Goal: Task Accomplishment & Management: Manage account settings

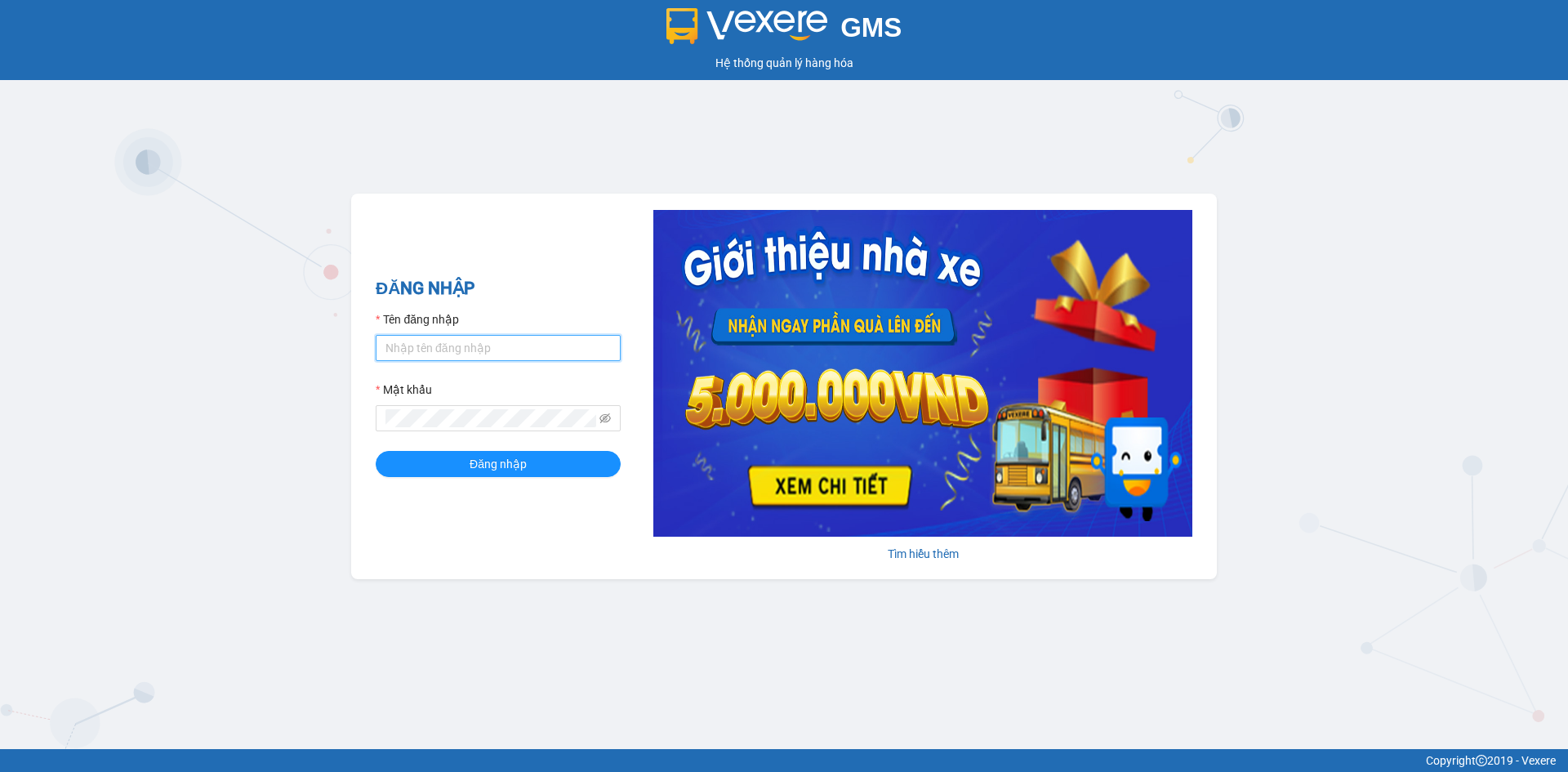
click at [449, 349] on input "Tên đăng nhập" at bounding box center [498, 347] width 245 height 26
type input "huuhieu.namhailimo"
click at [533, 281] on h2 "ĐĂNG NHẬP" at bounding box center [498, 289] width 245 height 27
click at [376, 451] on button "Đăng nhập" at bounding box center [498, 464] width 245 height 26
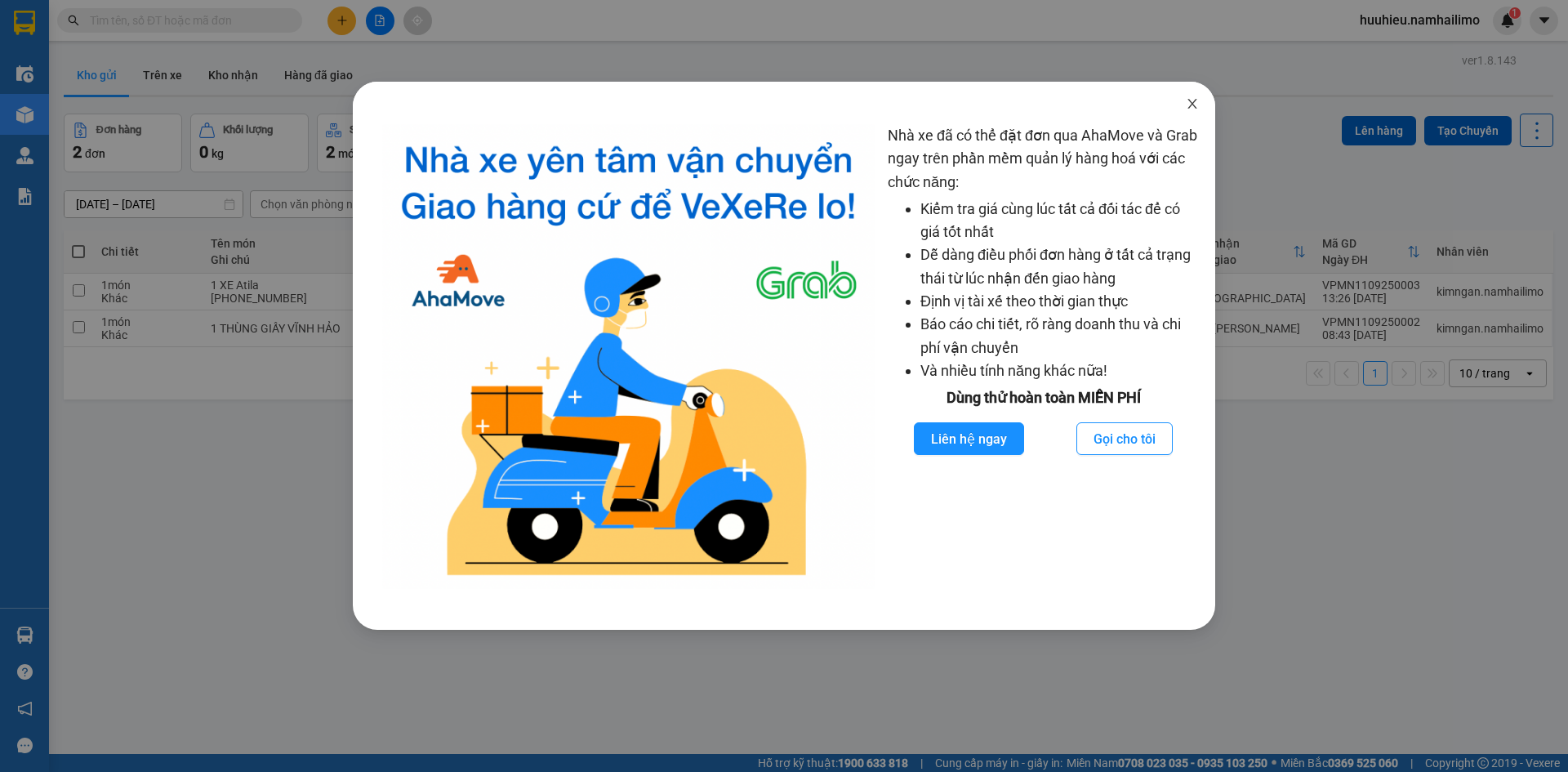
click at [1195, 109] on icon "close" at bounding box center [1192, 103] width 13 height 13
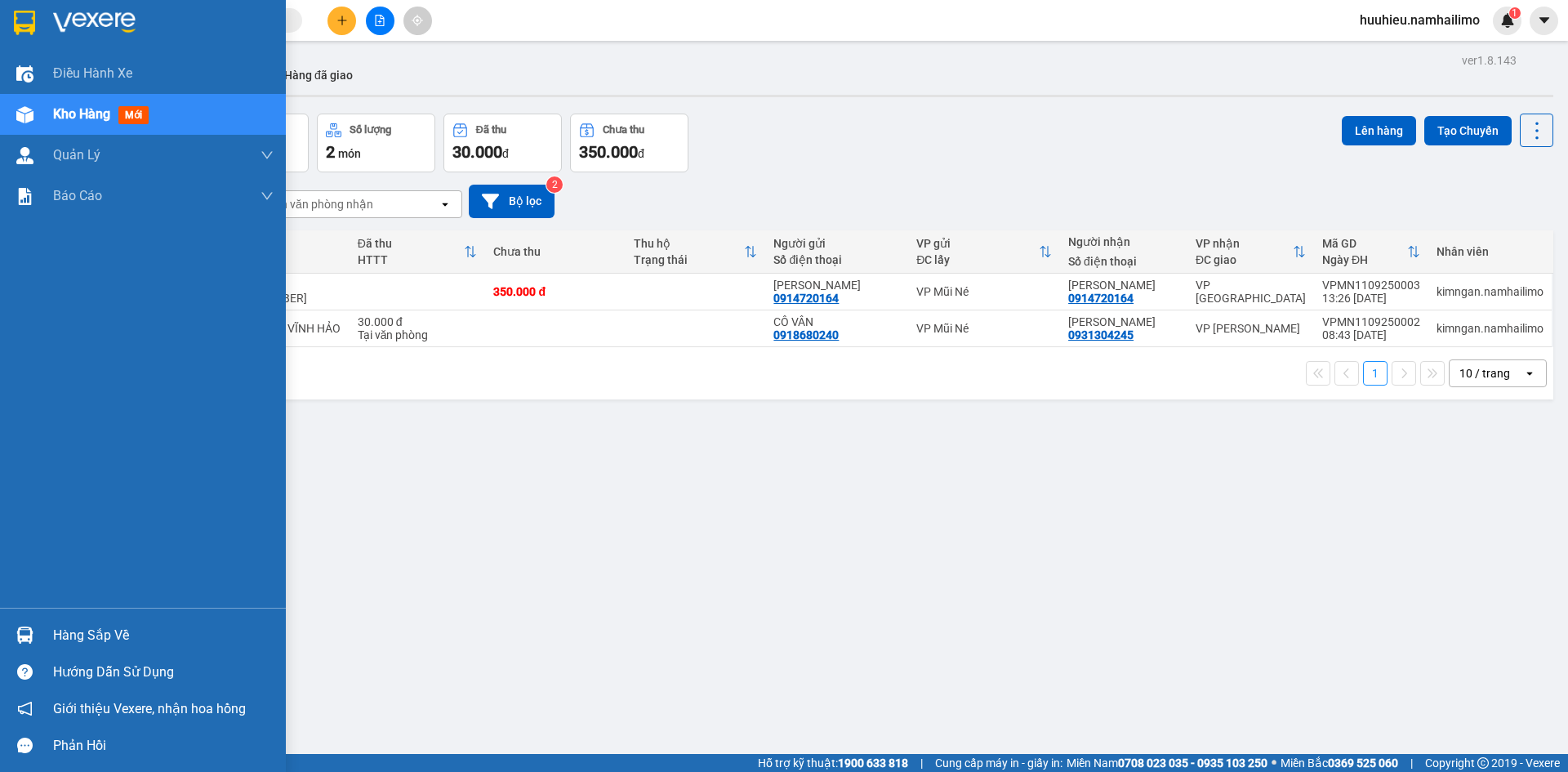
click at [83, 120] on span "Kho hàng" at bounding box center [81, 114] width 57 height 16
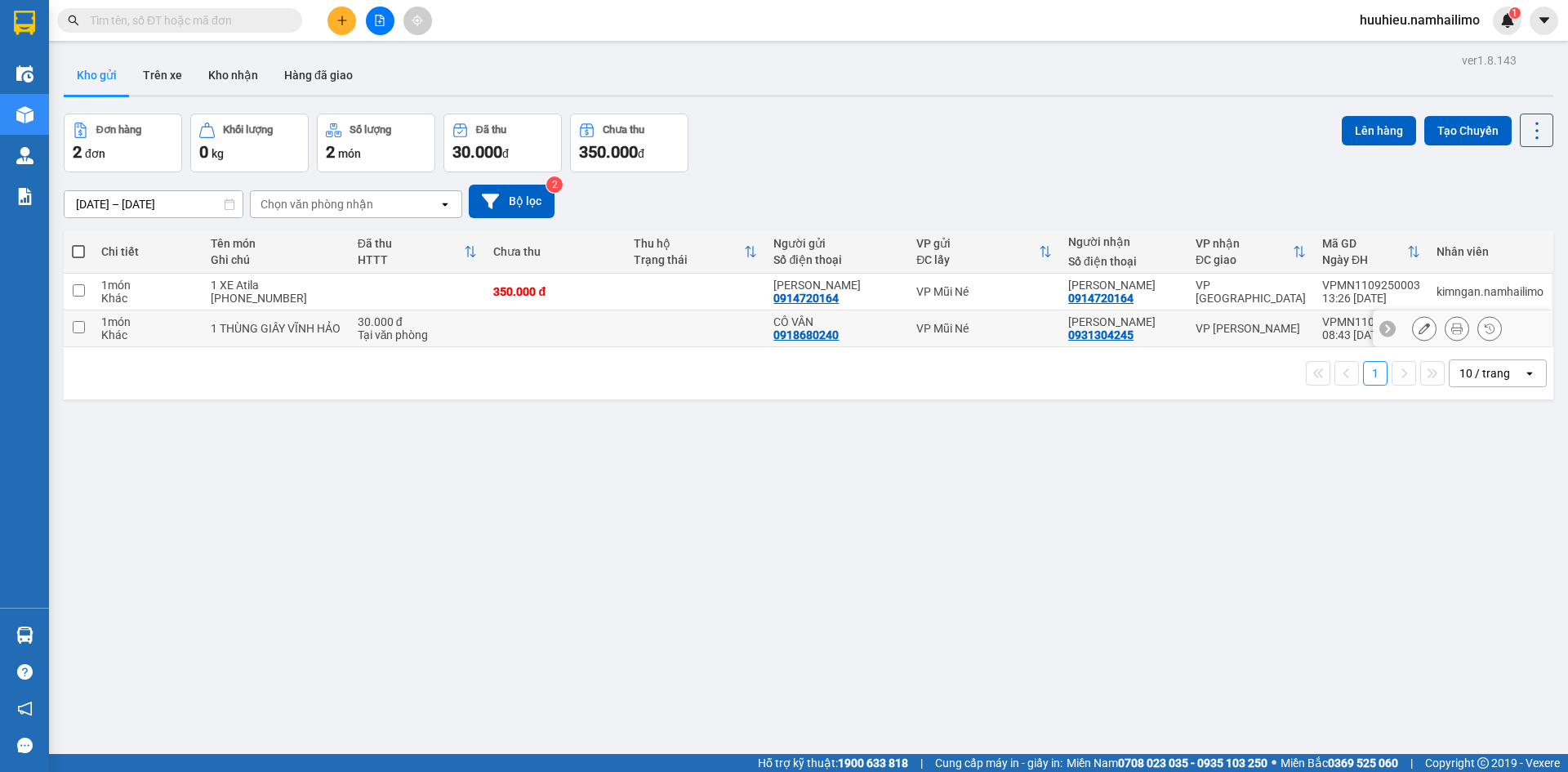
click at [70, 324] on td at bounding box center [79, 328] width 29 height 36
checkbox input "true"
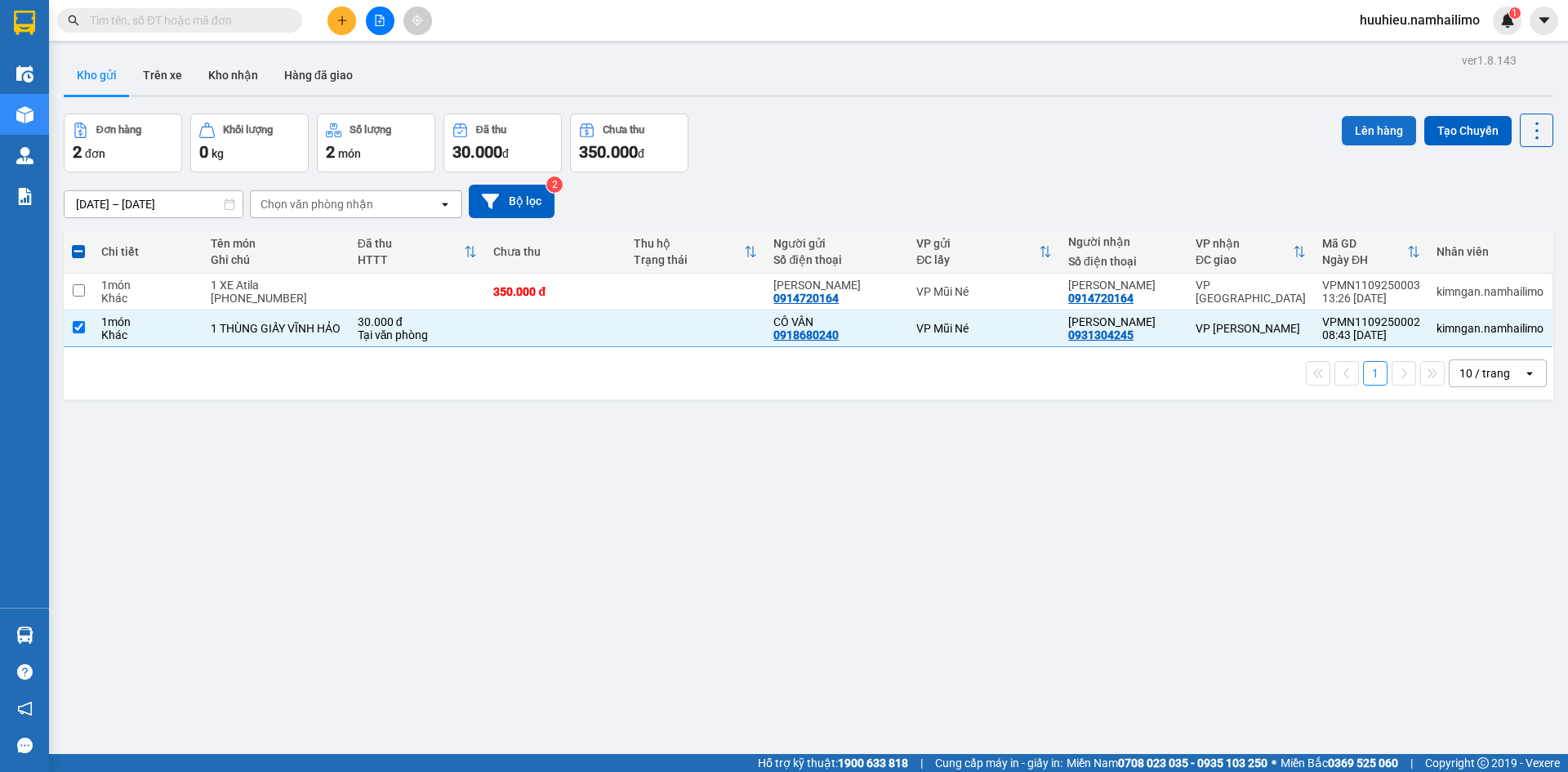
click at [1377, 135] on button "Lên hàng" at bounding box center [1379, 131] width 75 height 29
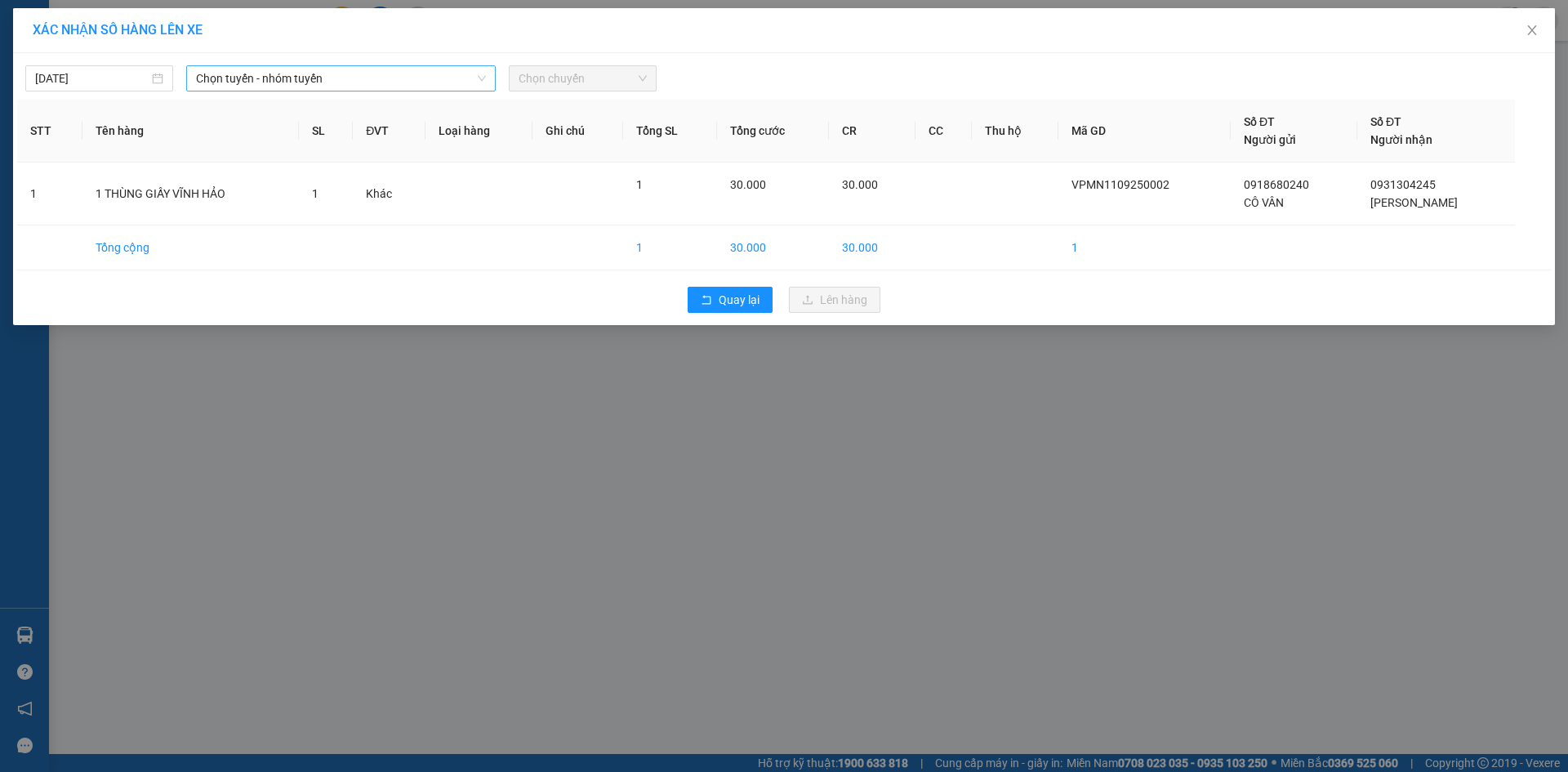
click at [265, 77] on span "Chọn tuyến - nhóm tuyến" at bounding box center [340, 78] width 290 height 24
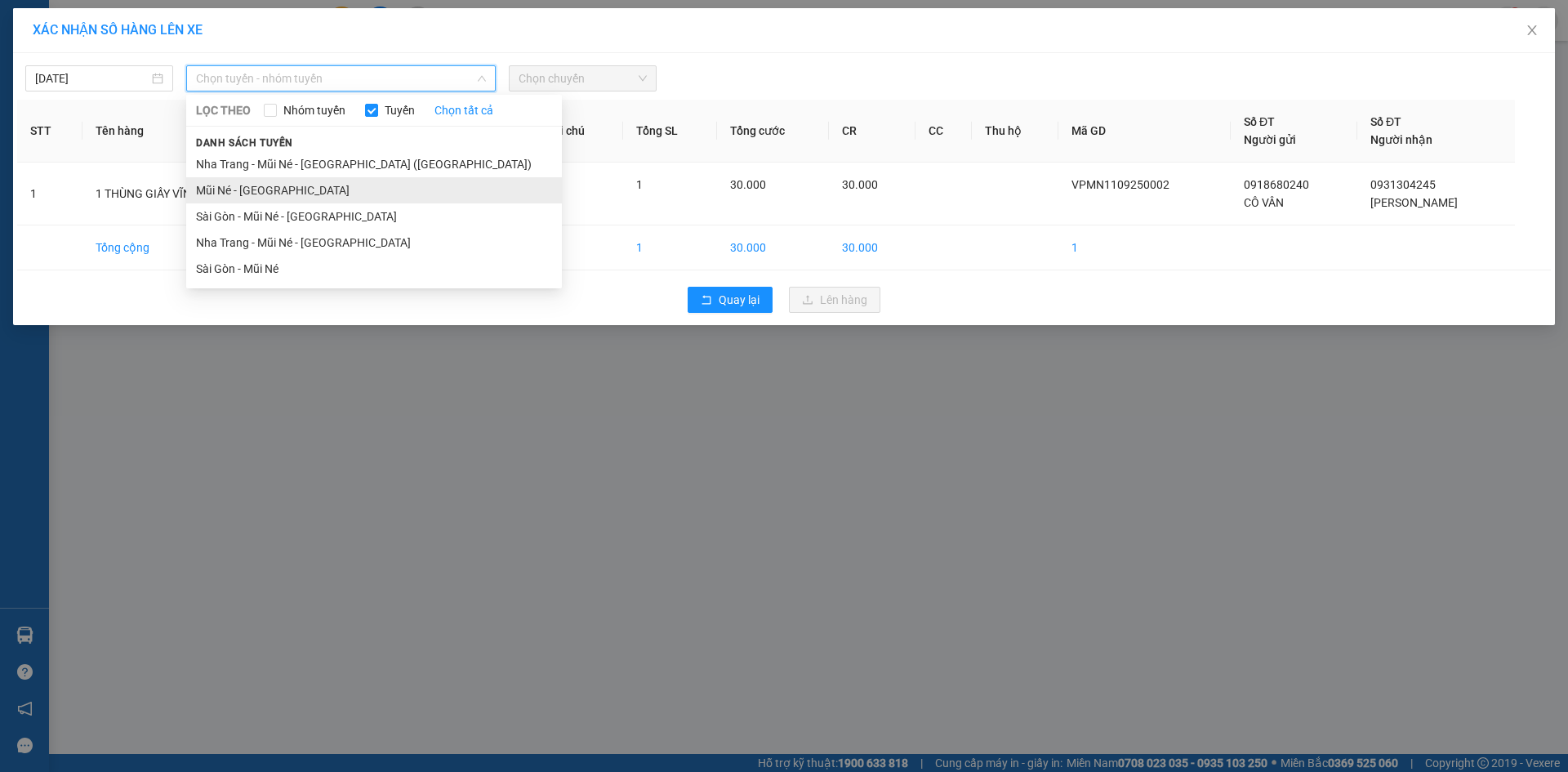
click at [283, 190] on li "Mũi Né - [GEOGRAPHIC_DATA]" at bounding box center [374, 191] width 376 height 26
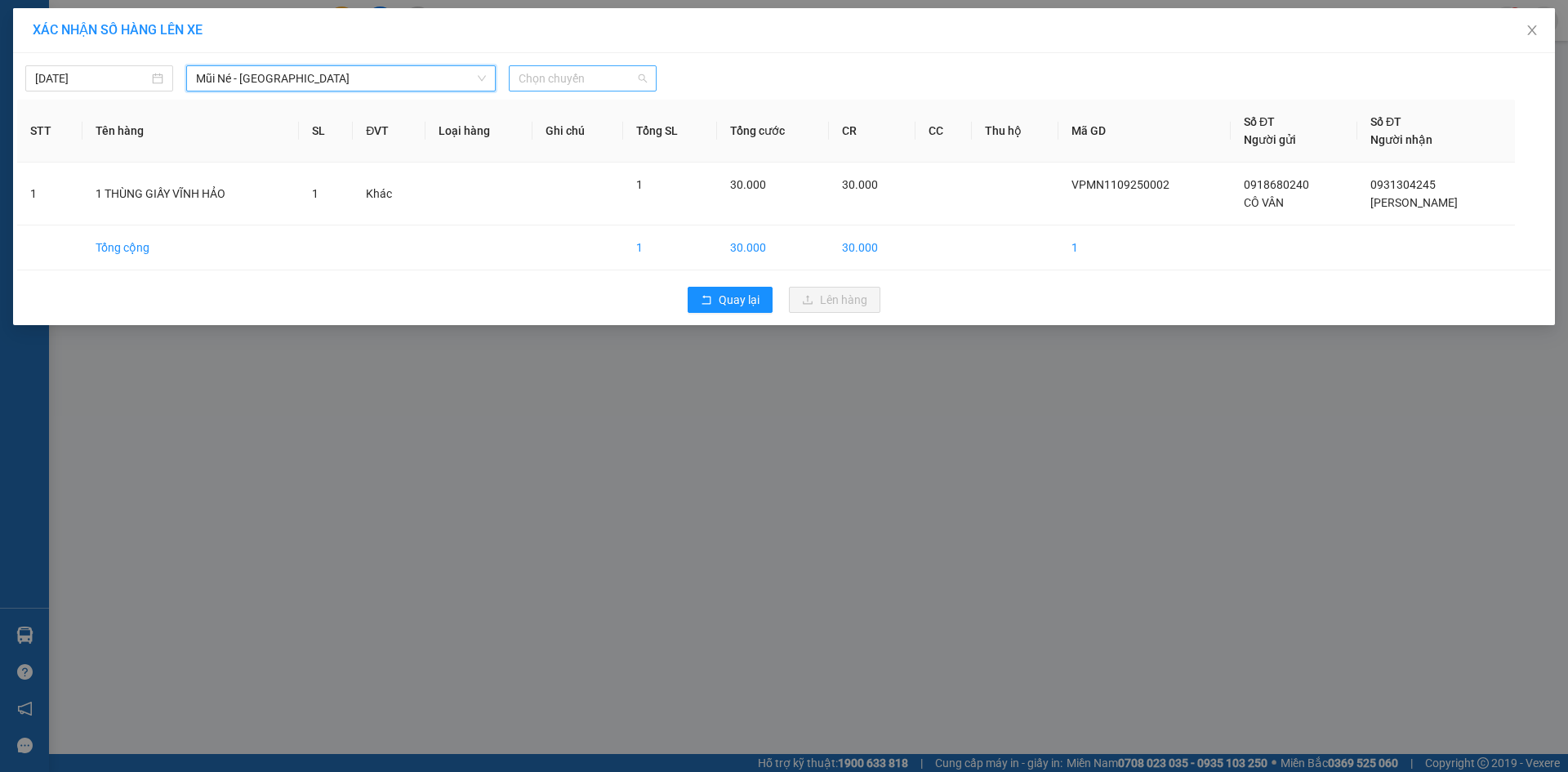
click at [551, 84] on span "Chọn chuyến" at bounding box center [583, 78] width 128 height 24
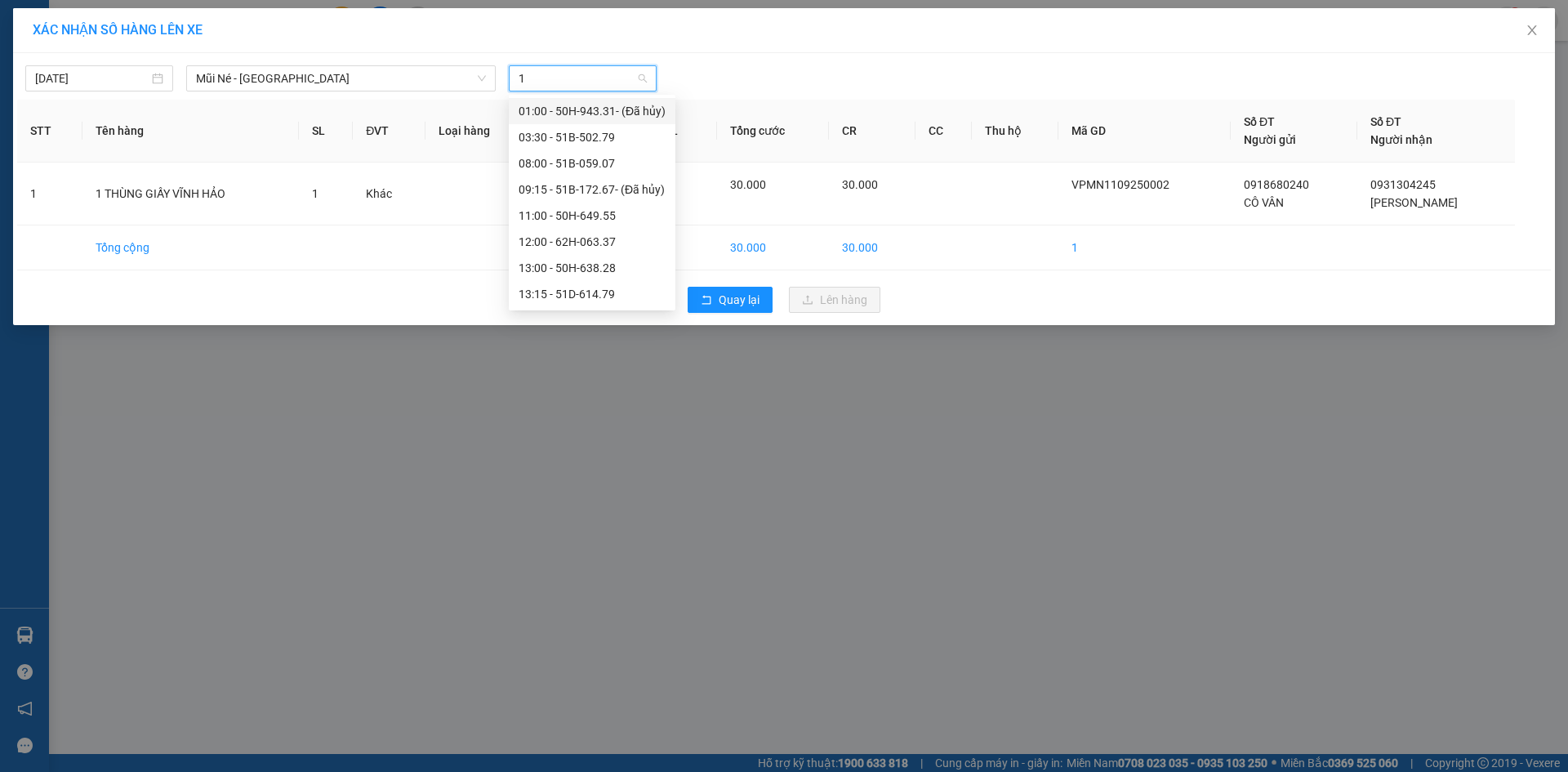
type input "13"
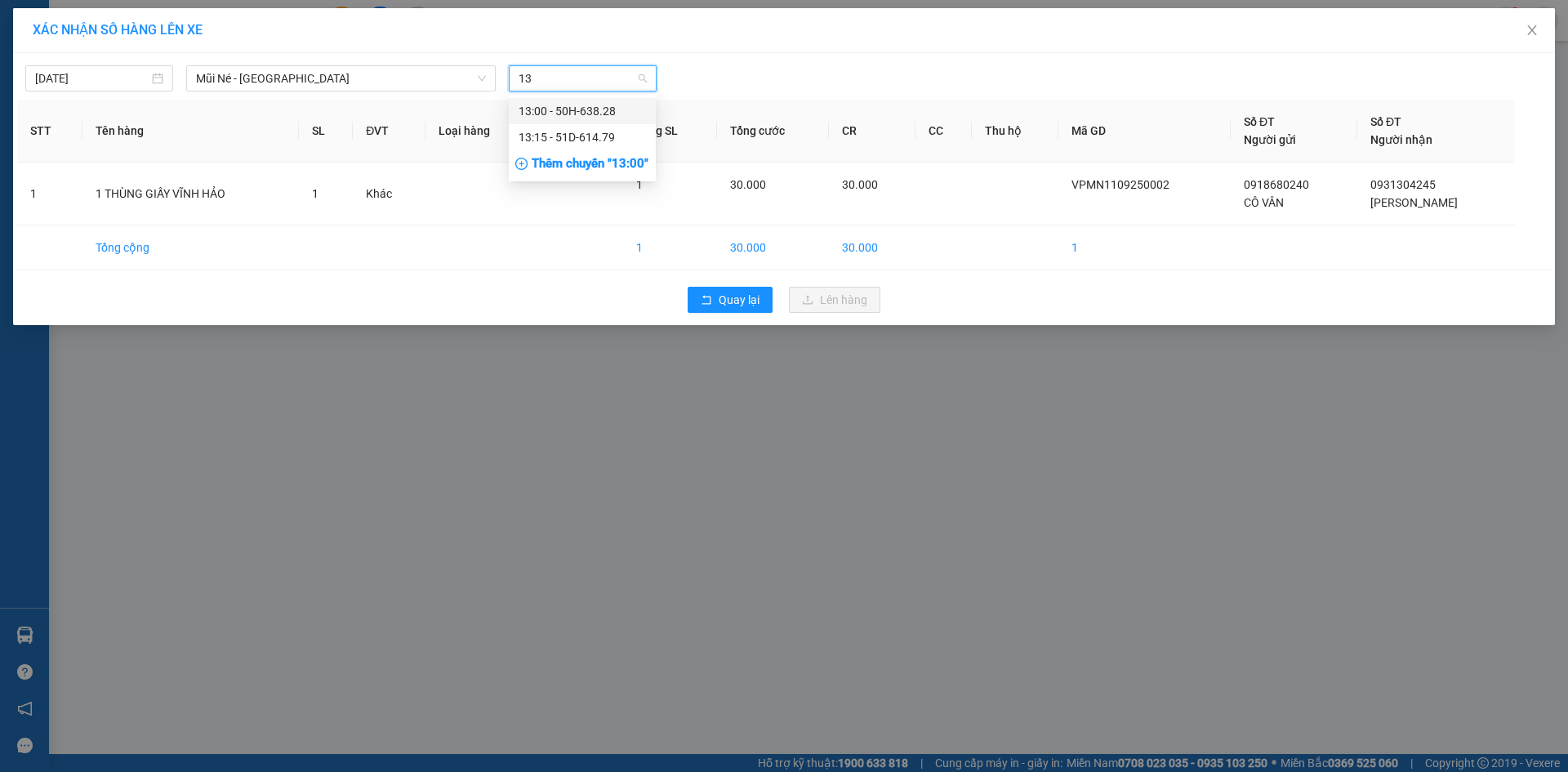
click at [577, 107] on div "13:00 - 50H-638.28" at bounding box center [582, 111] width 127 height 18
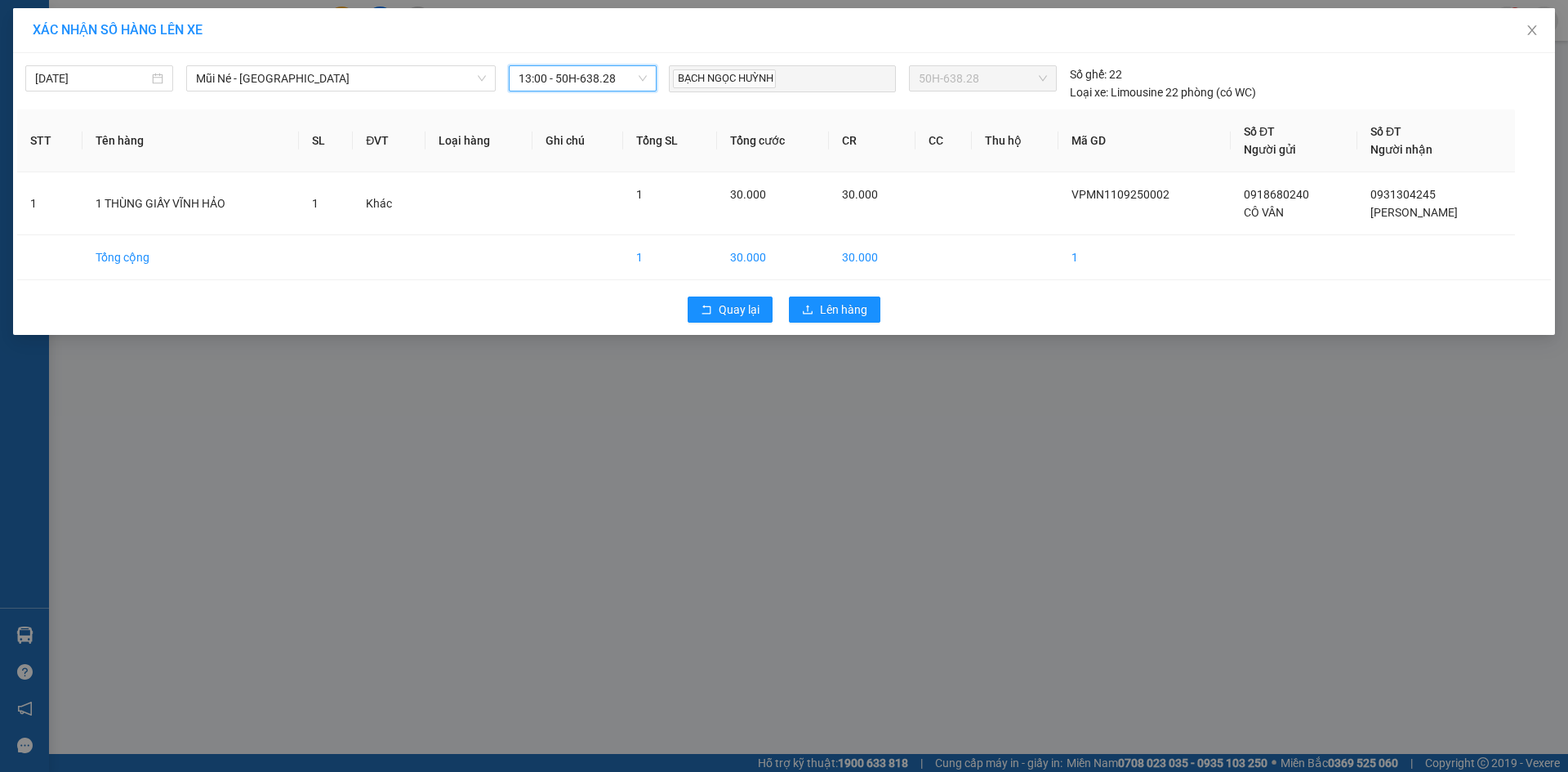
click at [811, 503] on div "XÁC NHẬN SỐ HÀNG LÊN XE [DATE] Mũi Né - [GEOGRAPHIC_DATA] LỌC THEO Nhóm tuyến T…" at bounding box center [784, 386] width 1568 height 772
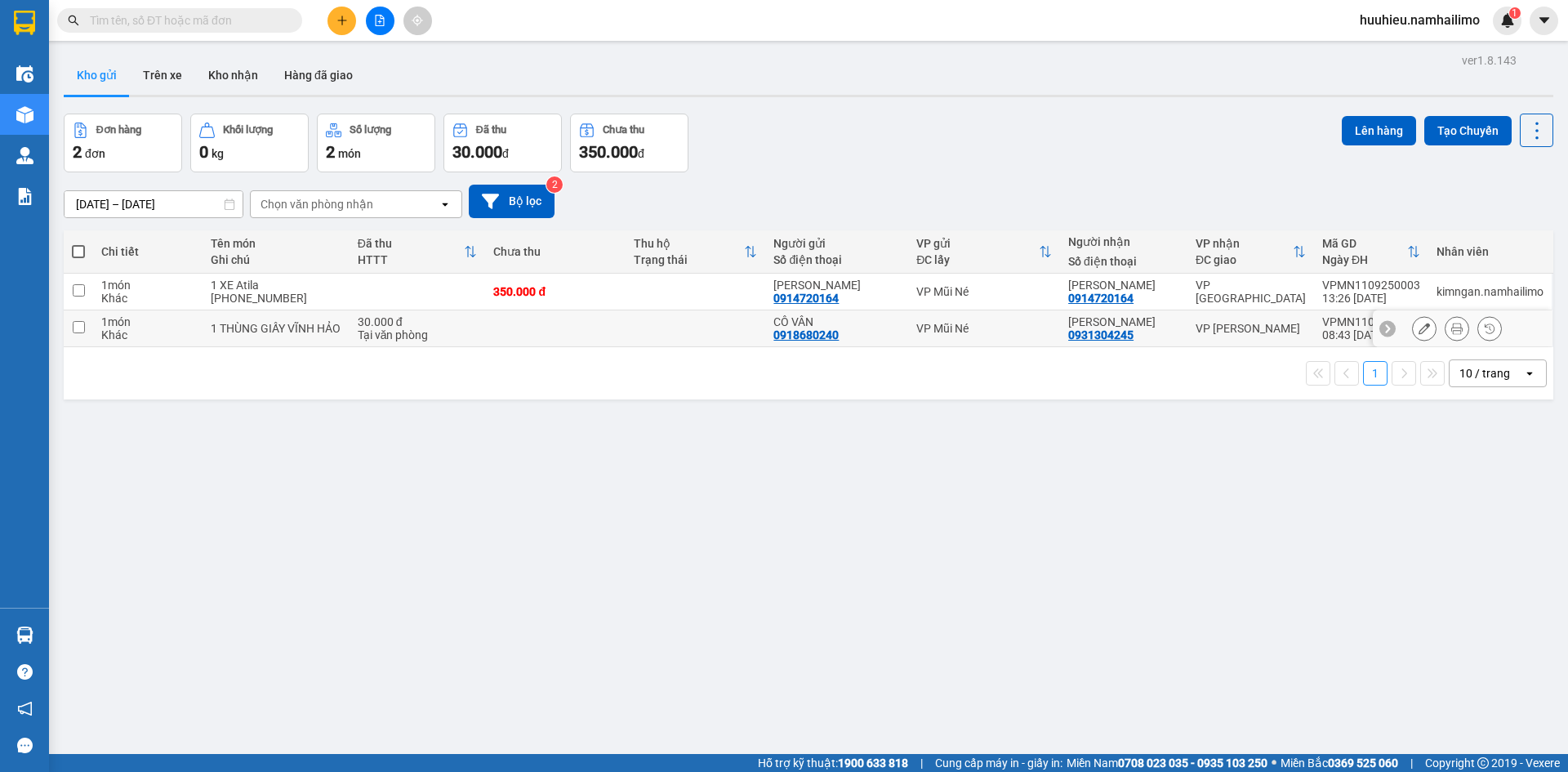
click at [78, 328] on input "checkbox" at bounding box center [79, 327] width 12 height 12
checkbox input "true"
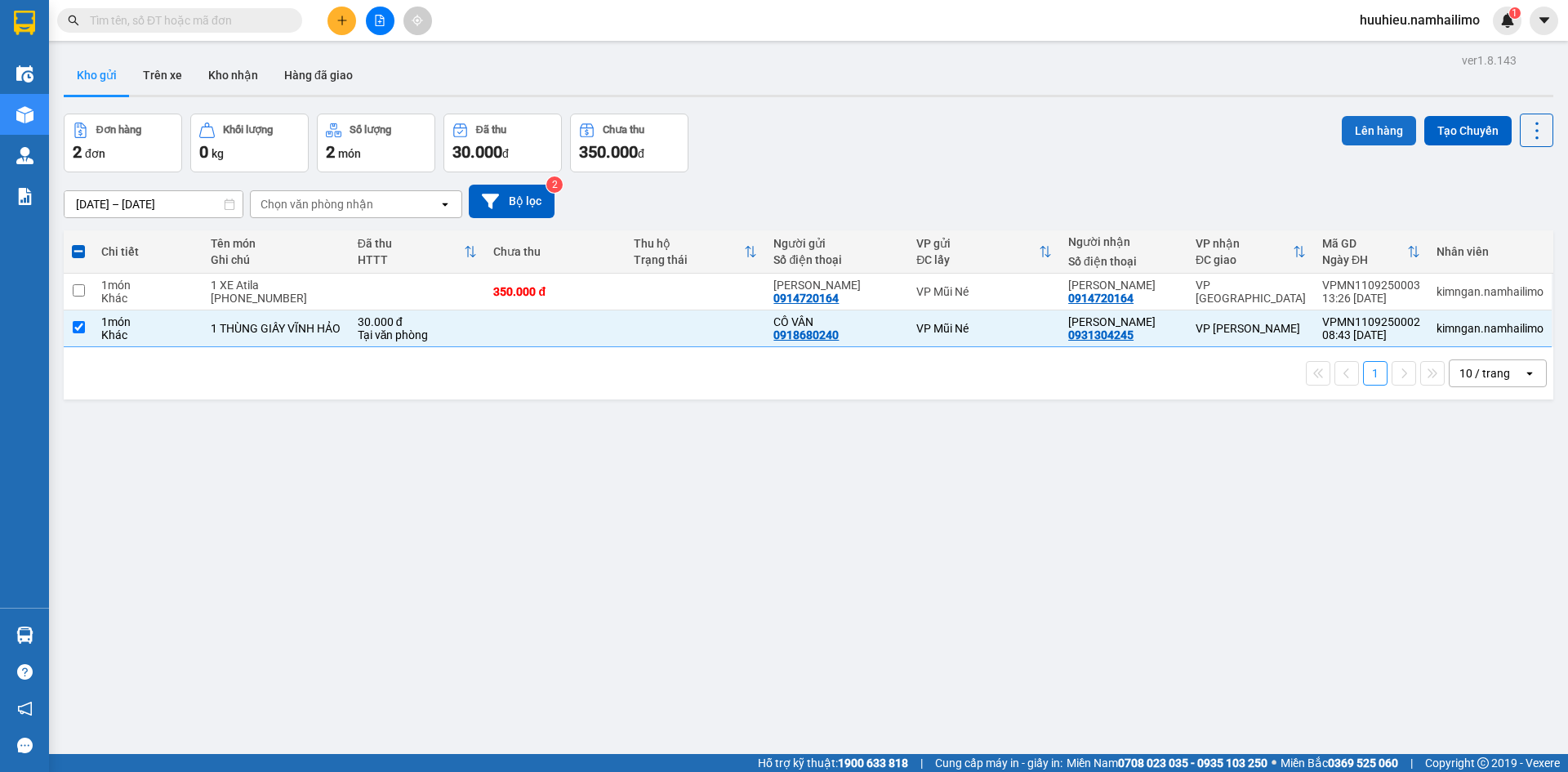
click at [1352, 127] on button "Lên hàng" at bounding box center [1379, 131] width 75 height 29
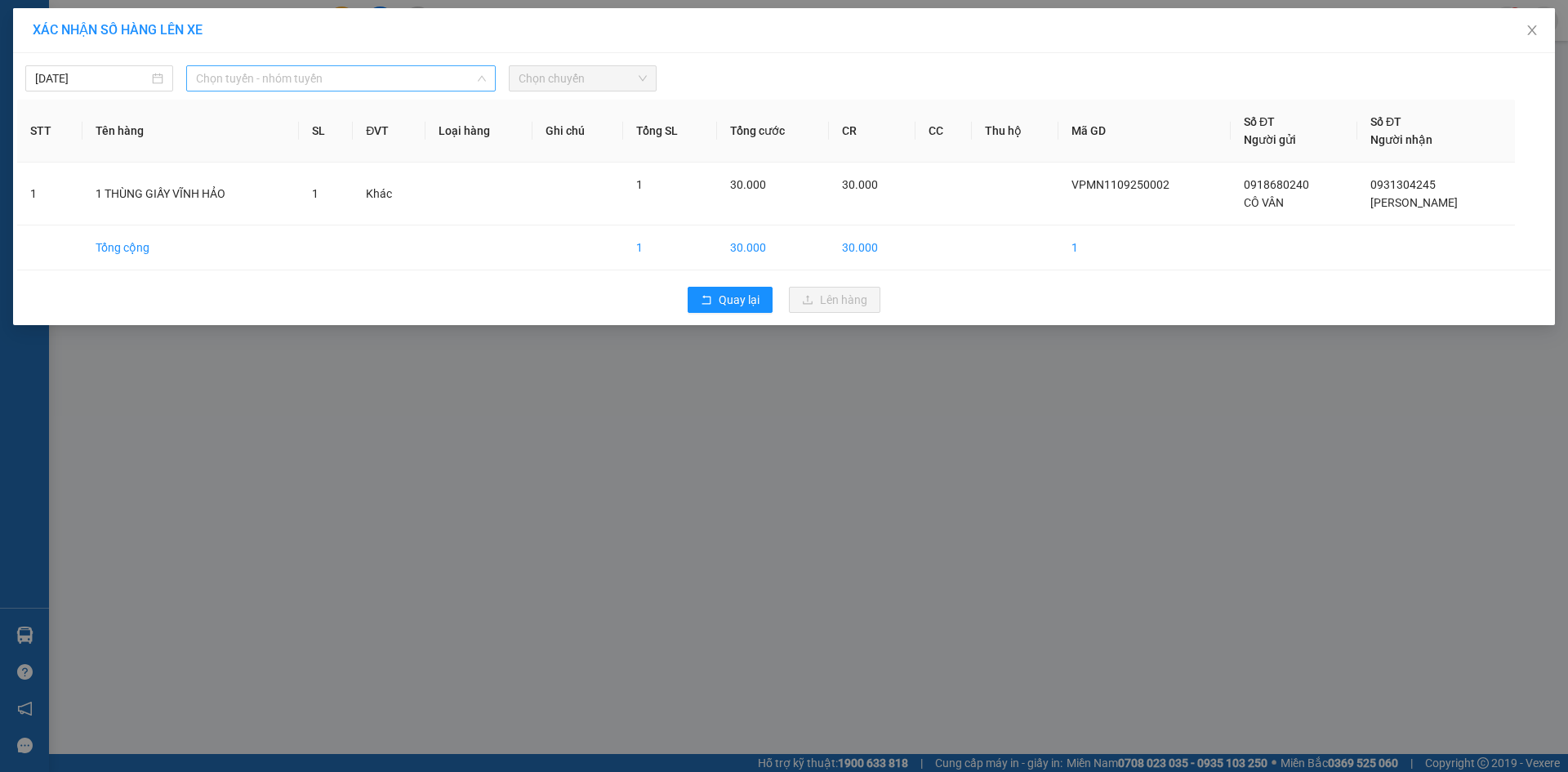
click at [327, 79] on span "Chọn tuyến - nhóm tuyến" at bounding box center [340, 78] width 290 height 24
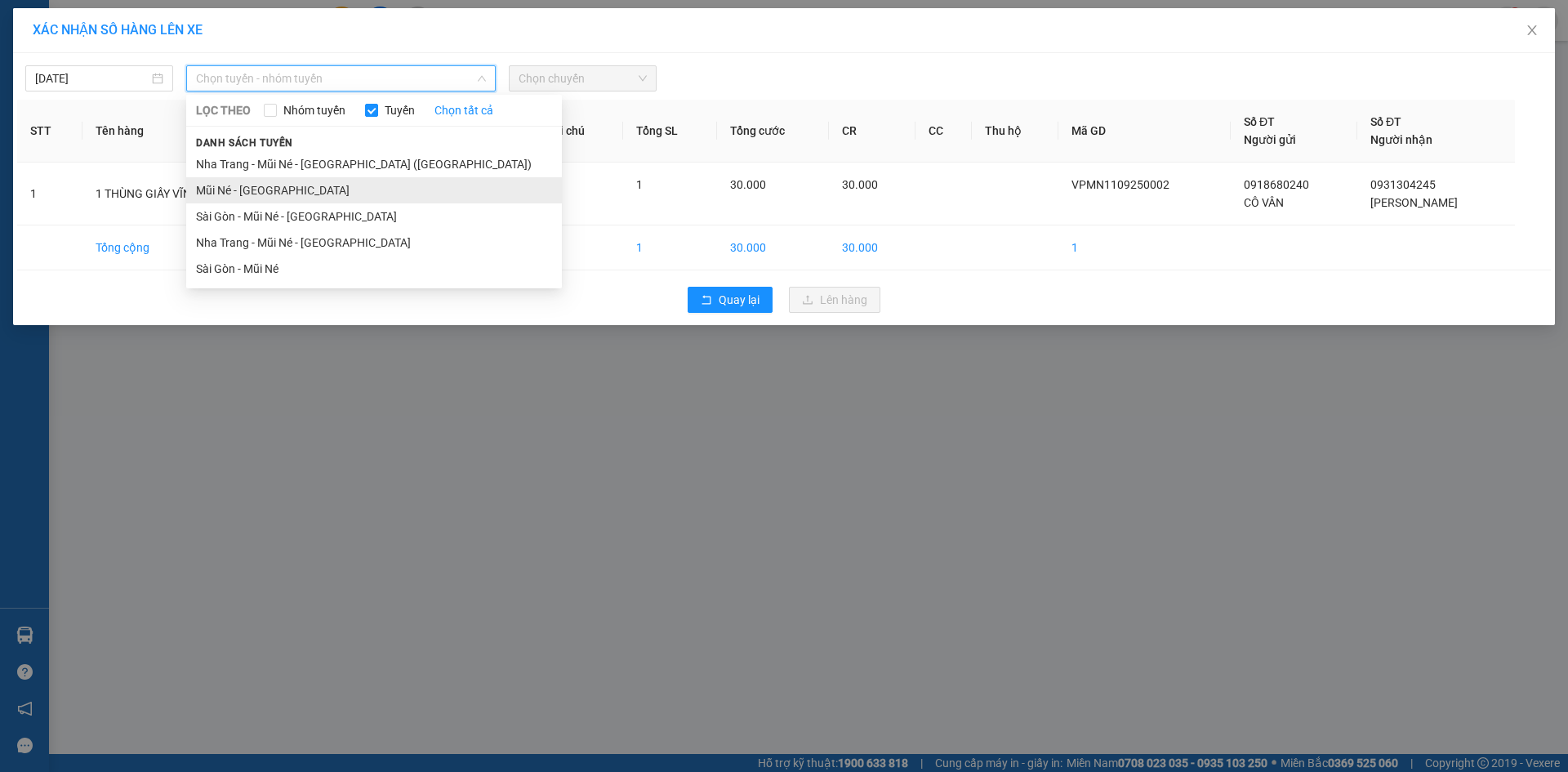
click at [291, 194] on li "Mũi Né - [GEOGRAPHIC_DATA]" at bounding box center [374, 191] width 376 height 26
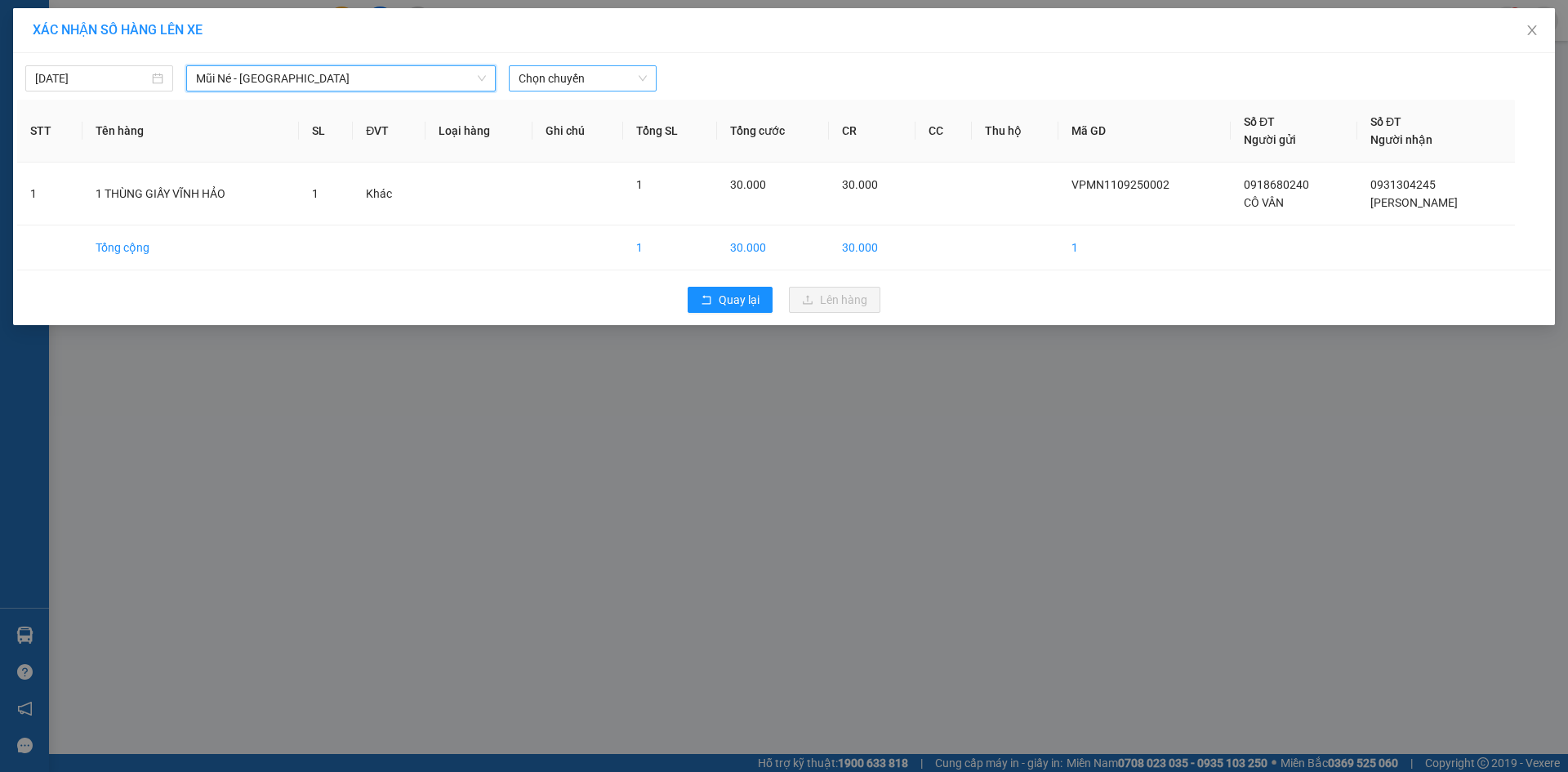
click at [587, 88] on span "Chọn chuyến" at bounding box center [583, 78] width 128 height 24
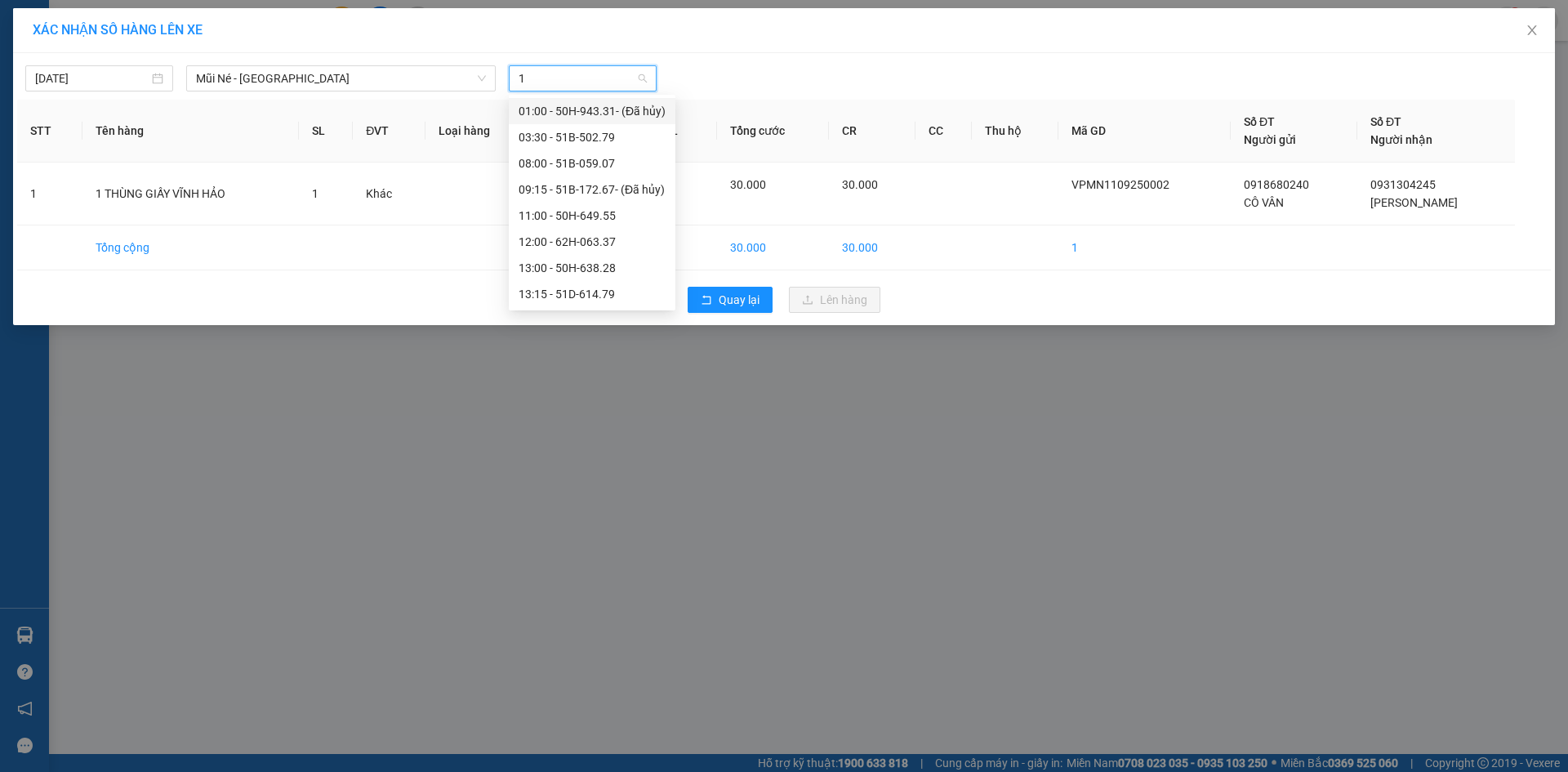
type input "13"
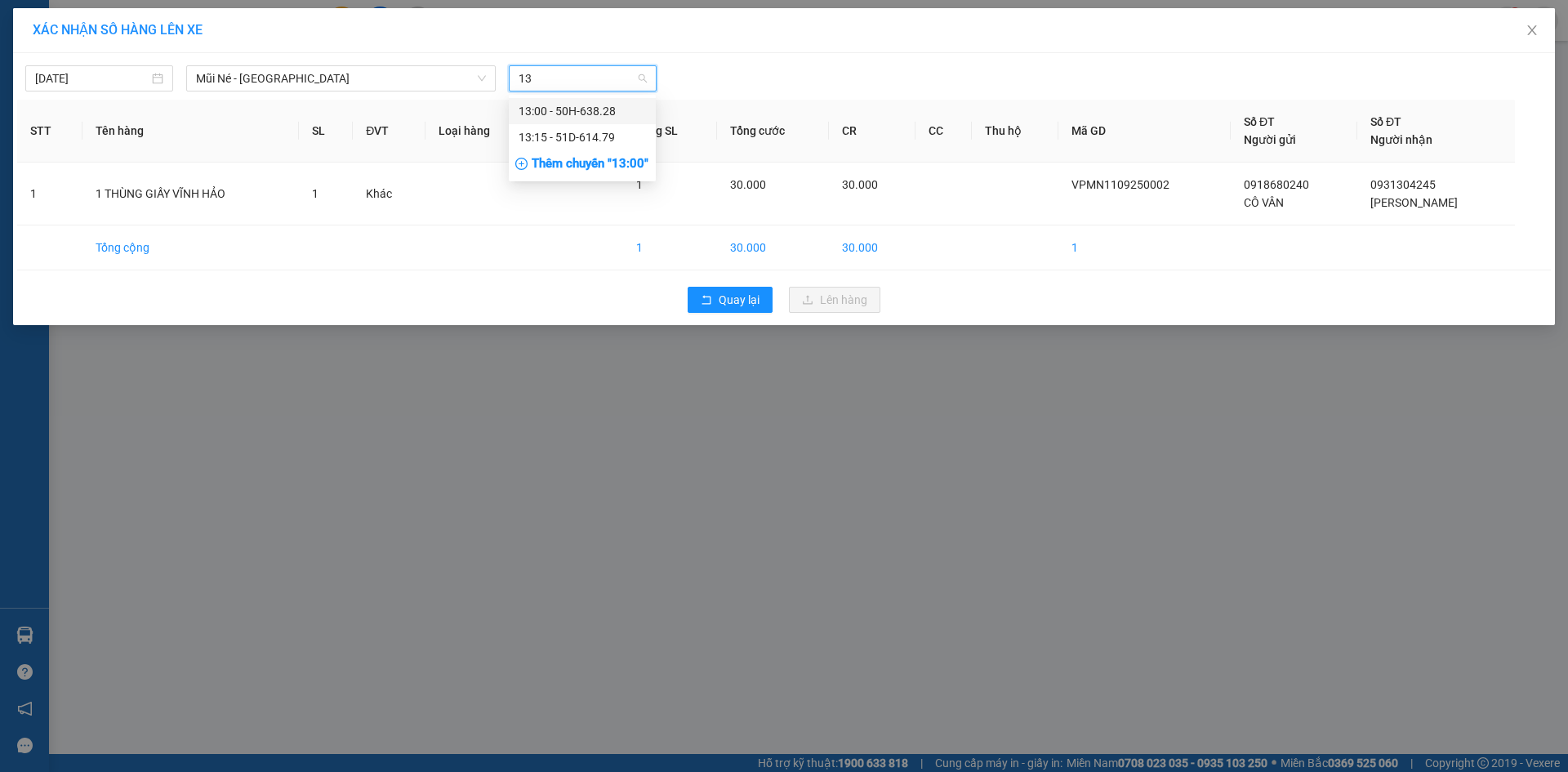
click at [597, 112] on div "13:00 - 50H-638.28" at bounding box center [582, 111] width 127 height 18
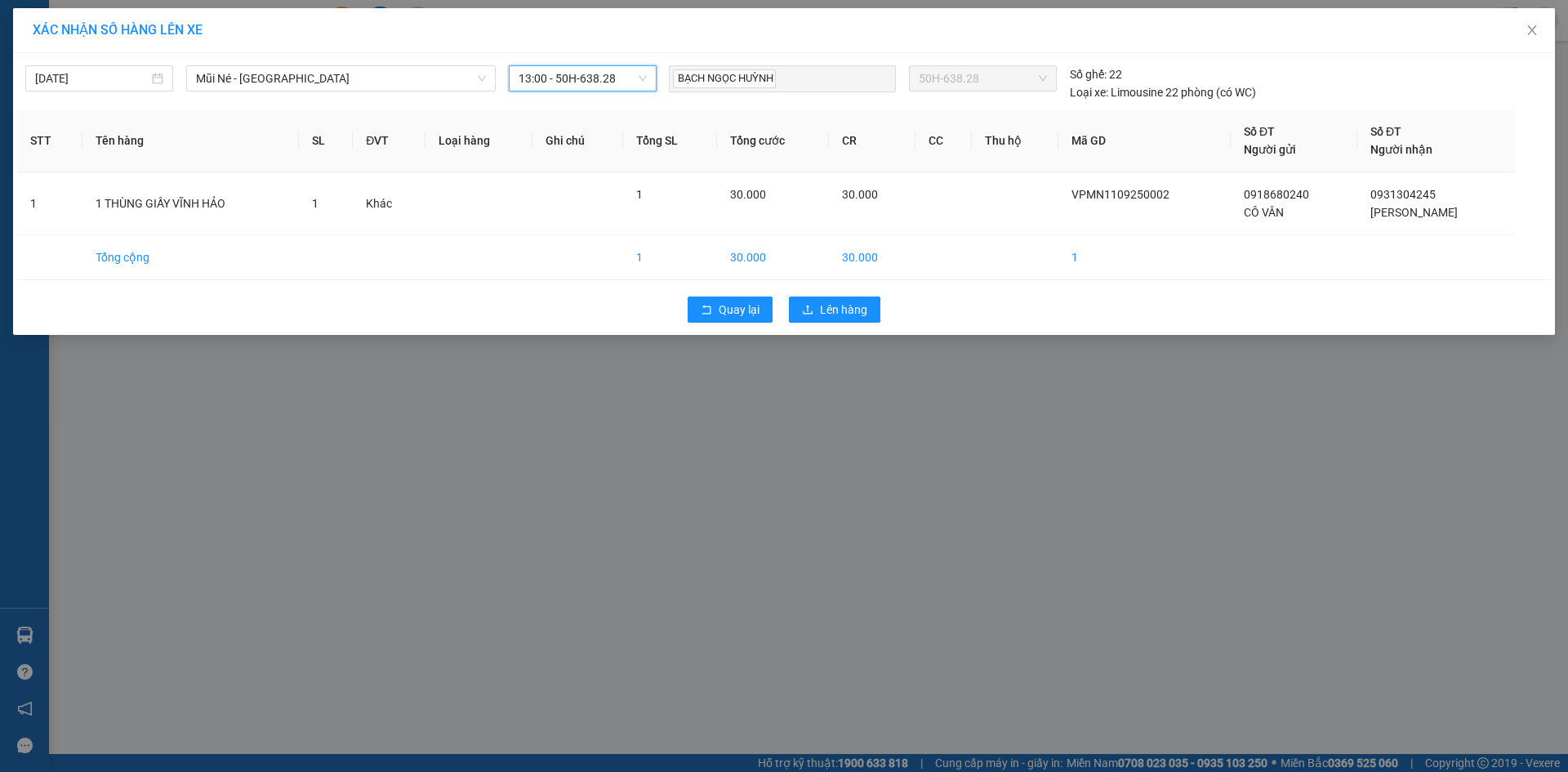
click at [504, 442] on div "XÁC NHẬN SỐ HÀNG LÊN XE [DATE] Mũi Né - [GEOGRAPHIC_DATA] LỌC THEO Nhóm tuyến T…" at bounding box center [784, 386] width 1568 height 772
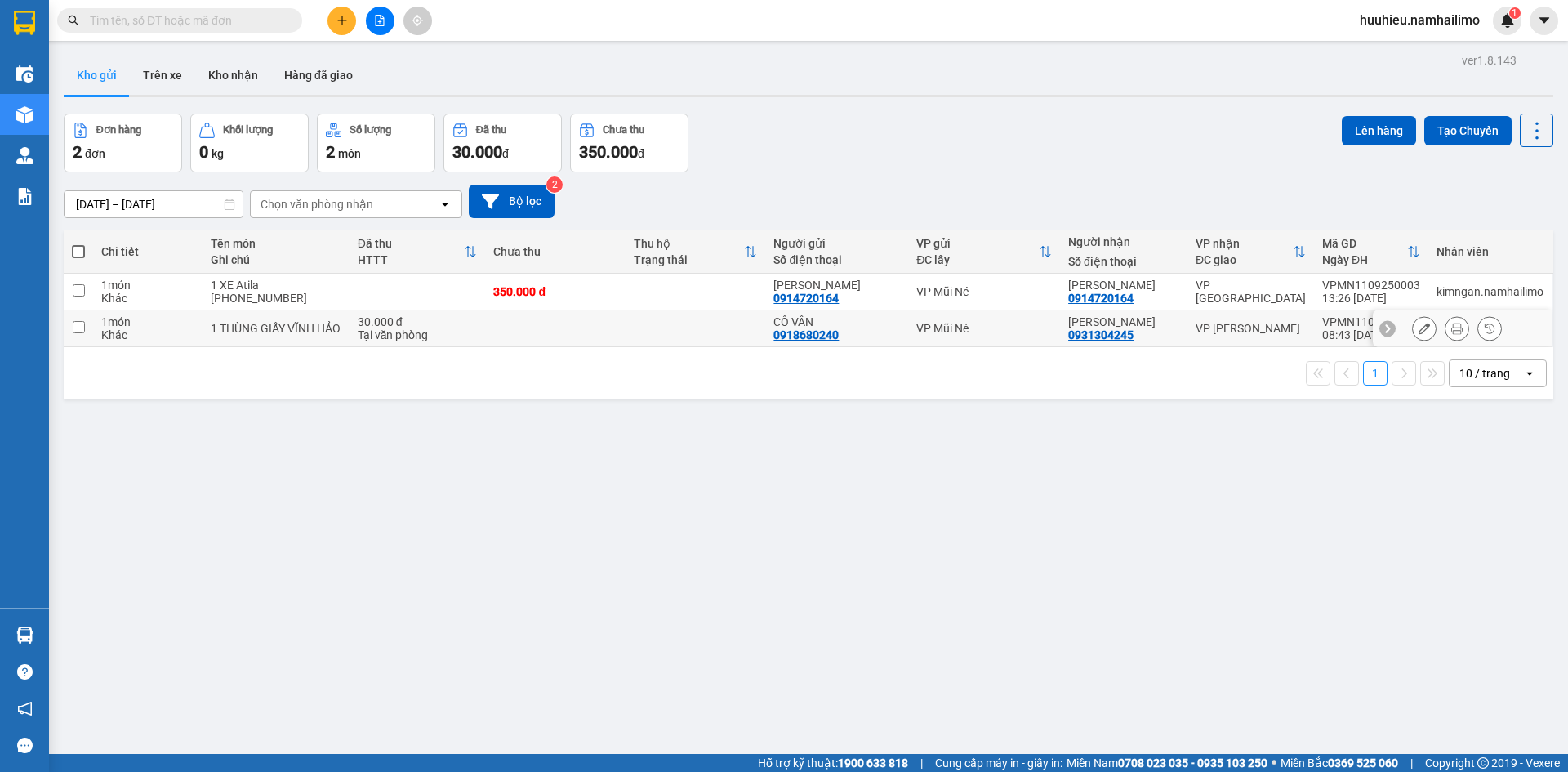
click at [81, 321] on input "checkbox" at bounding box center [79, 327] width 12 height 12
checkbox input "true"
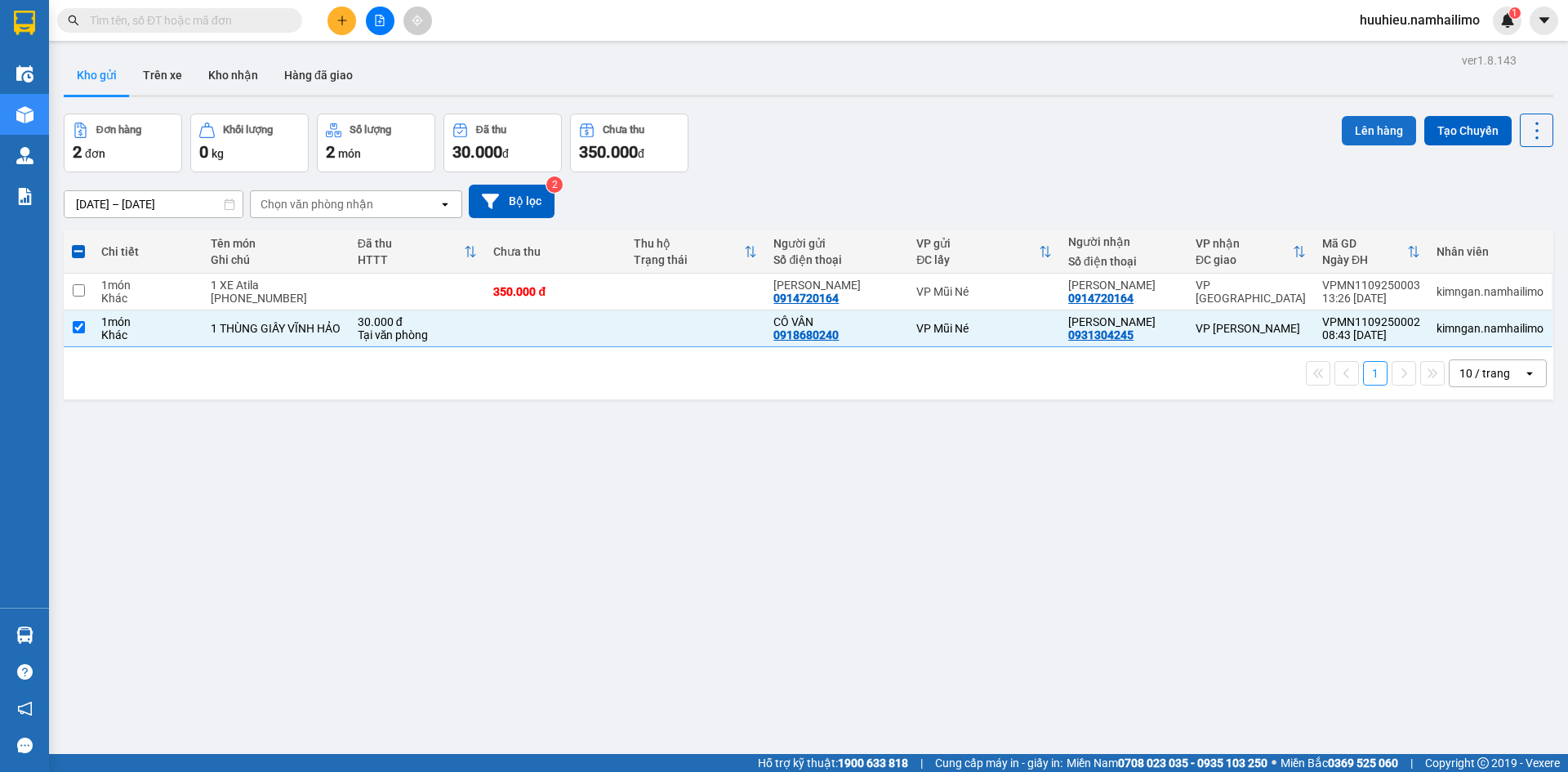
click at [1360, 131] on button "Lên hàng" at bounding box center [1379, 131] width 75 height 29
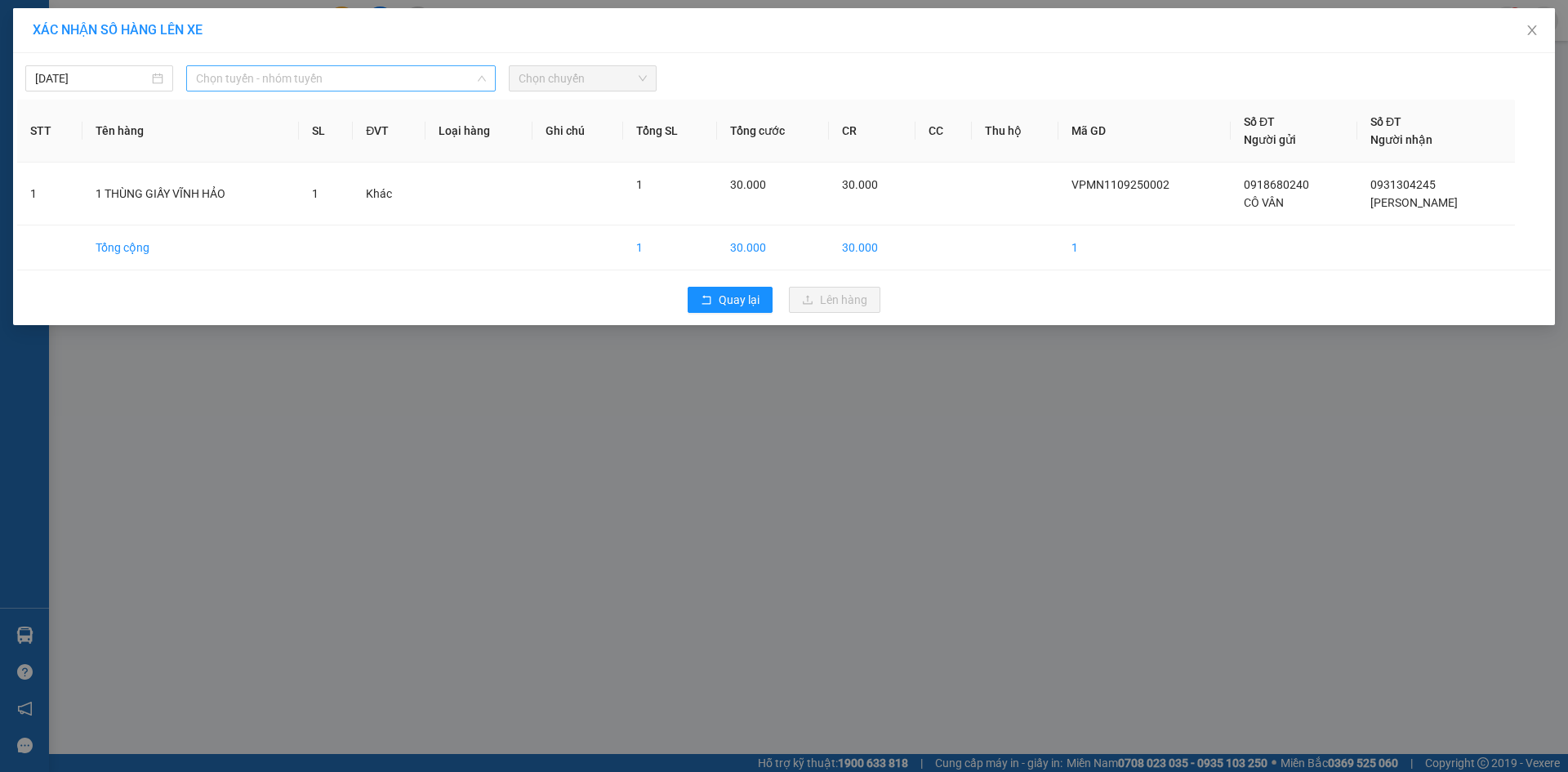
click at [320, 84] on span "Chọn tuyến - nhóm tuyến" at bounding box center [340, 78] width 290 height 24
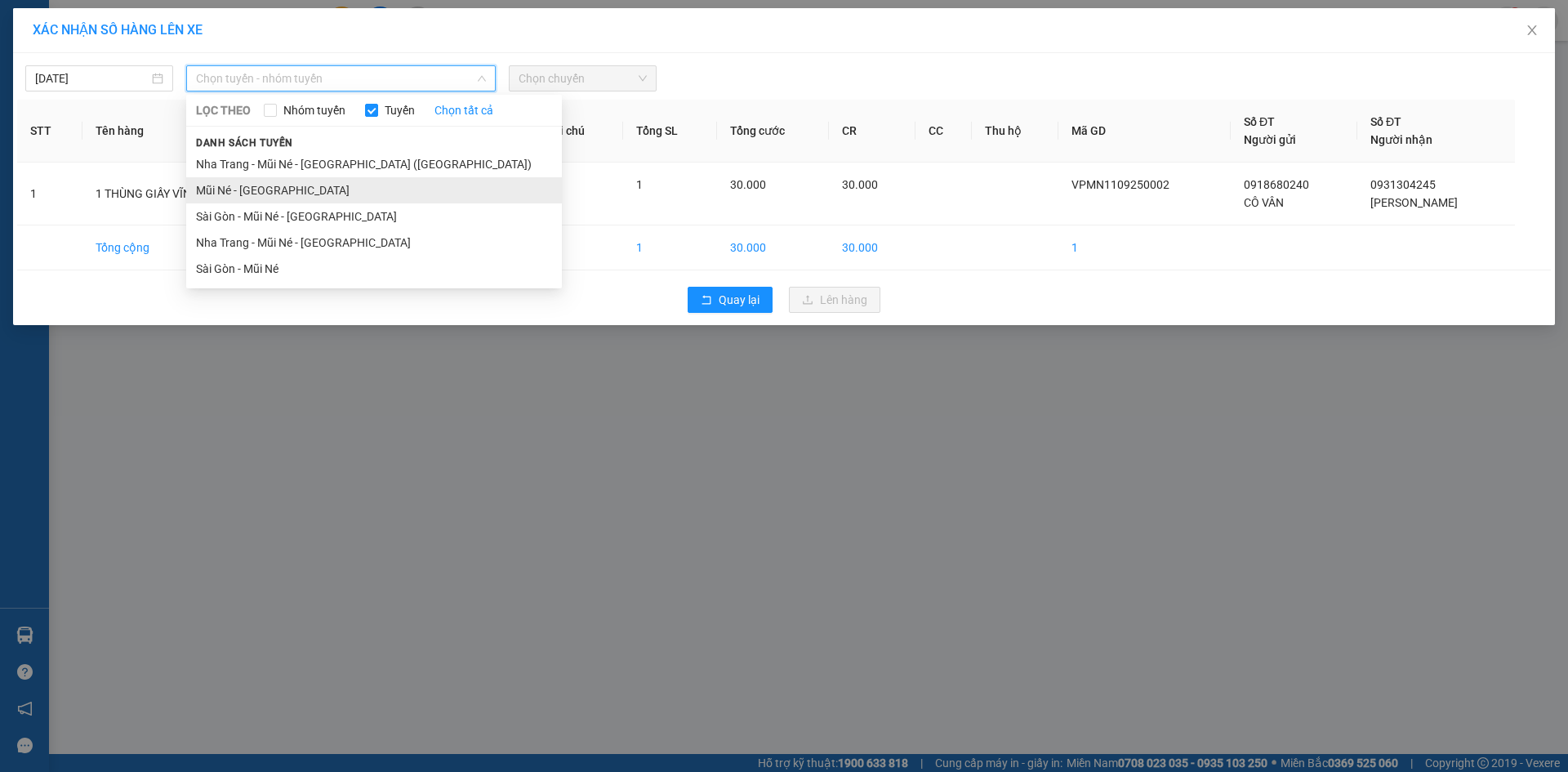
click at [279, 187] on li "Mũi Né - [GEOGRAPHIC_DATA]" at bounding box center [374, 191] width 376 height 26
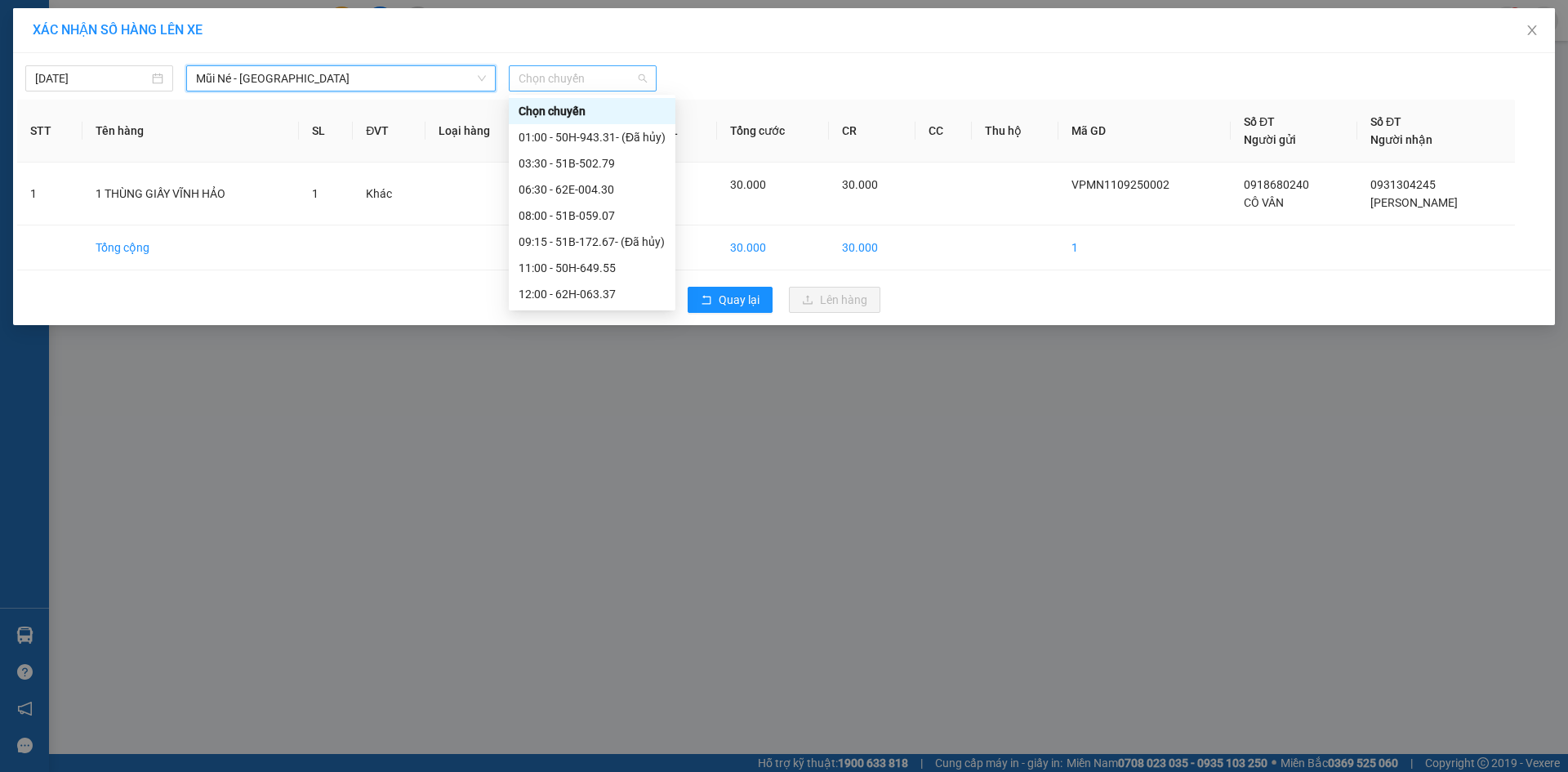
click at [601, 85] on span "Chọn chuyến" at bounding box center [583, 78] width 128 height 24
type input "13"
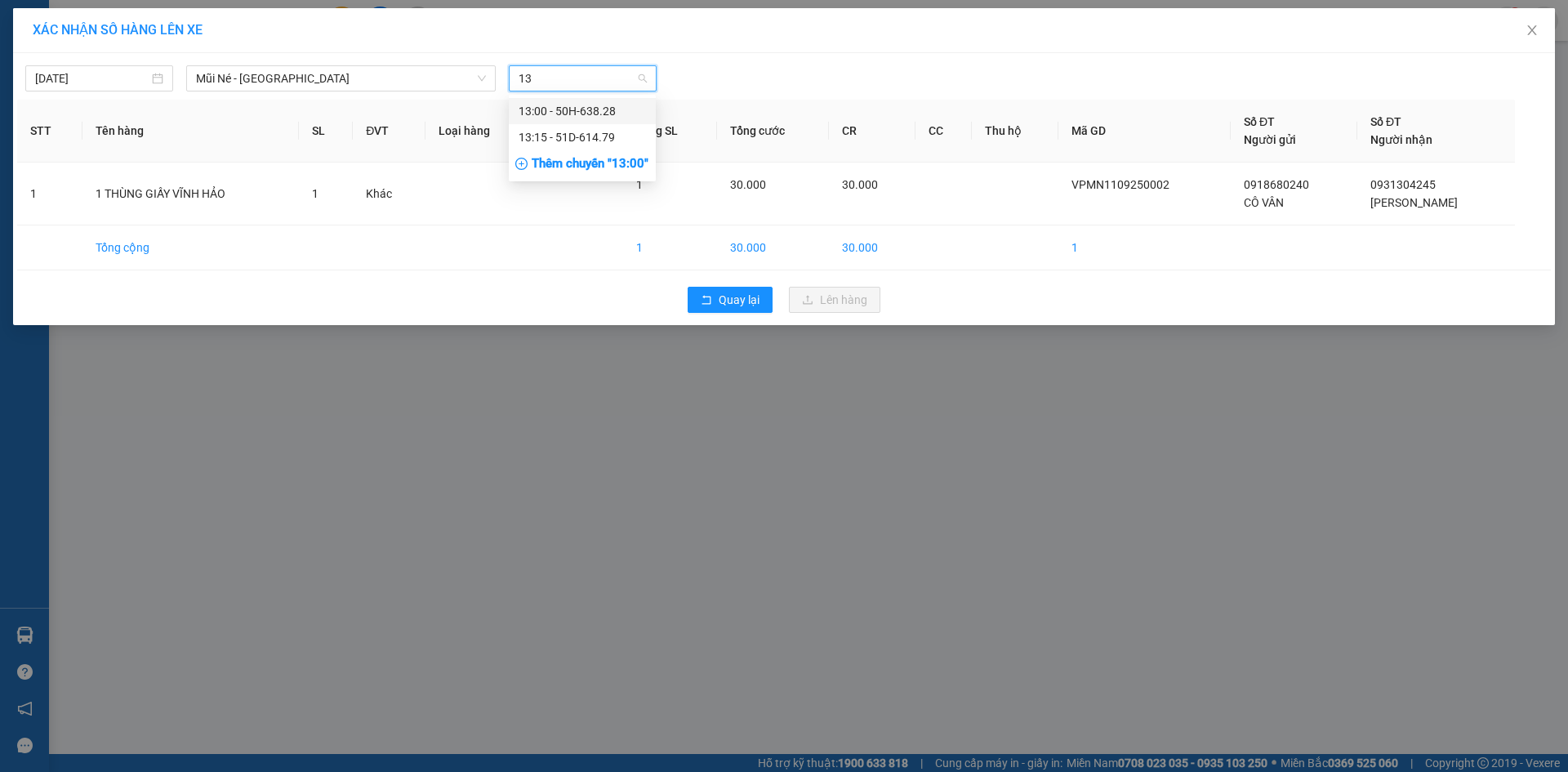
click at [591, 114] on div "13:00 - 50H-638.28" at bounding box center [582, 111] width 127 height 18
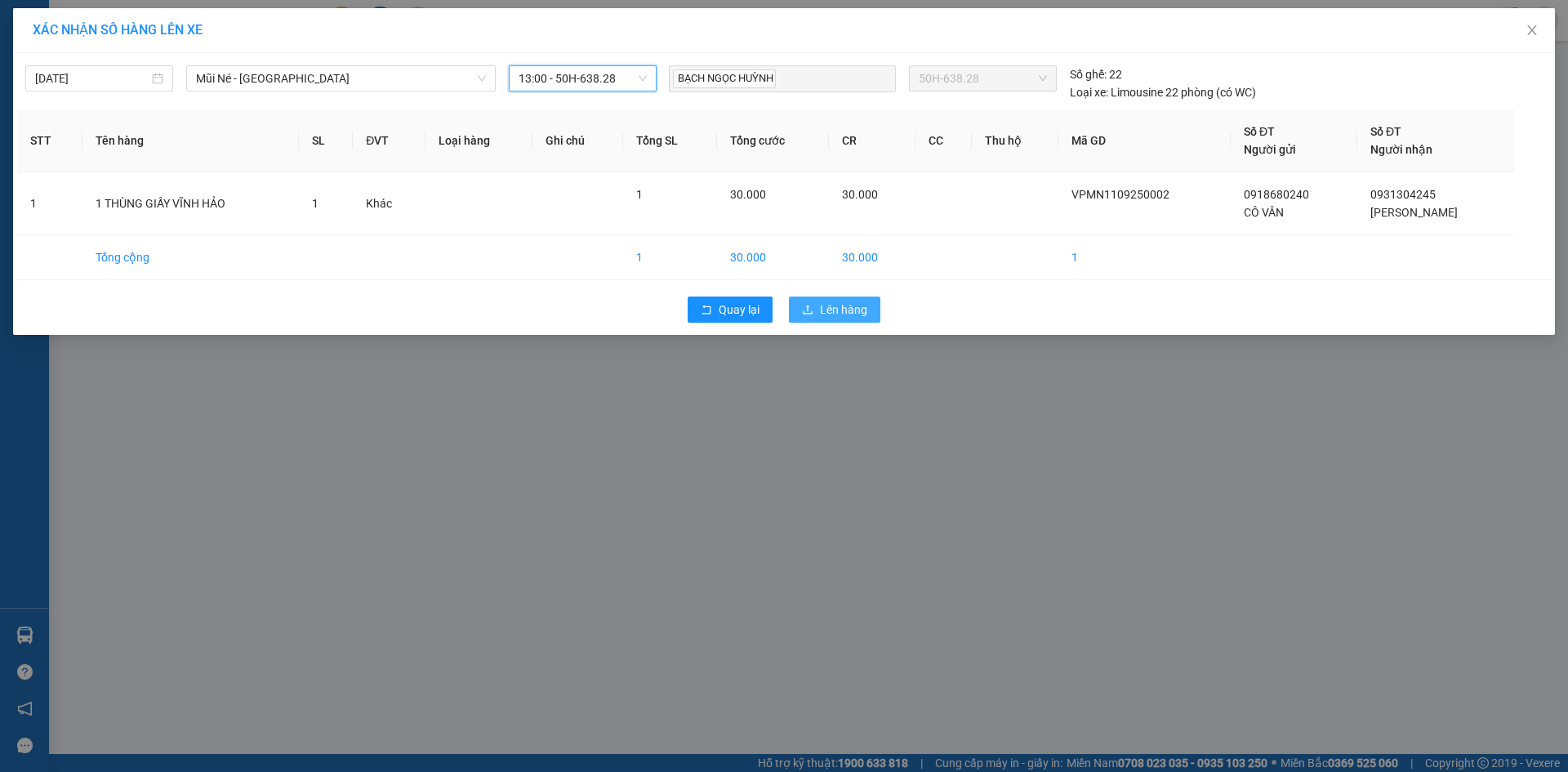
click at [838, 303] on span "Lên hàng" at bounding box center [843, 309] width 48 height 18
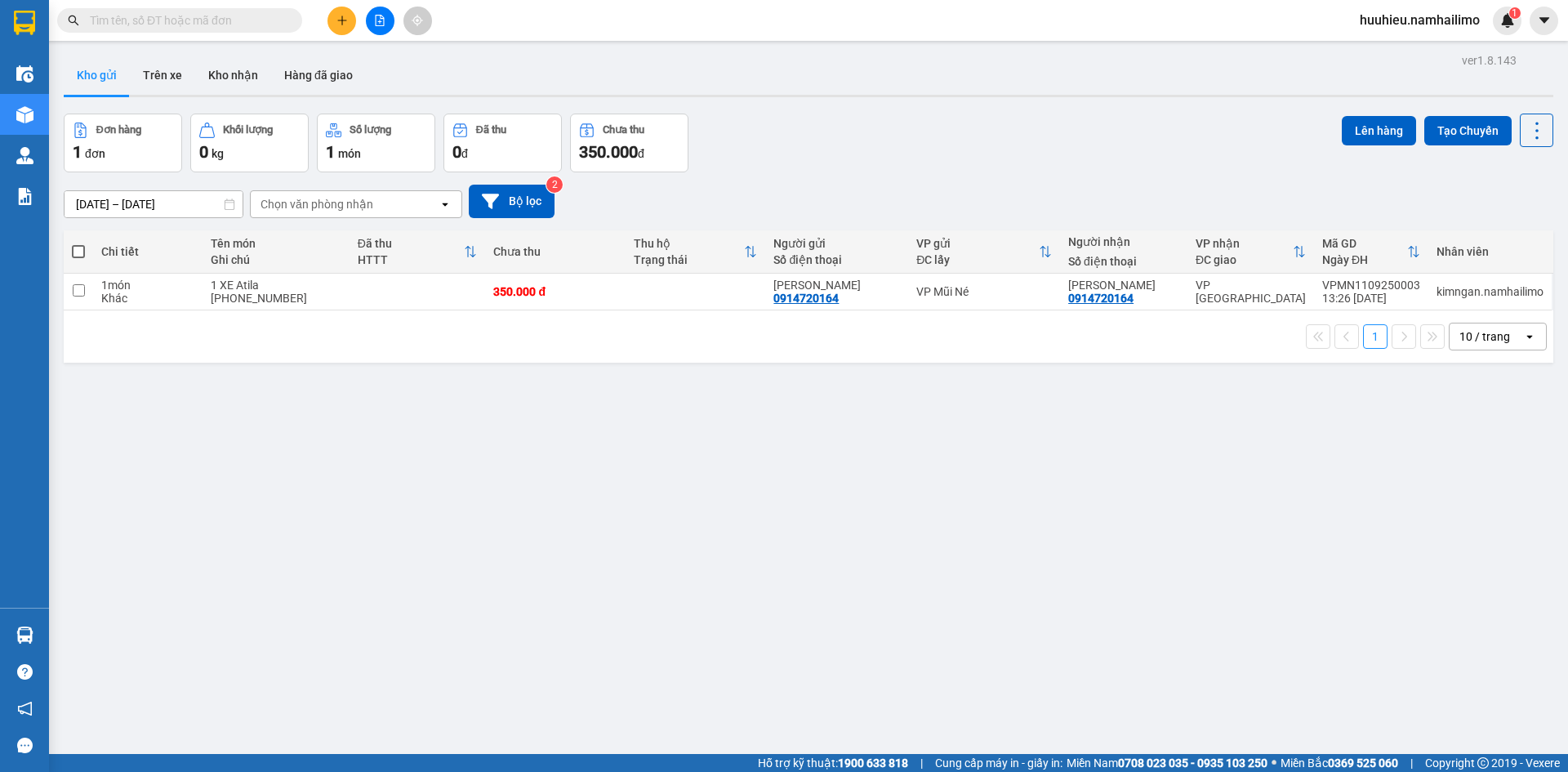
click at [440, 563] on div "ver 1.8.143 Kho gửi Trên xe Kho nhận Hàng đã giao Đơn hàng 1 đơn Khối lượng 0 k…" at bounding box center [808, 435] width 1502 height 772
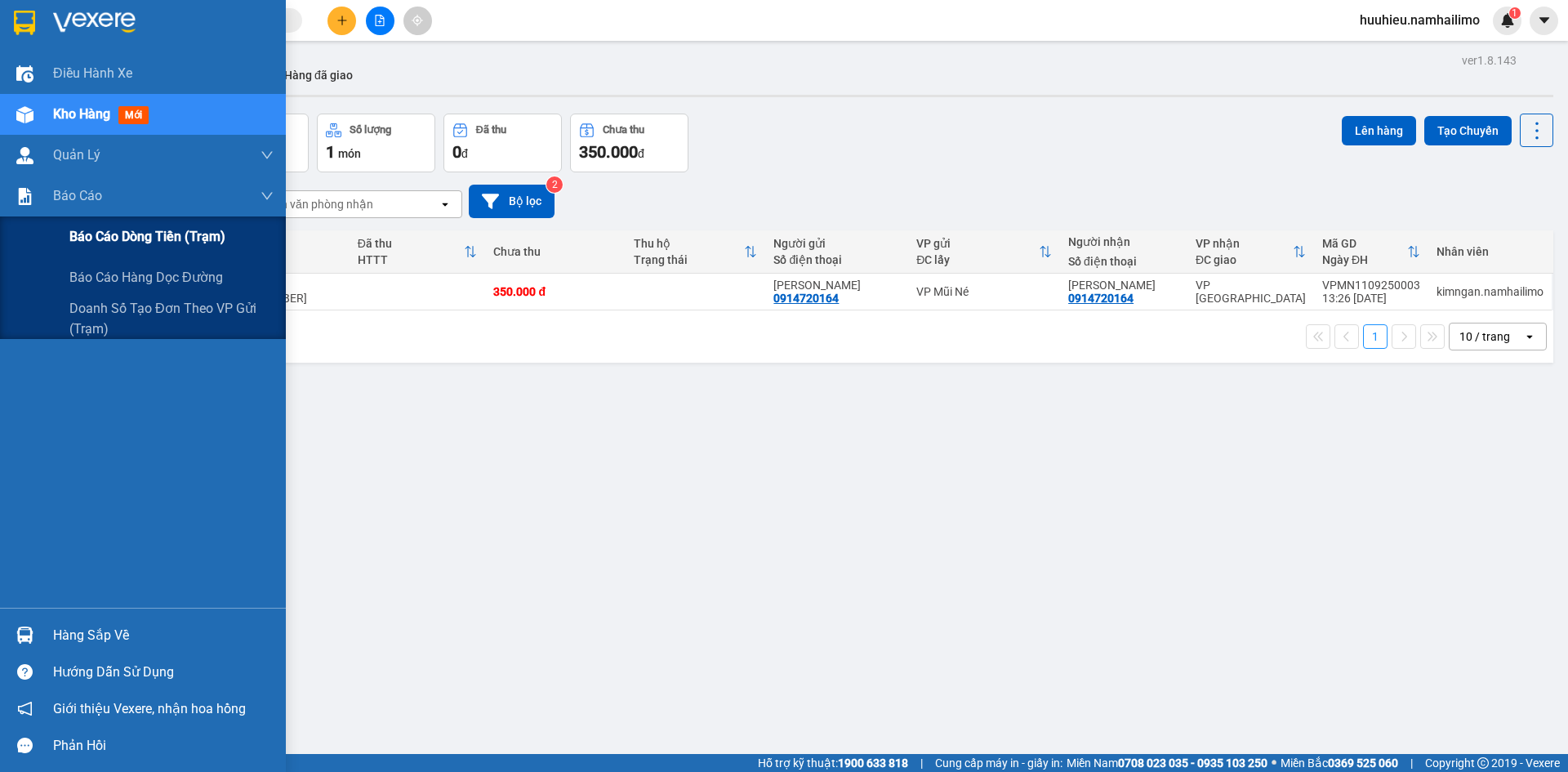
click at [104, 238] on span "Báo cáo dòng tiền (trạm)" at bounding box center [147, 237] width 156 height 21
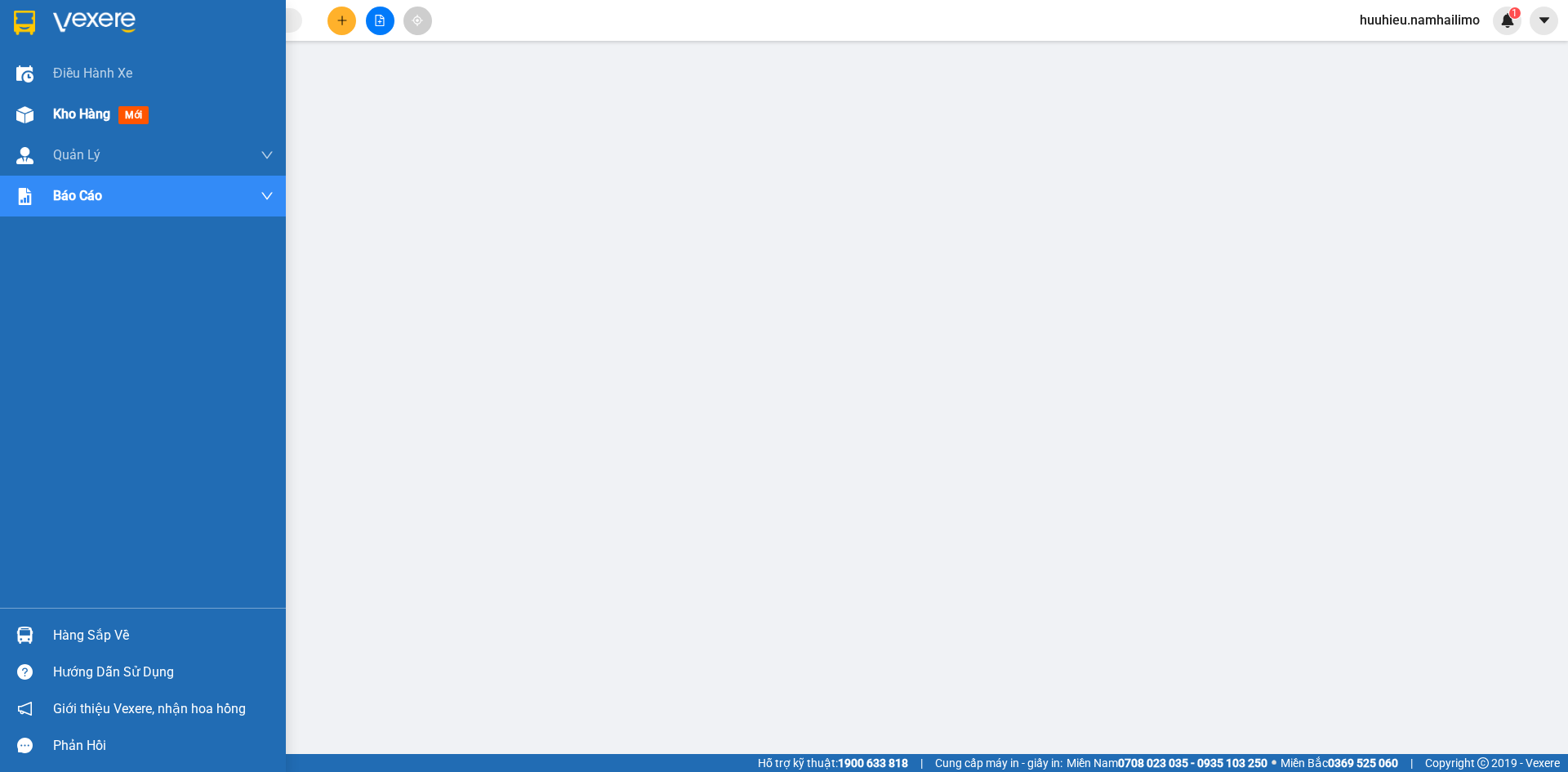
click at [56, 123] on div "Kho hàng mới" at bounding box center [104, 114] width 102 height 21
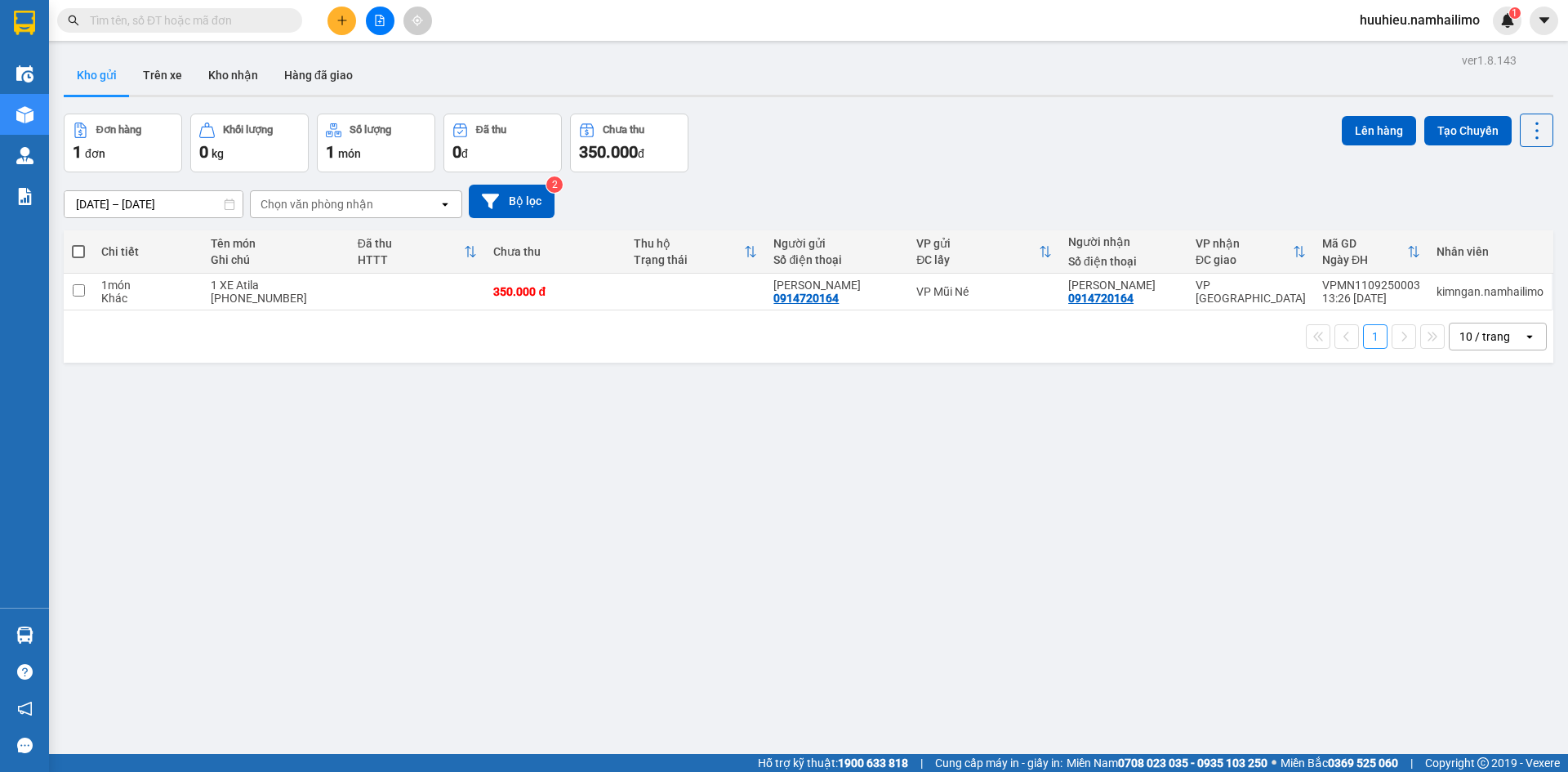
click at [79, 250] on span at bounding box center [78, 251] width 13 height 13
click at [78, 243] on input "checkbox" at bounding box center [78, 243] width 0 height 0
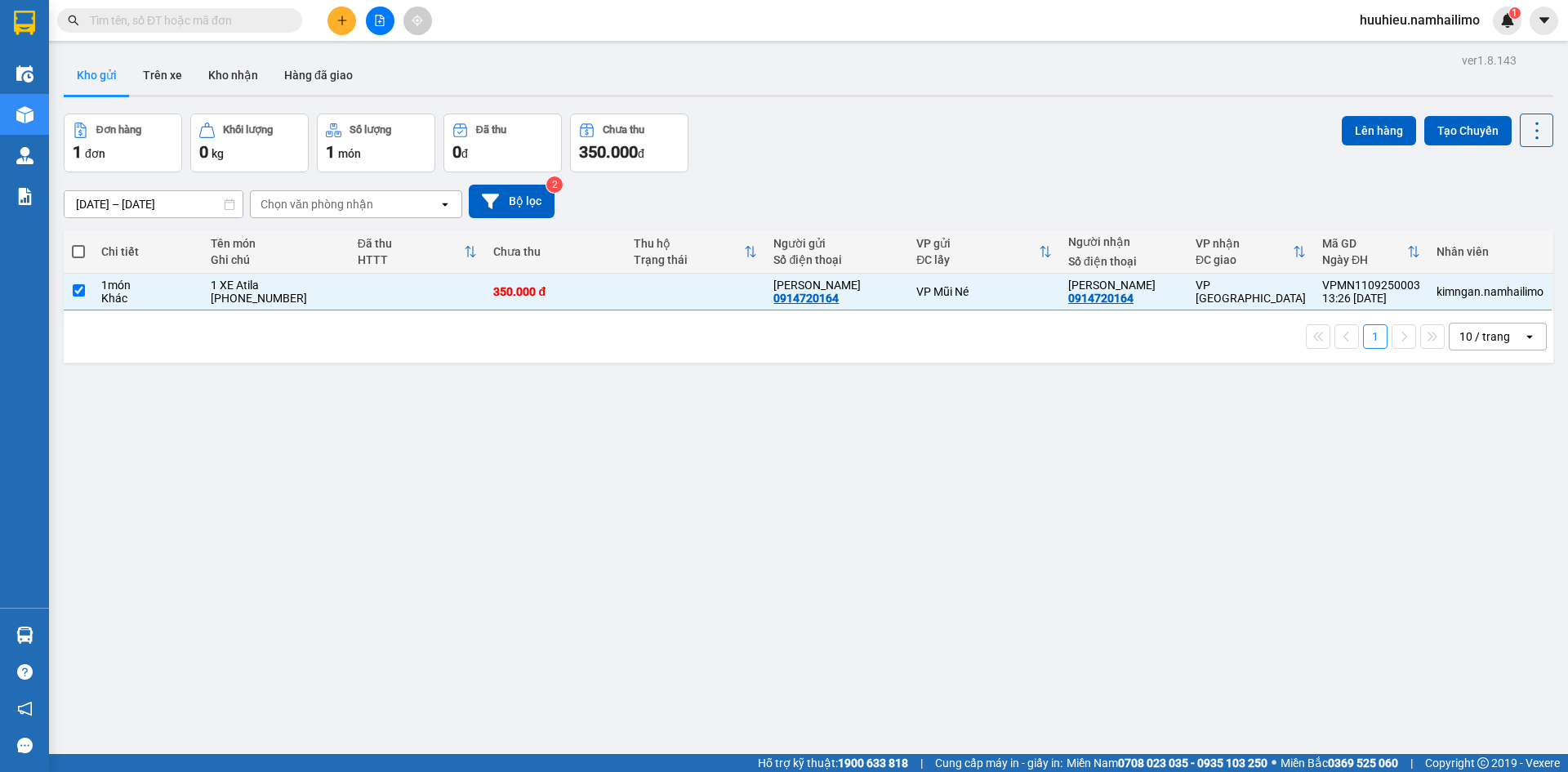
checkbox input "true"
click at [1367, 127] on button "Lên hàng" at bounding box center [1379, 131] width 75 height 29
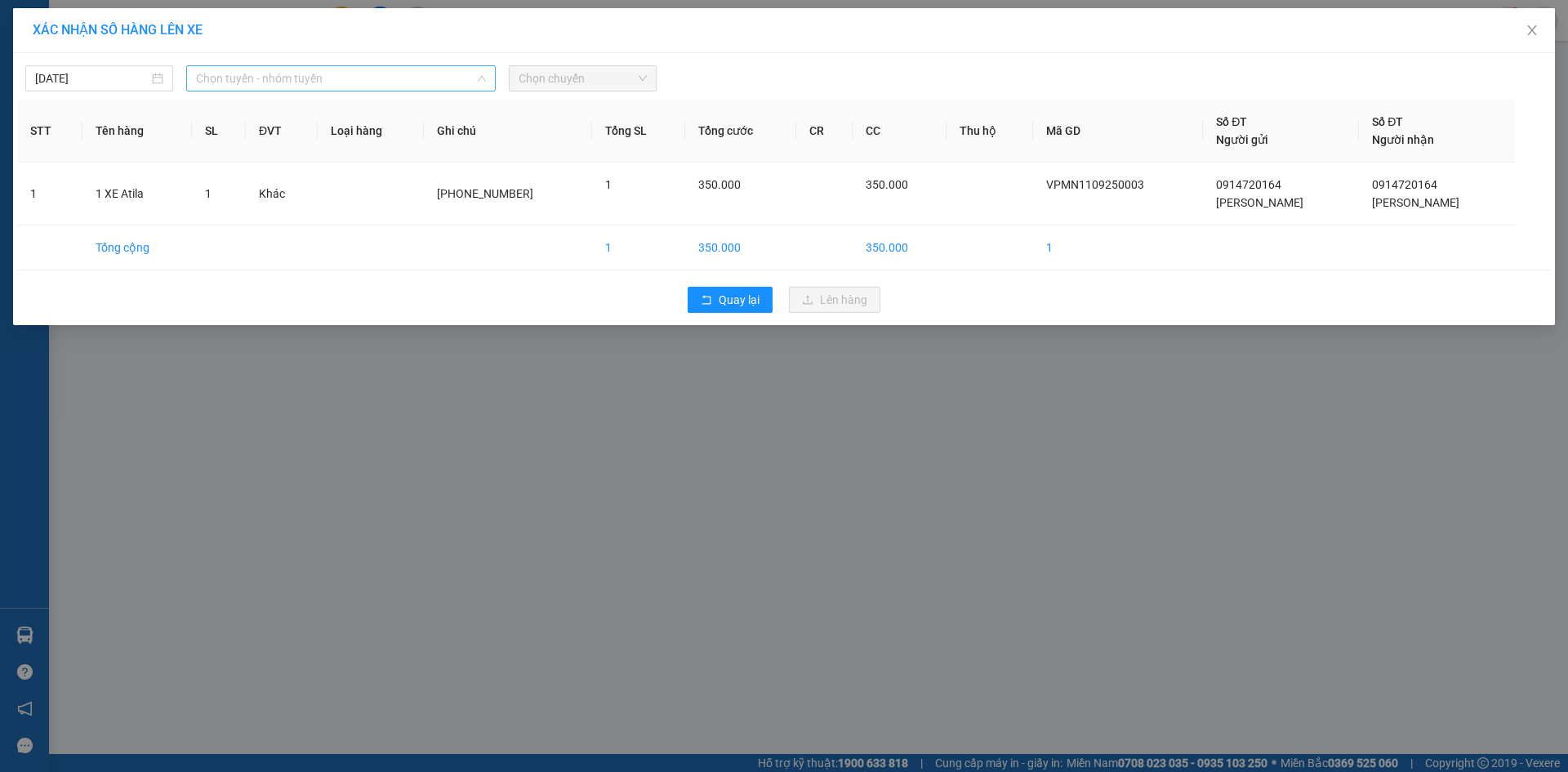
click at [237, 79] on span "Chọn tuyến - nhóm tuyến" at bounding box center [340, 78] width 290 height 24
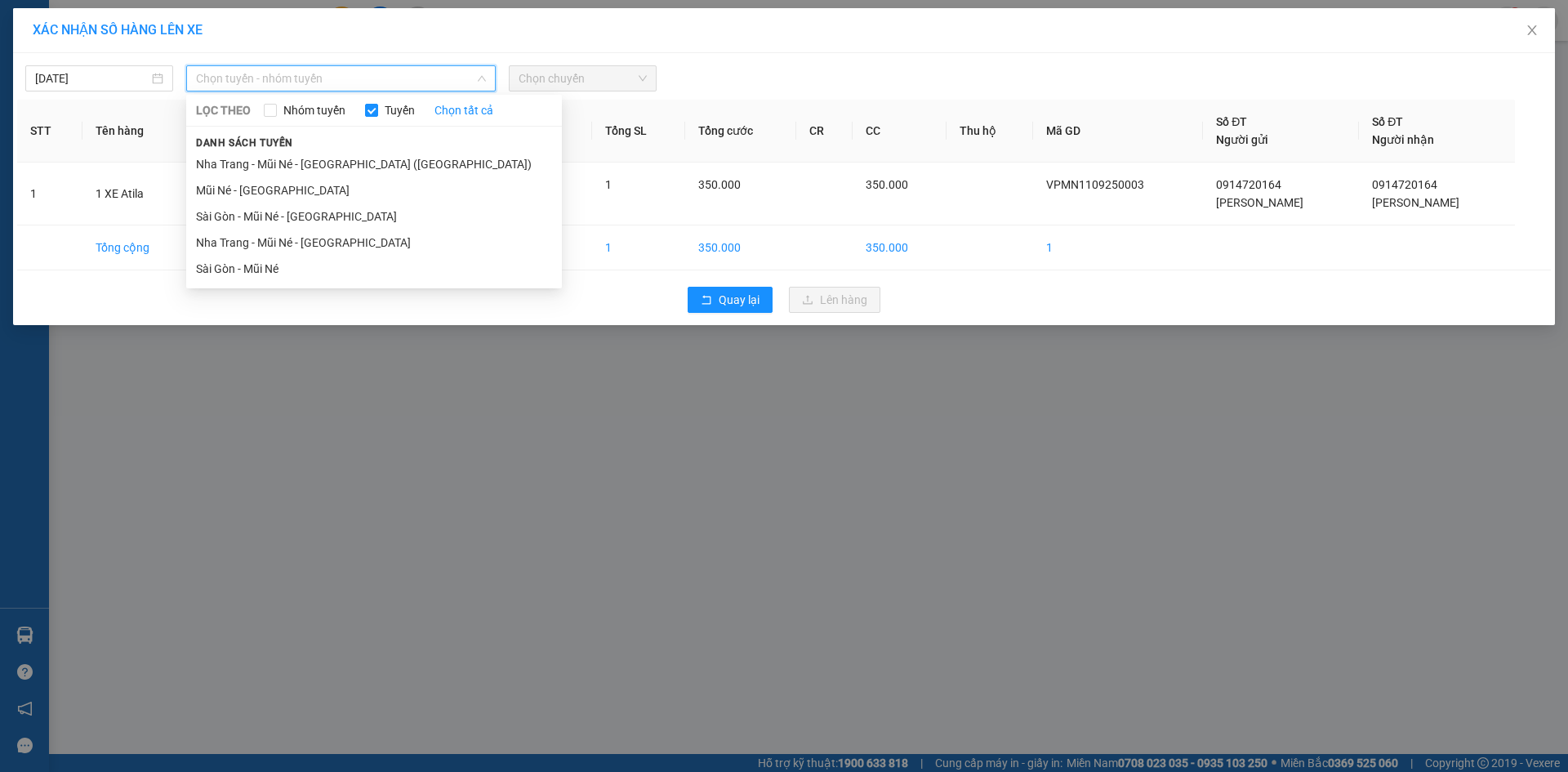
click at [464, 509] on div "XÁC NHẬN SỐ HÀNG LÊN XE [DATE] Chọn tuyến - nhóm tuyến LỌC THEO Nhóm tuyến Tuyế…" at bounding box center [784, 386] width 1568 height 772
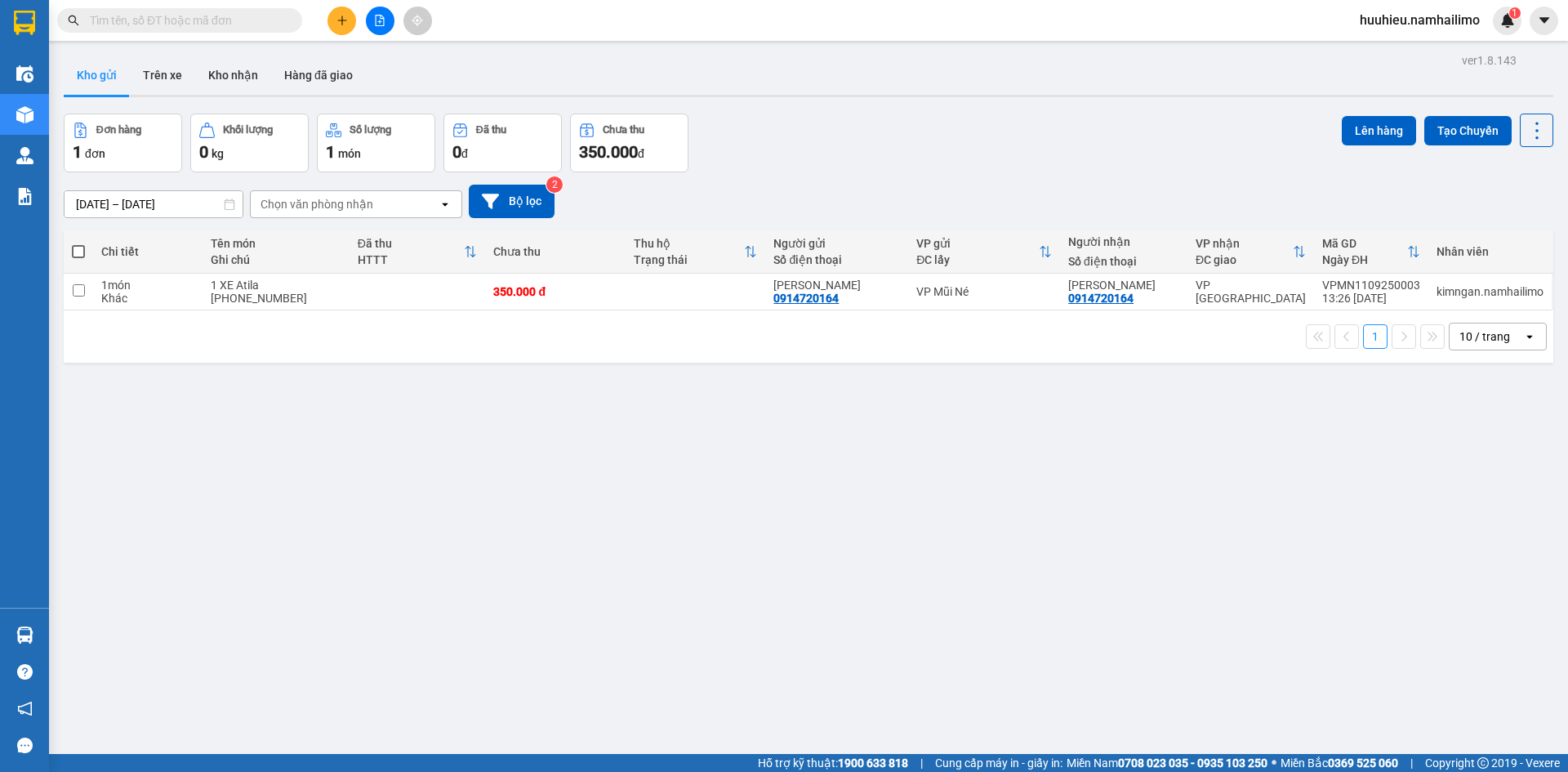
click at [110, 76] on button "Kho gửi" at bounding box center [97, 75] width 66 height 39
click at [1362, 123] on button "Lên hàng" at bounding box center [1379, 131] width 75 height 29
click at [81, 255] on span at bounding box center [78, 251] width 13 height 13
click at [78, 243] on input "checkbox" at bounding box center [78, 243] width 0 height 0
checkbox input "true"
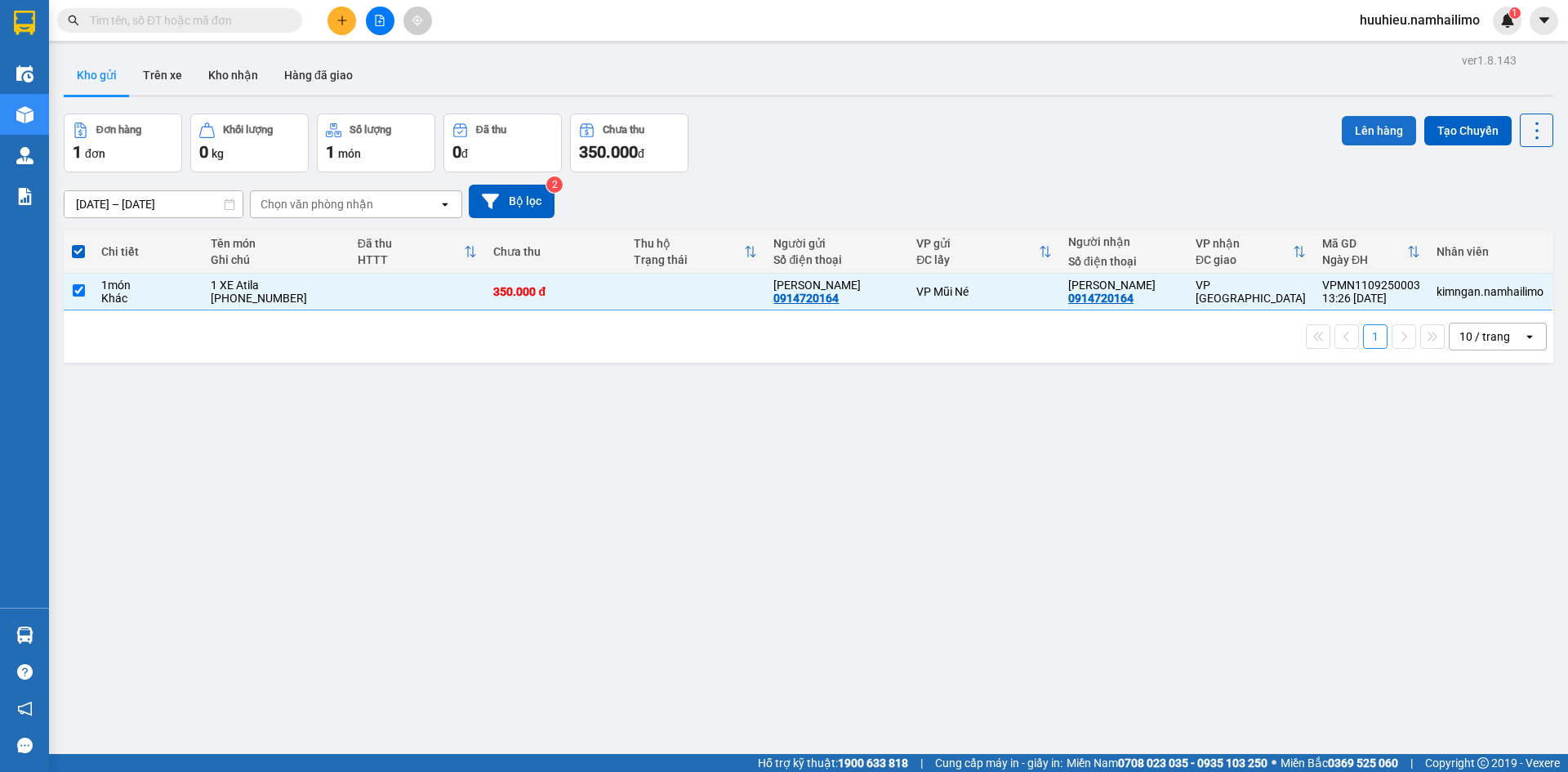
click at [1351, 123] on button "Lên hàng" at bounding box center [1379, 131] width 75 height 29
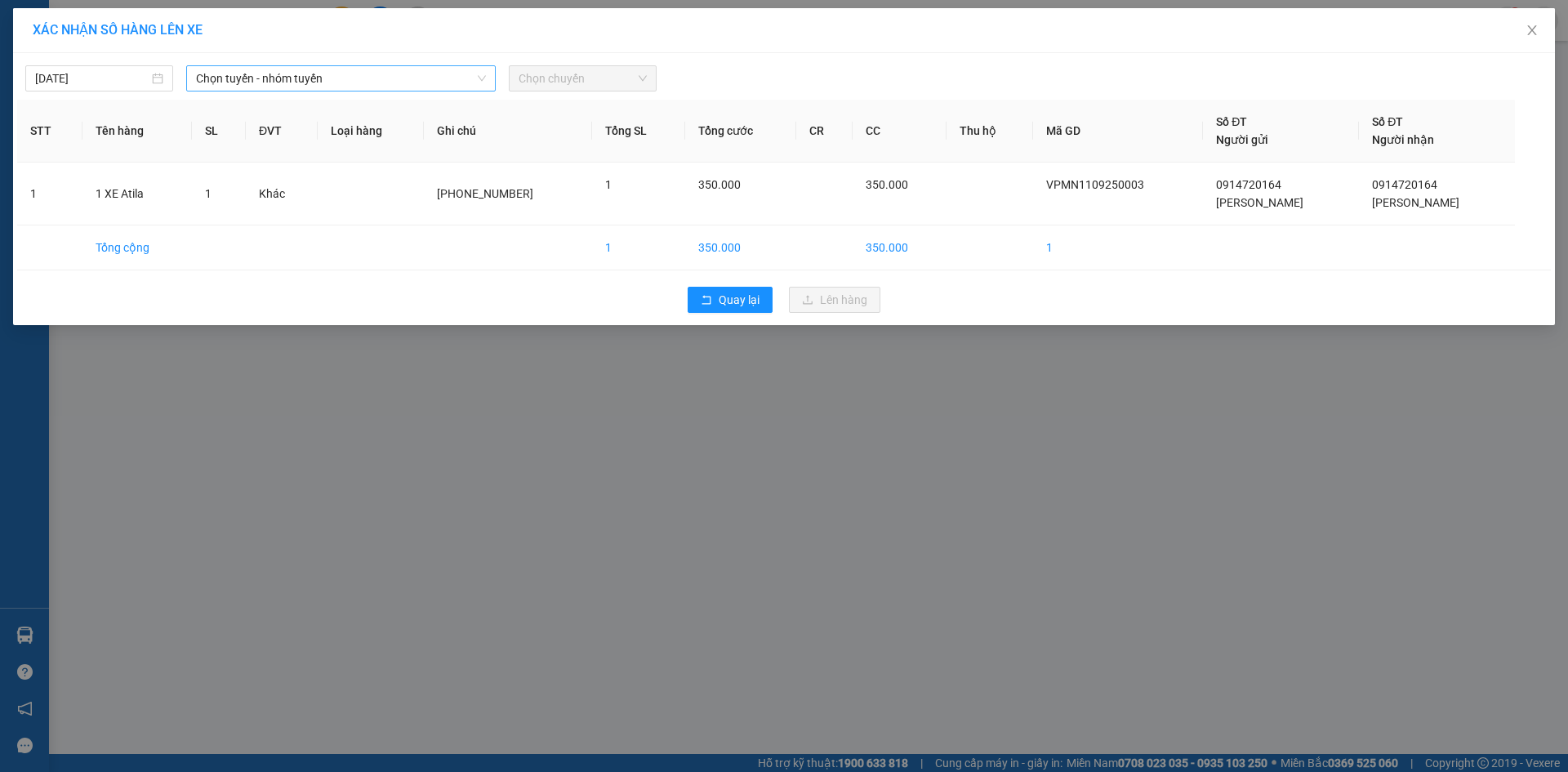
click at [287, 76] on span "Chọn tuyến - nhóm tuyến" at bounding box center [340, 78] width 290 height 24
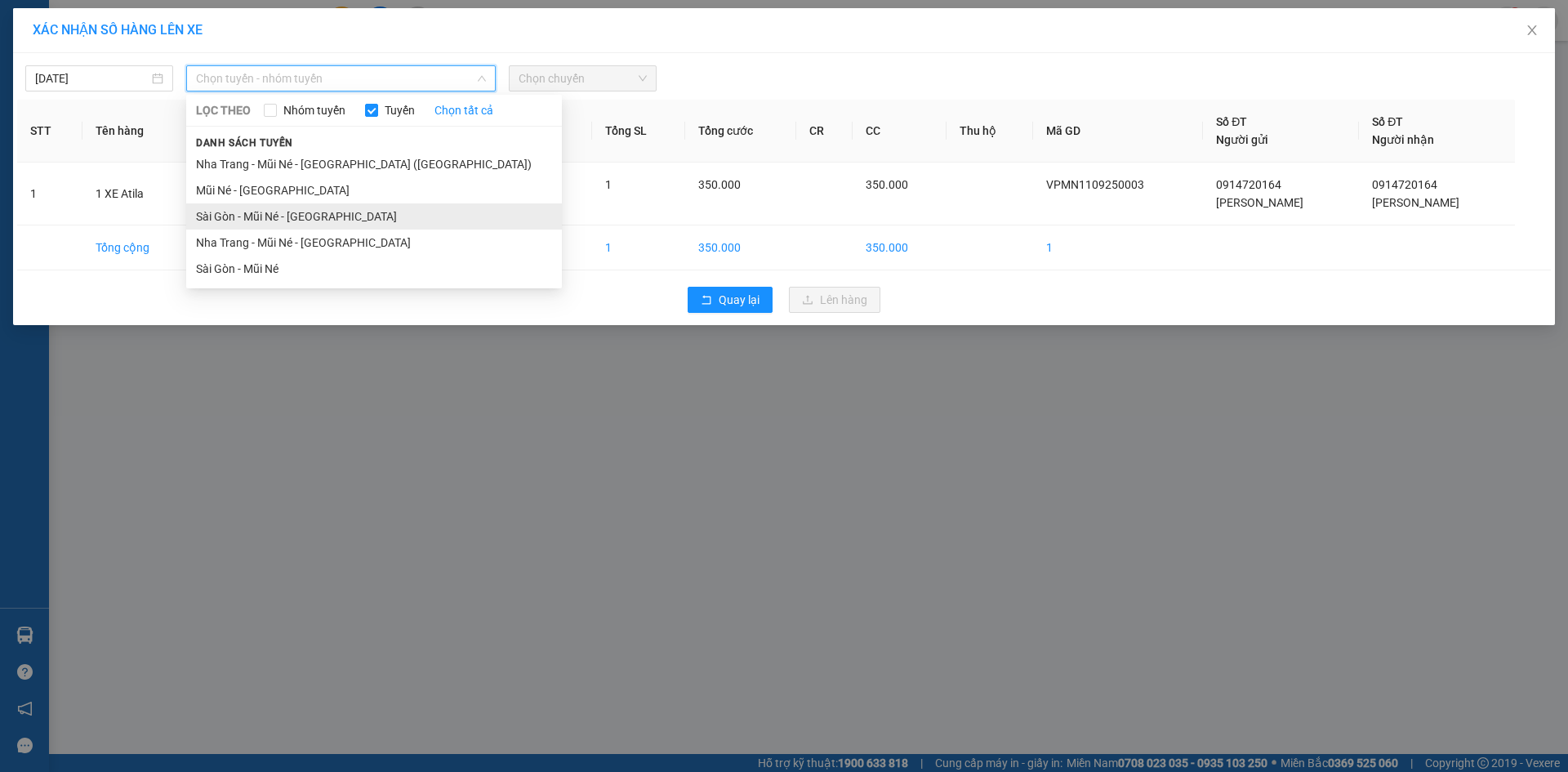
click at [275, 212] on li "Sài Gòn - Mũi Né - [GEOGRAPHIC_DATA]" at bounding box center [374, 217] width 376 height 26
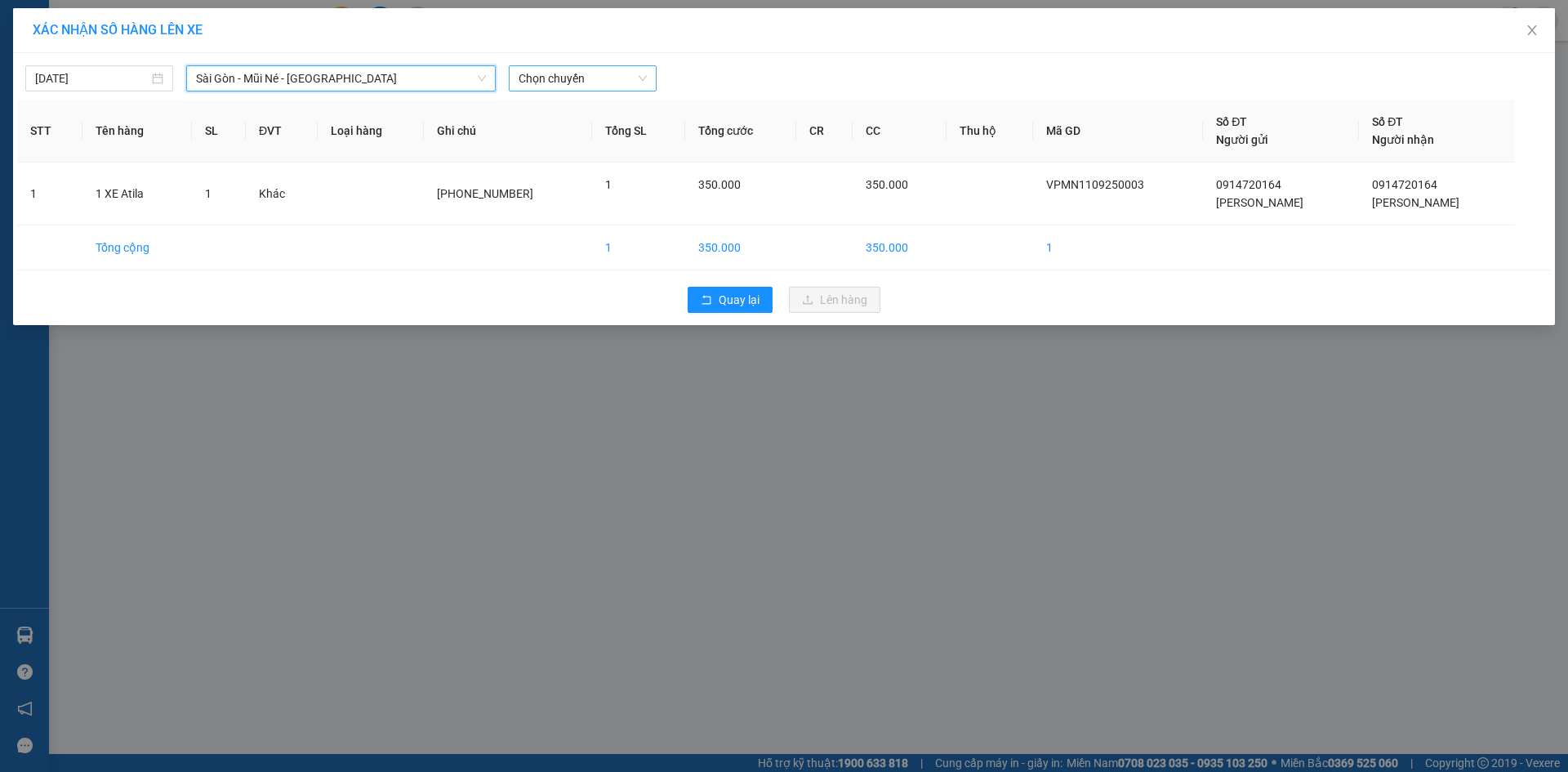
click at [564, 78] on span "Chọn chuyến" at bounding box center [583, 78] width 128 height 24
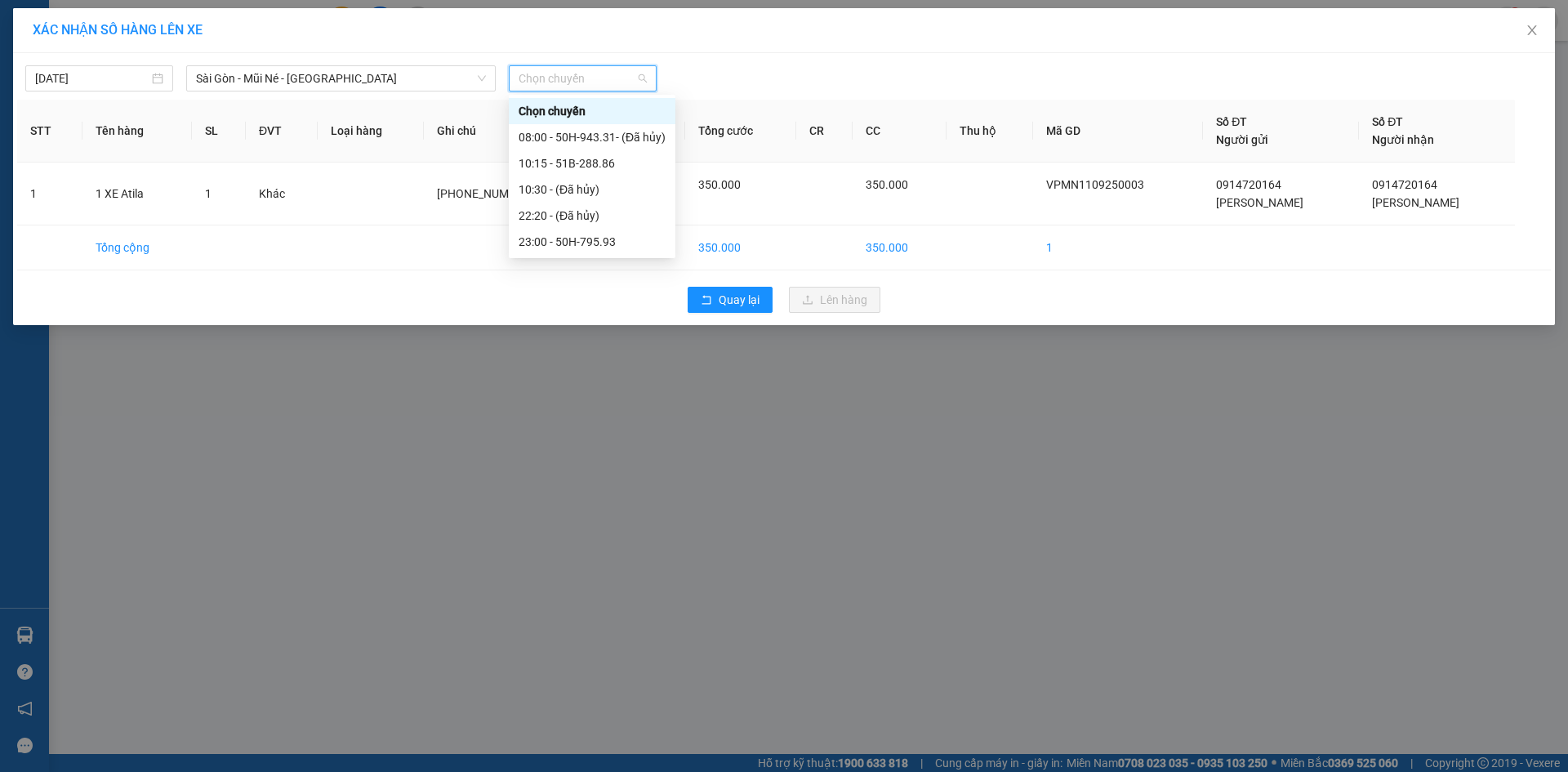
type input "8"
click at [577, 135] on div "10:15 - 51B-288.86" at bounding box center [593, 137] width 147 height 18
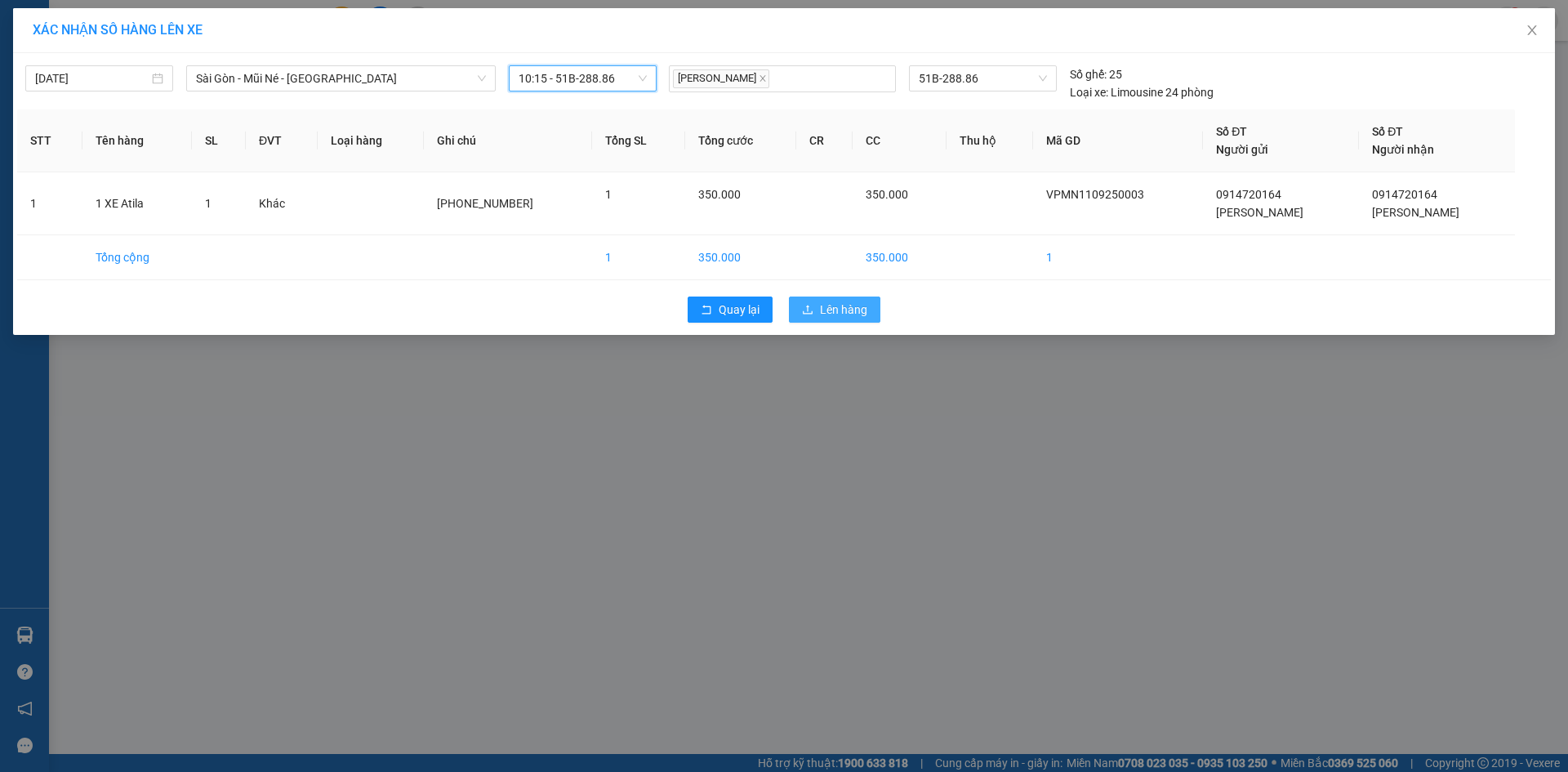
click at [838, 315] on span "Lên hàng" at bounding box center [843, 309] width 48 height 18
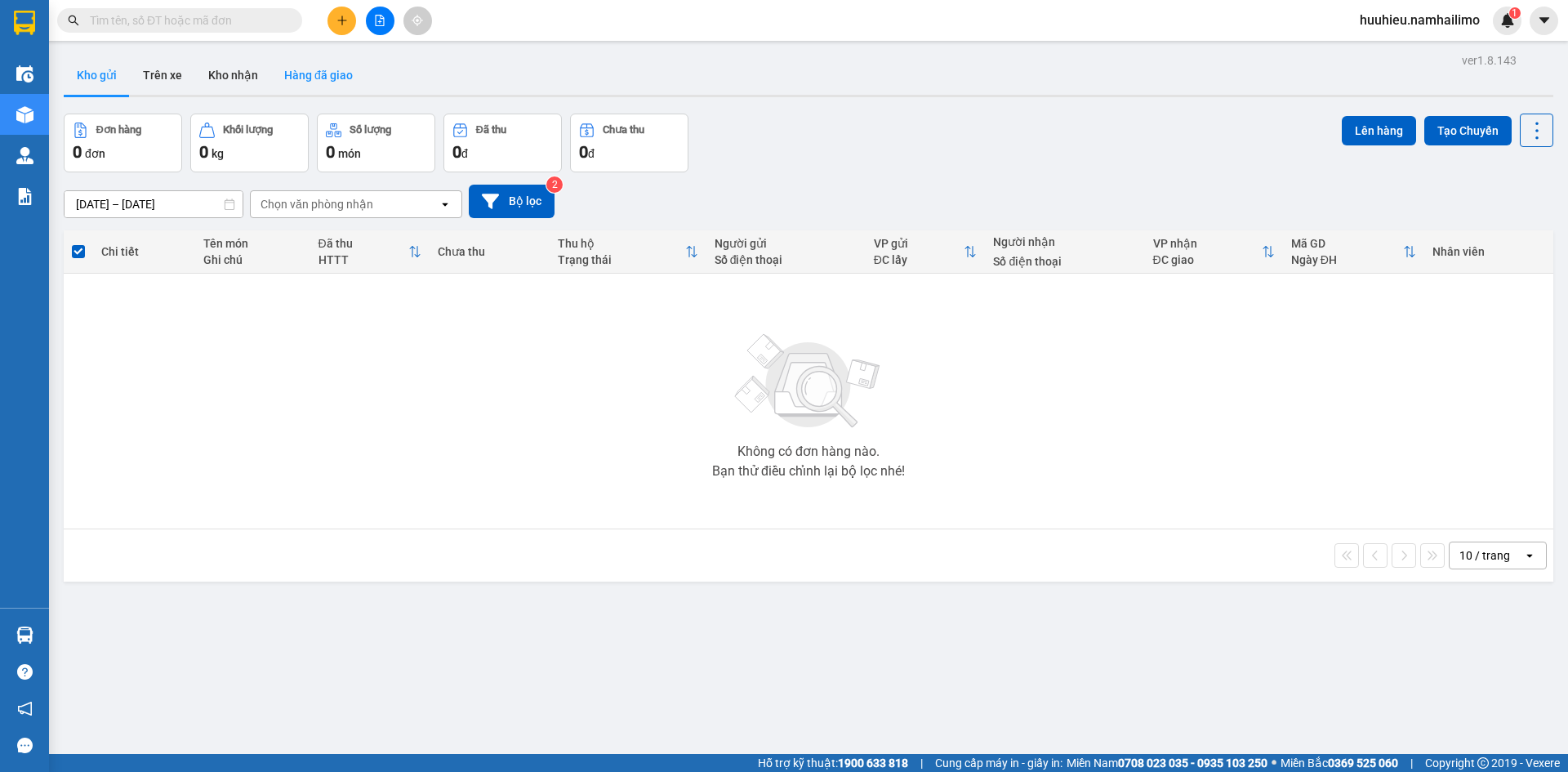
click at [332, 75] on button "Hàng đã giao" at bounding box center [318, 75] width 94 height 39
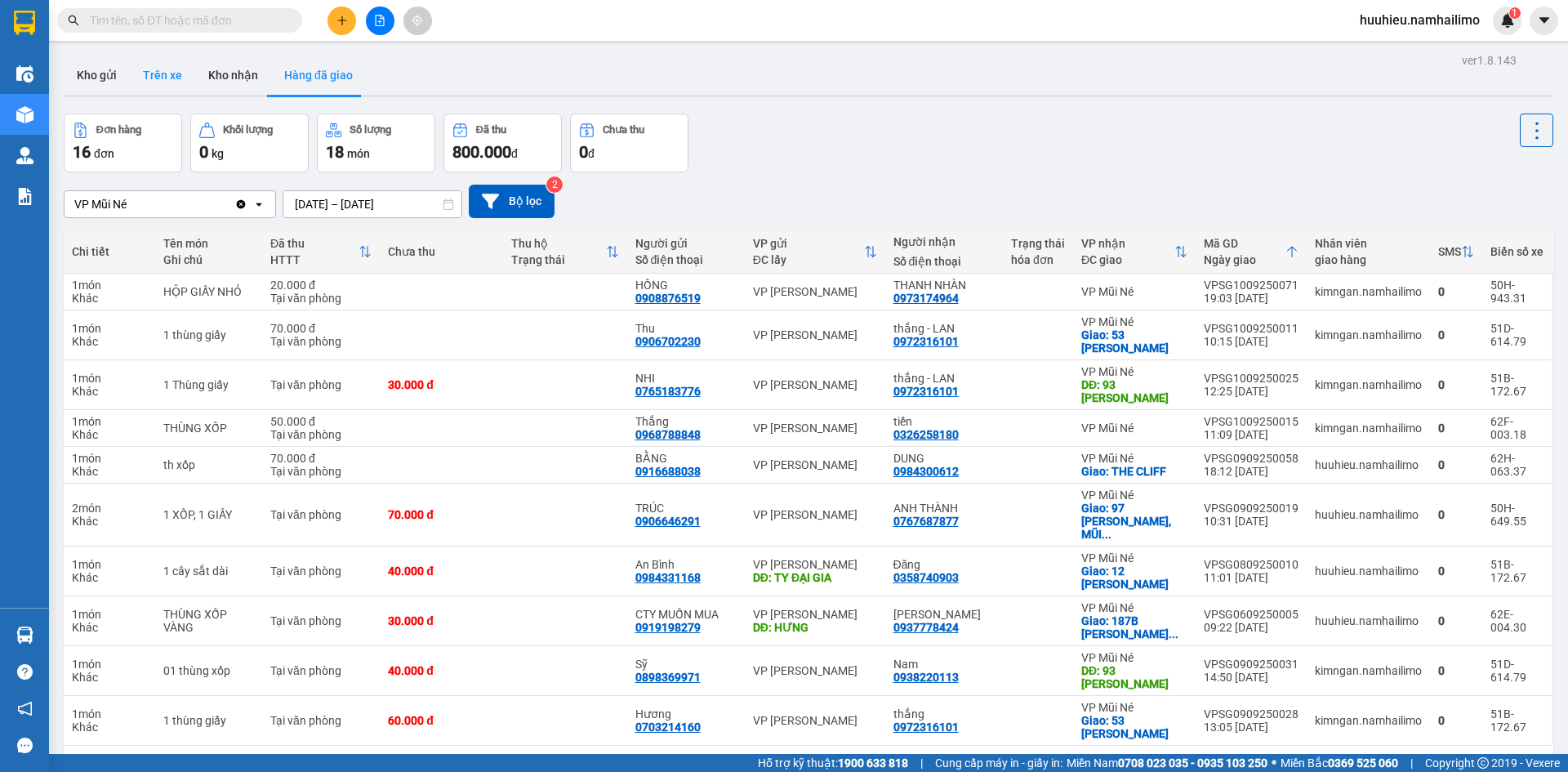
click at [174, 76] on button "Trên xe" at bounding box center [162, 75] width 65 height 39
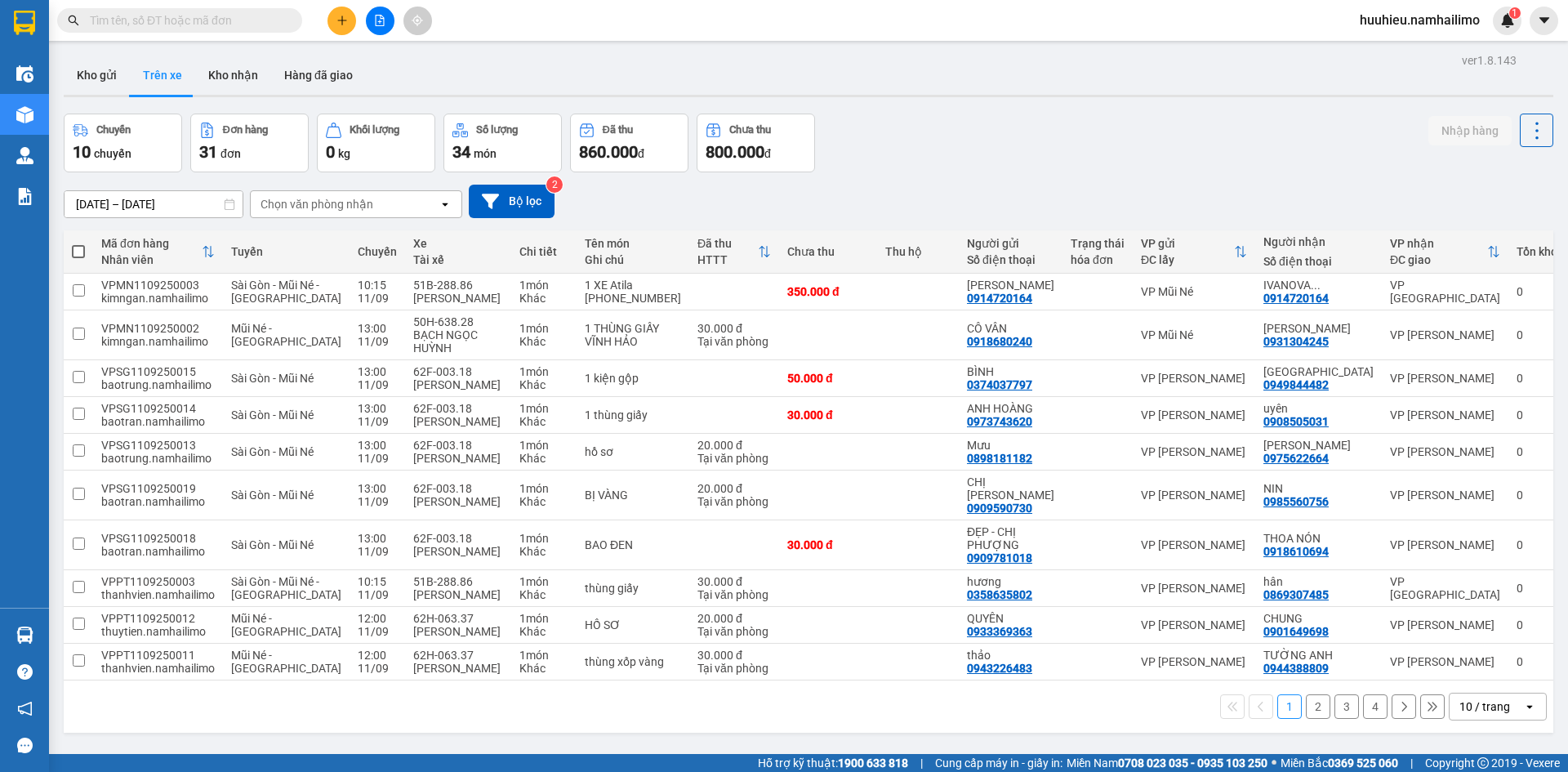
click at [312, 205] on div "Chọn văn phòng nhận" at bounding box center [317, 204] width 113 height 16
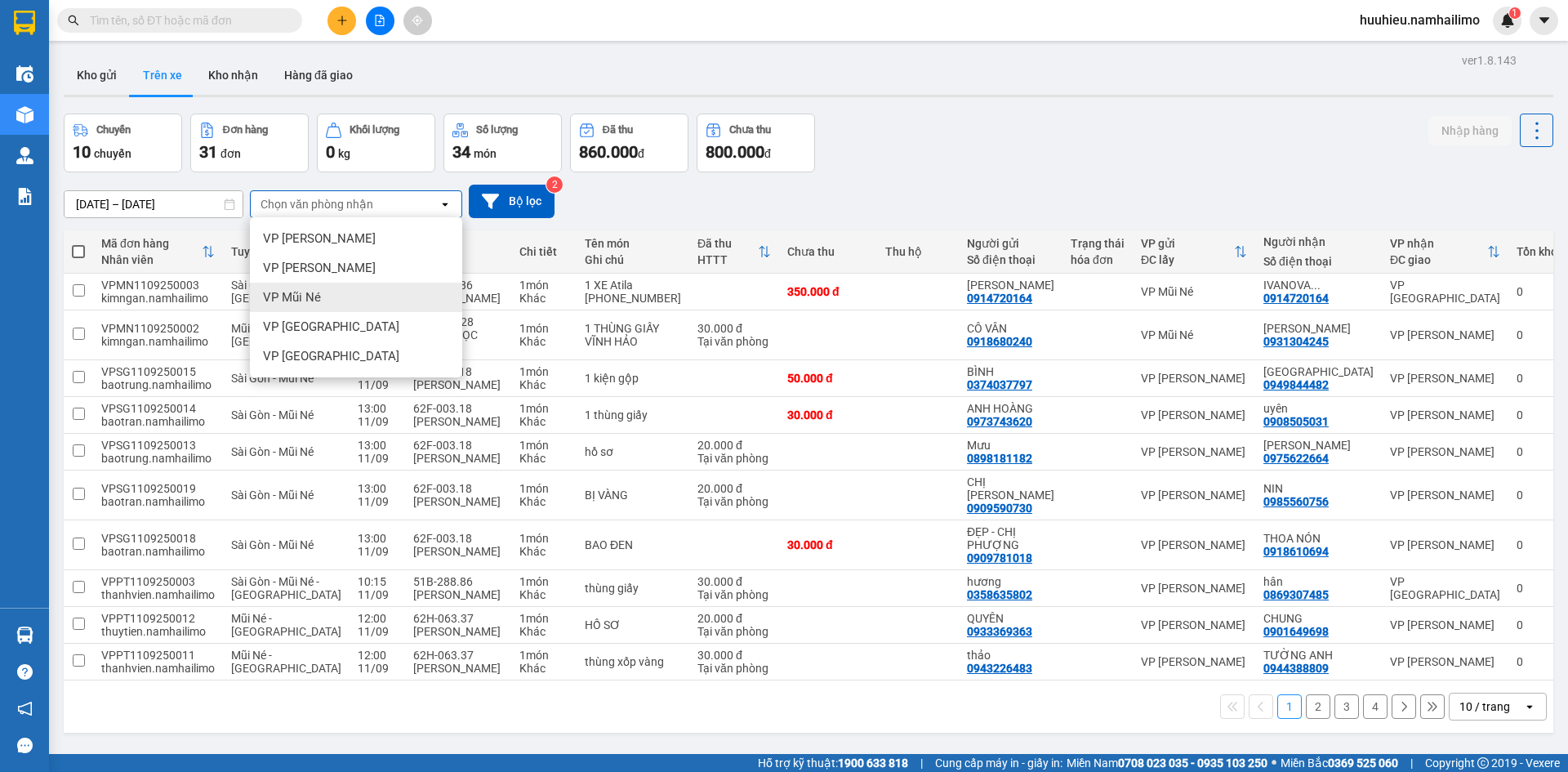
click at [298, 300] on span "VP Mũi Né" at bounding box center [292, 297] width 58 height 16
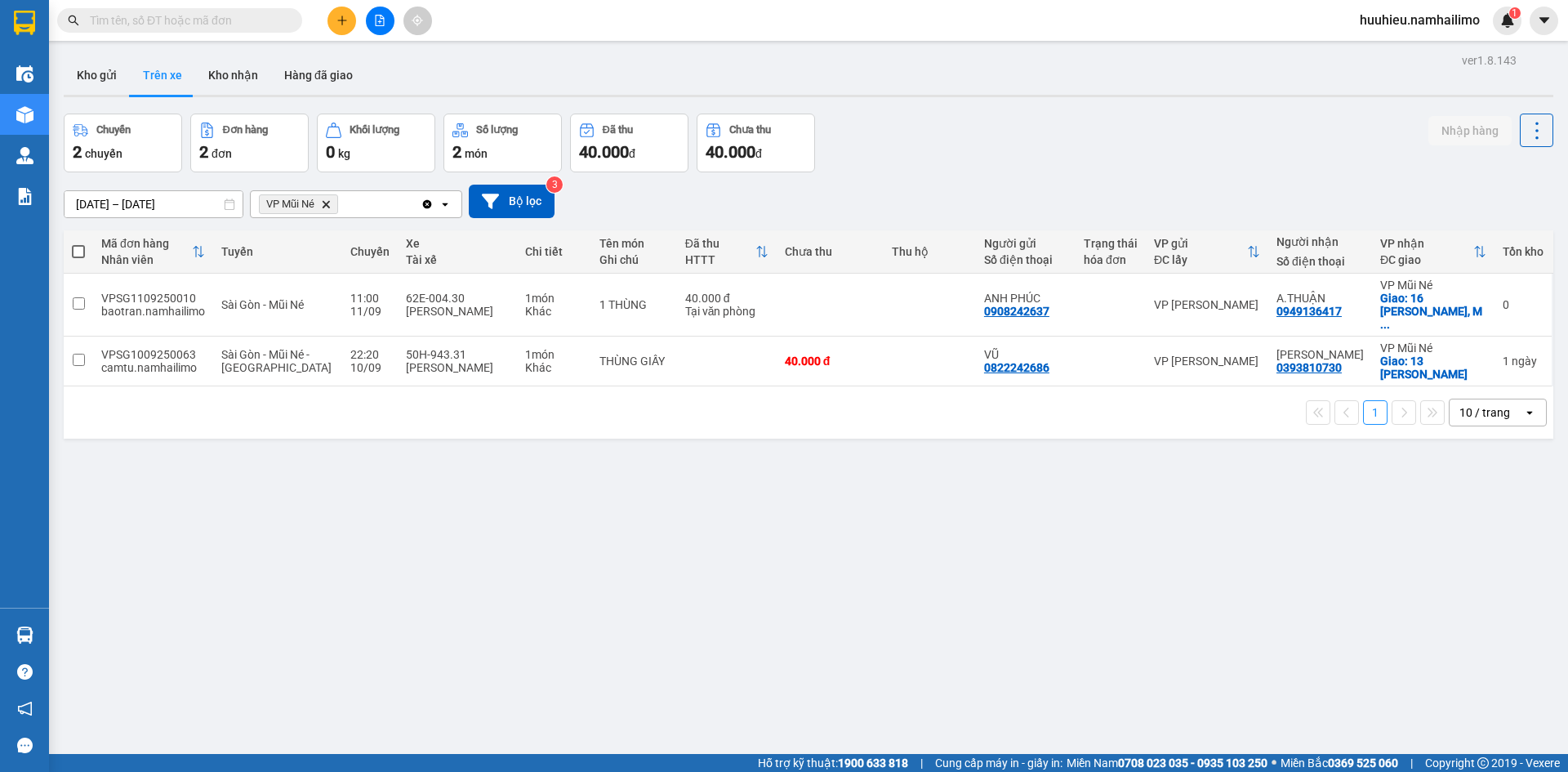
click at [165, 29] on input "text" at bounding box center [186, 20] width 192 height 18
paste input "VPSG1009250063"
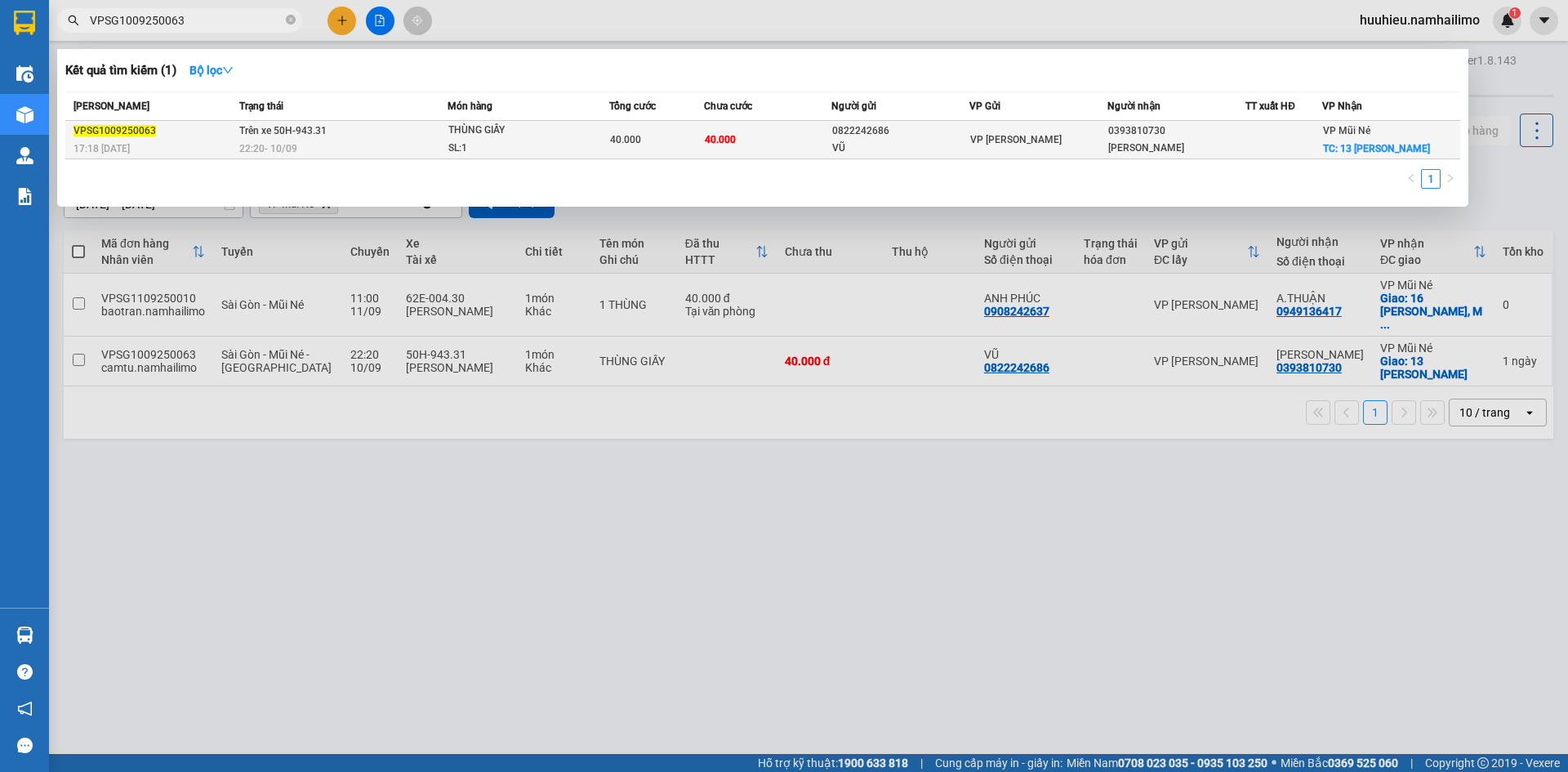
type input "VPSG1009250063"
click at [682, 137] on div "40.000" at bounding box center [657, 139] width 94 height 18
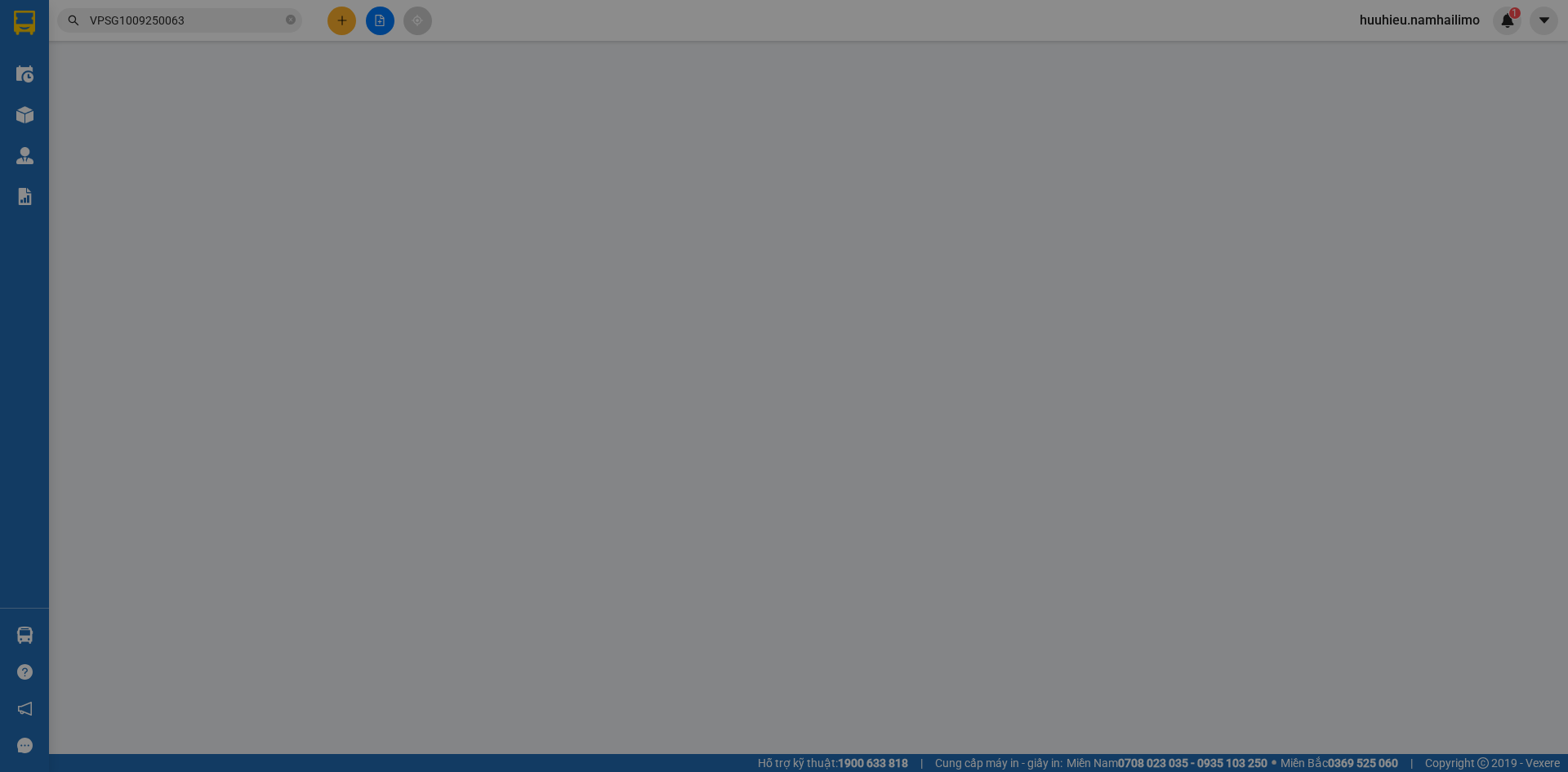
type input "0822242686"
type input "VŨ"
type input "0393810730"
type input "[PERSON_NAME]"
checkbox input "true"
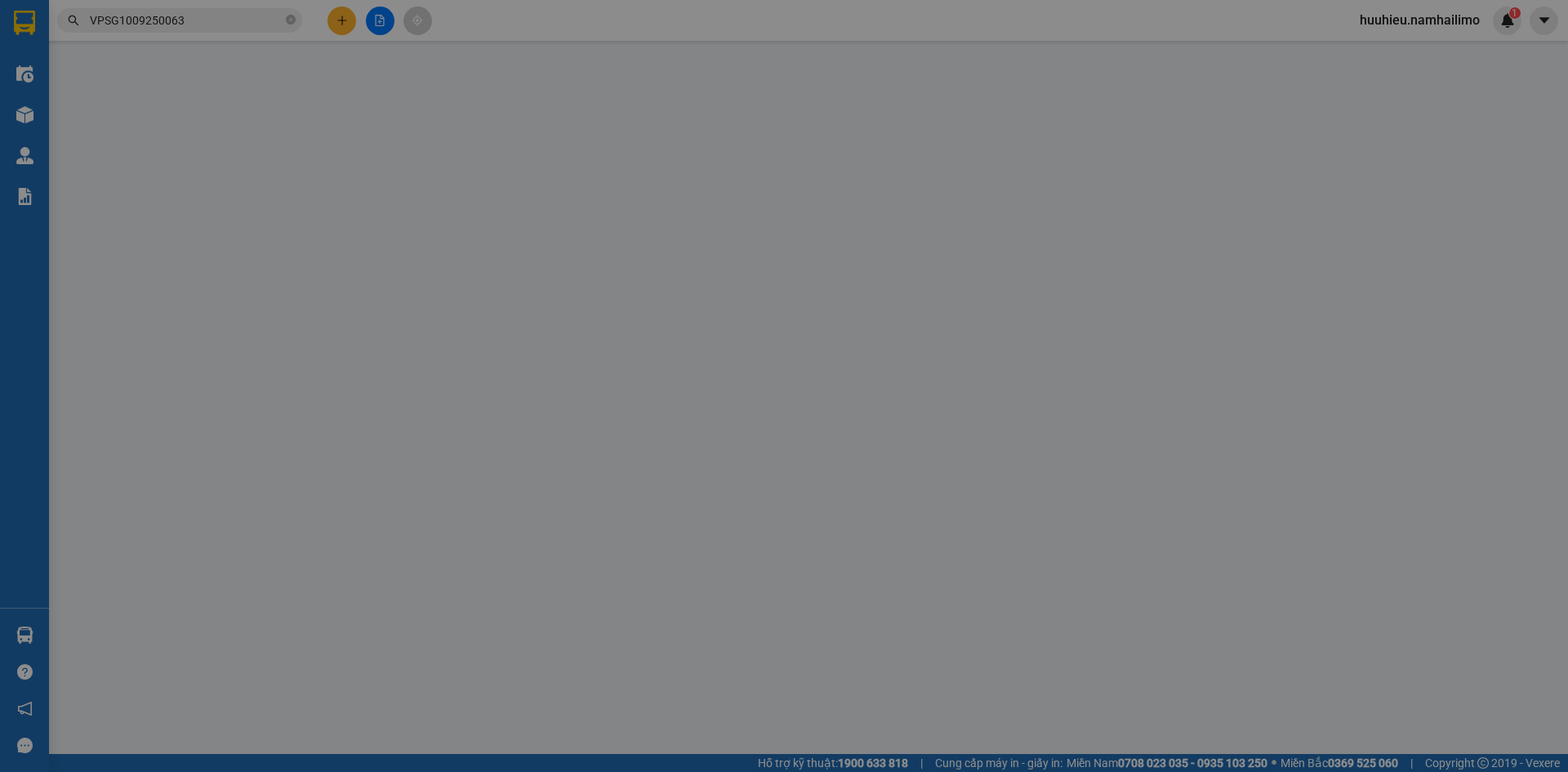
type input "13 [PERSON_NAME]"
type input "40.000"
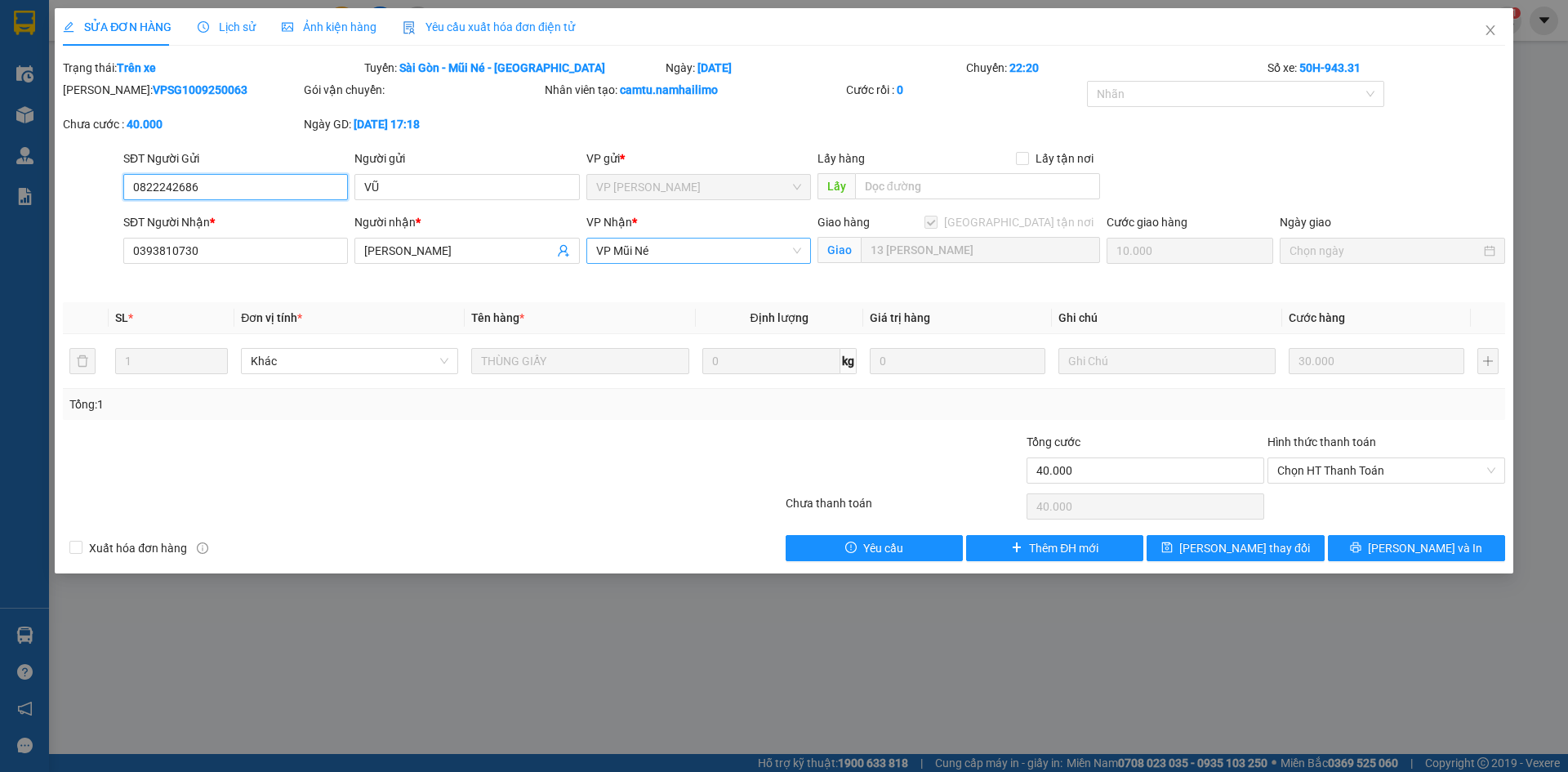
click at [674, 238] on span "VP Mũi Né" at bounding box center [698, 250] width 205 height 24
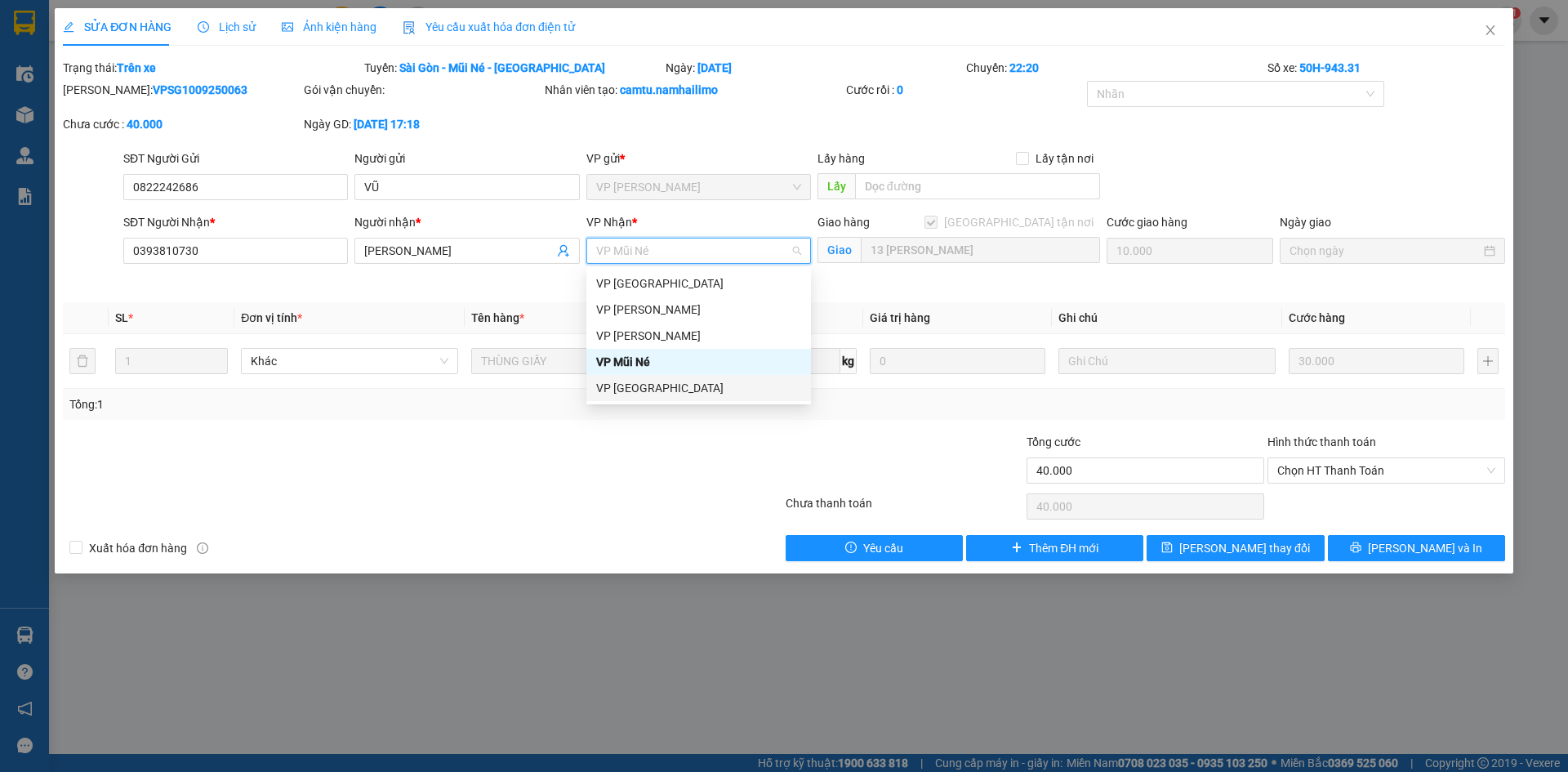
click at [660, 381] on div "VP [GEOGRAPHIC_DATA]" at bounding box center [698, 387] width 205 height 18
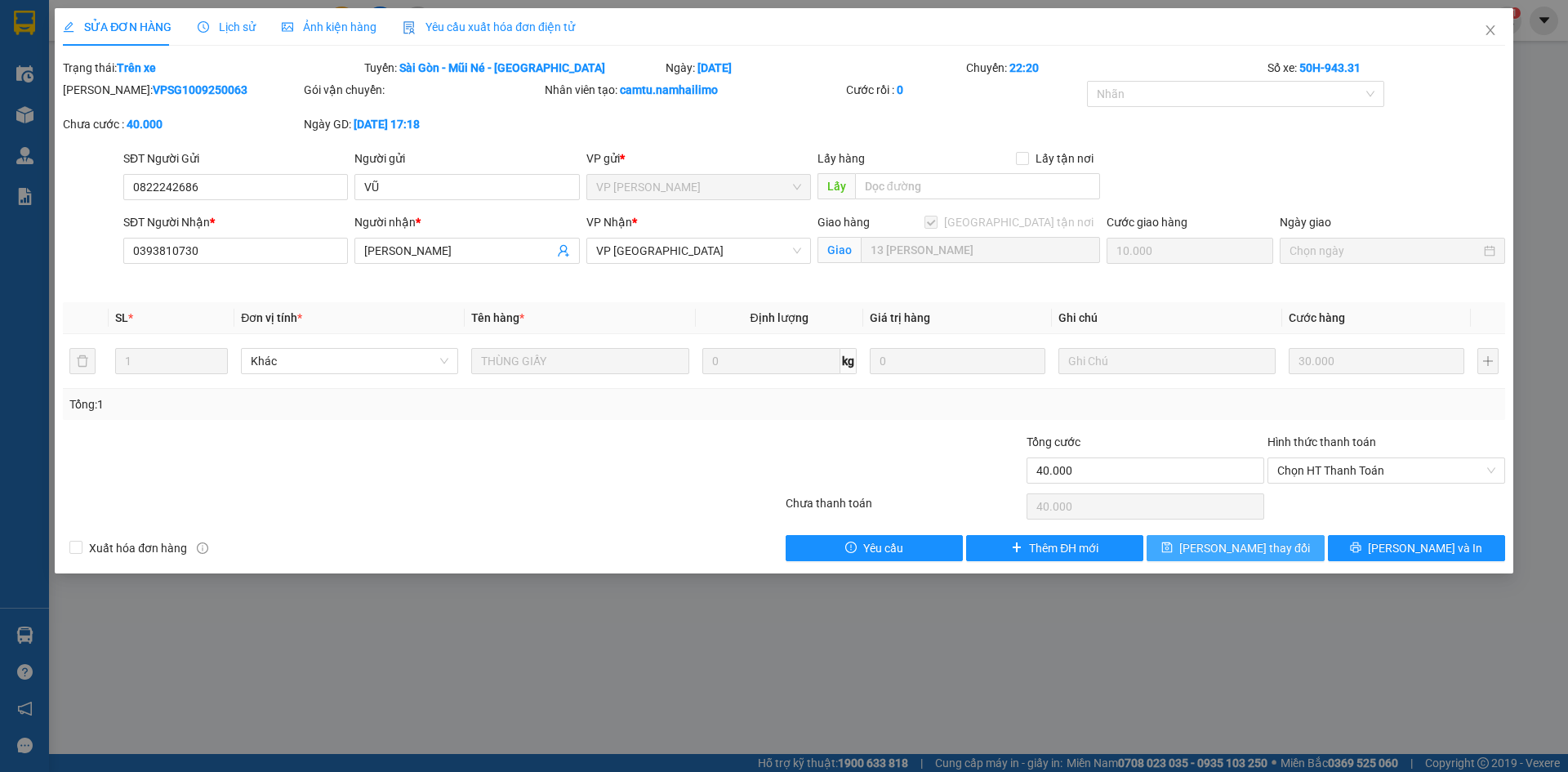
click at [1254, 549] on span "[PERSON_NAME] thay đổi" at bounding box center [1244, 548] width 131 height 18
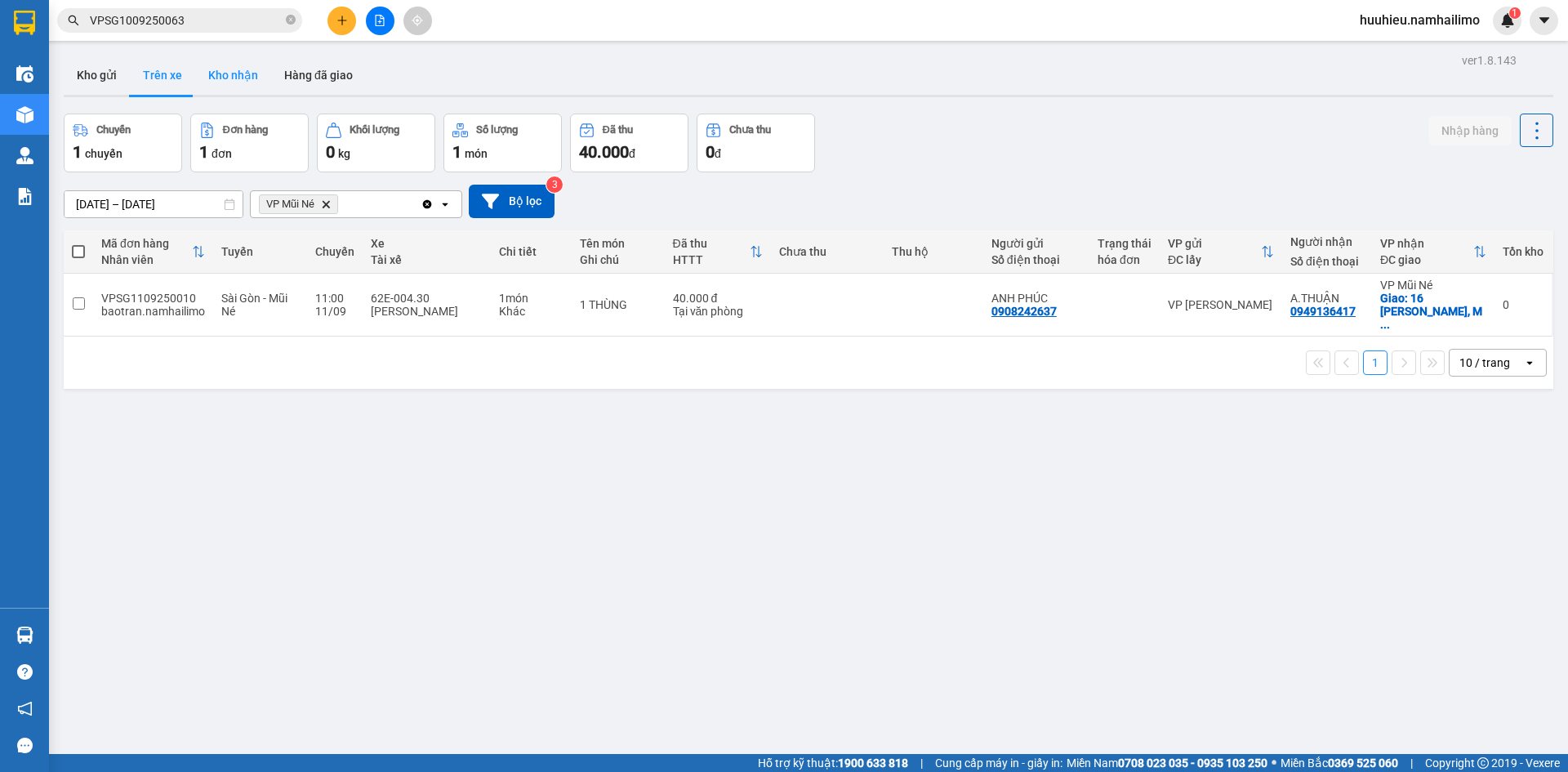
click at [266, 71] on button "Kho nhận" at bounding box center [233, 75] width 76 height 39
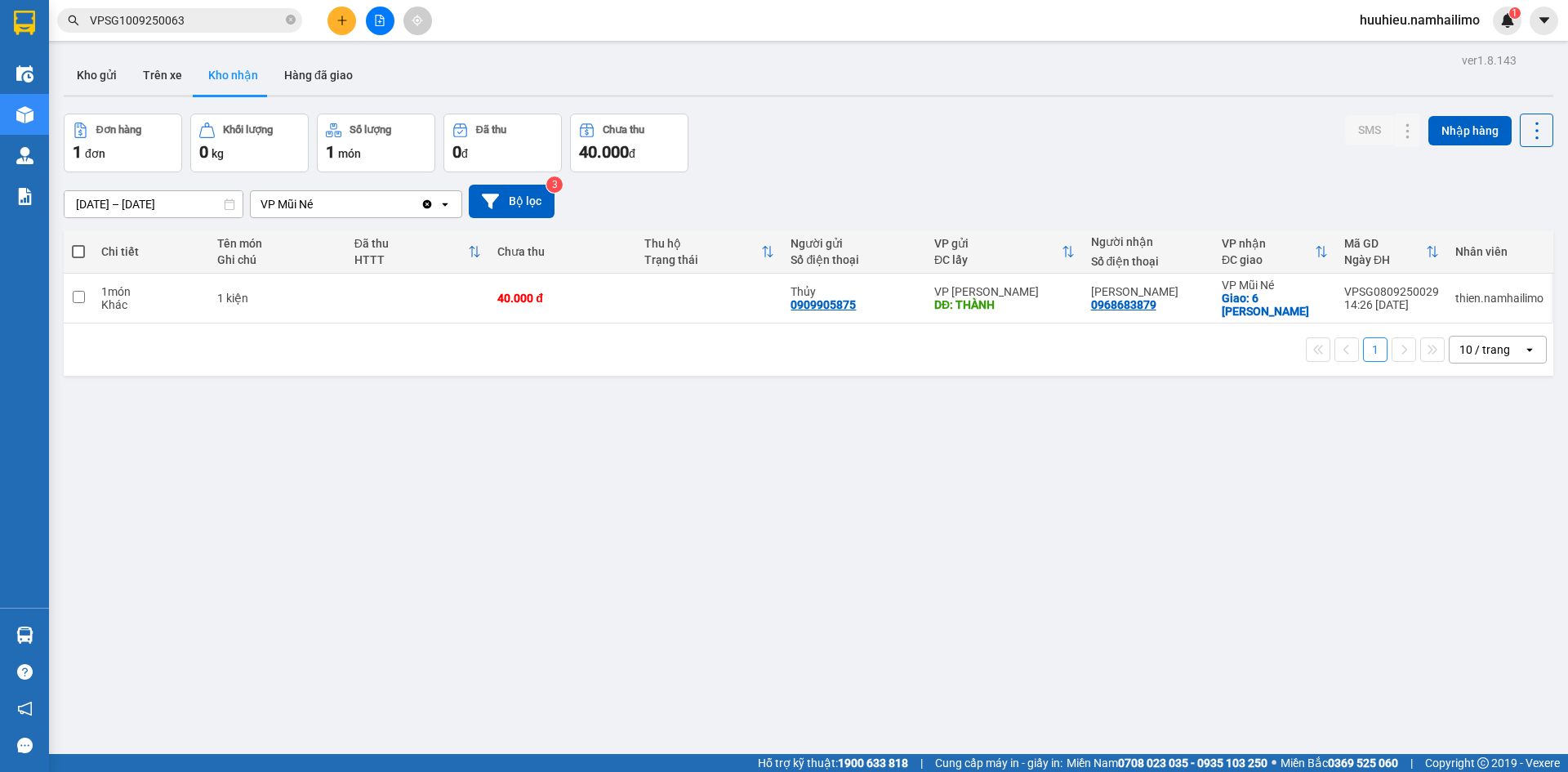
click at [129, 209] on input "[DATE] – [DATE]" at bounding box center [152, 204] width 178 height 26
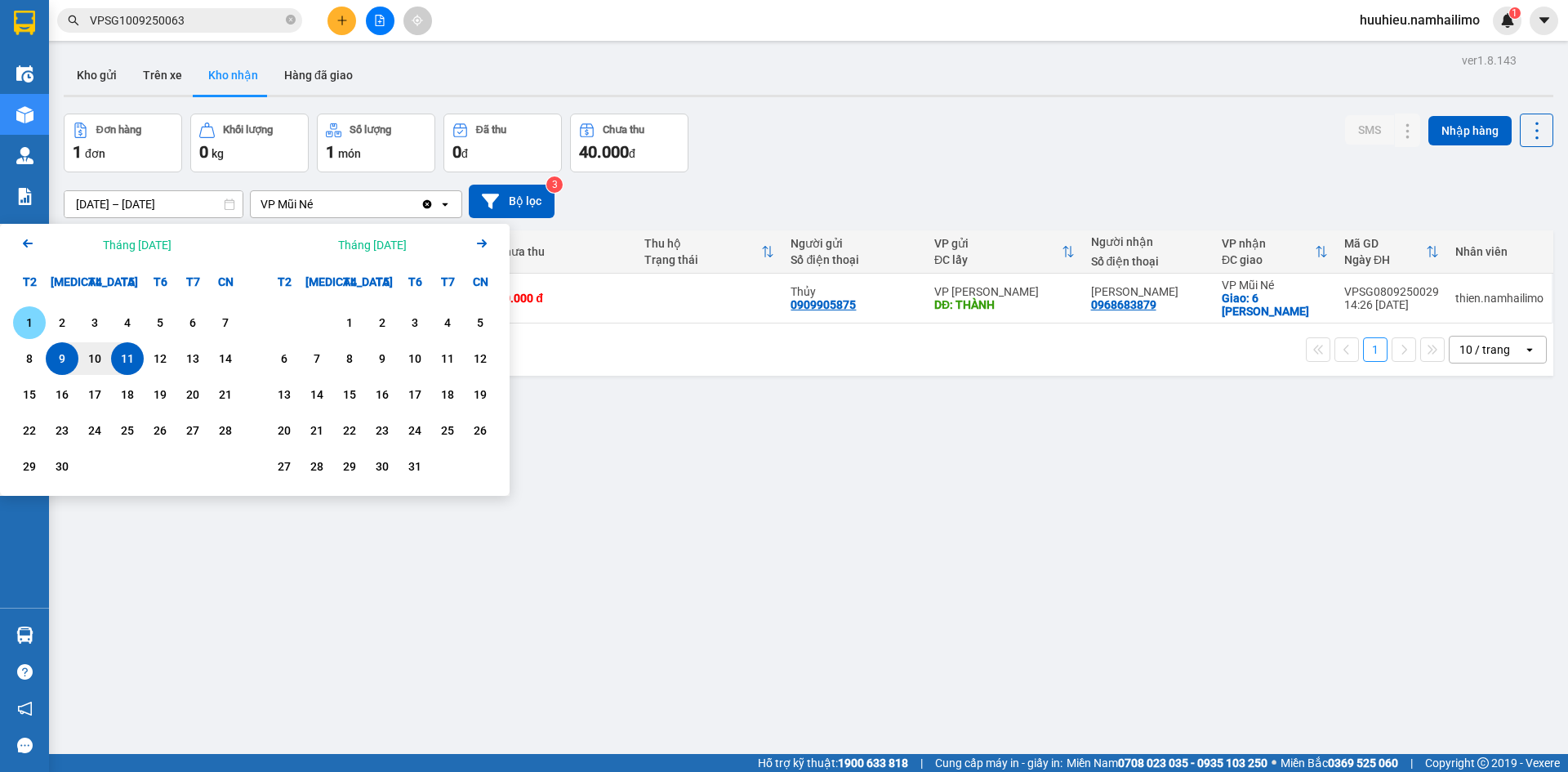
click at [40, 327] on div "1" at bounding box center [29, 322] width 23 height 20
click at [180, 203] on input "[DATE] – / /" at bounding box center [152, 204] width 178 height 26
click at [97, 349] on div "10" at bounding box center [94, 359] width 23 height 20
type input "[DATE] – [DATE]"
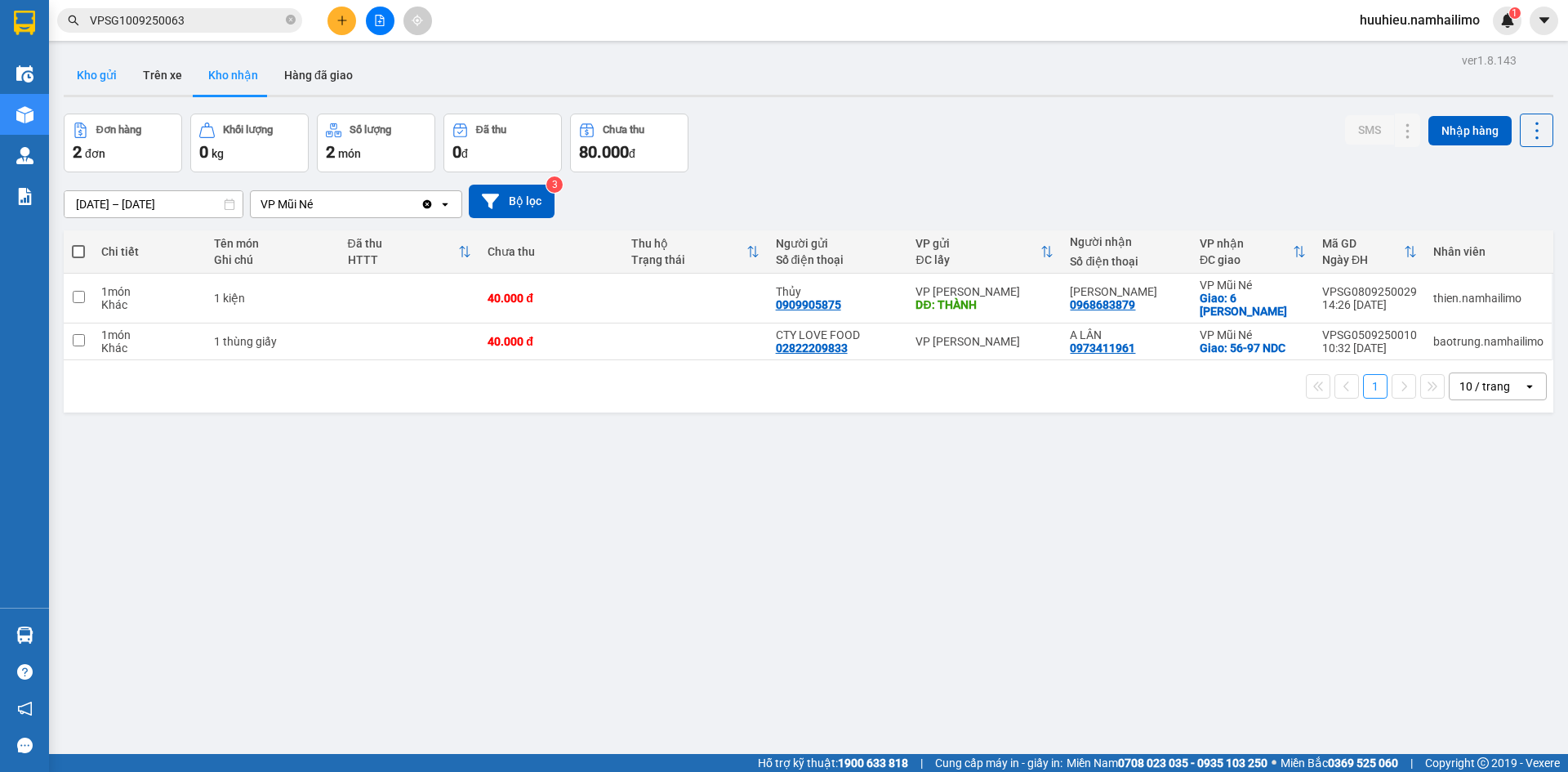
click at [100, 70] on button "Kho gửi" at bounding box center [97, 75] width 66 height 39
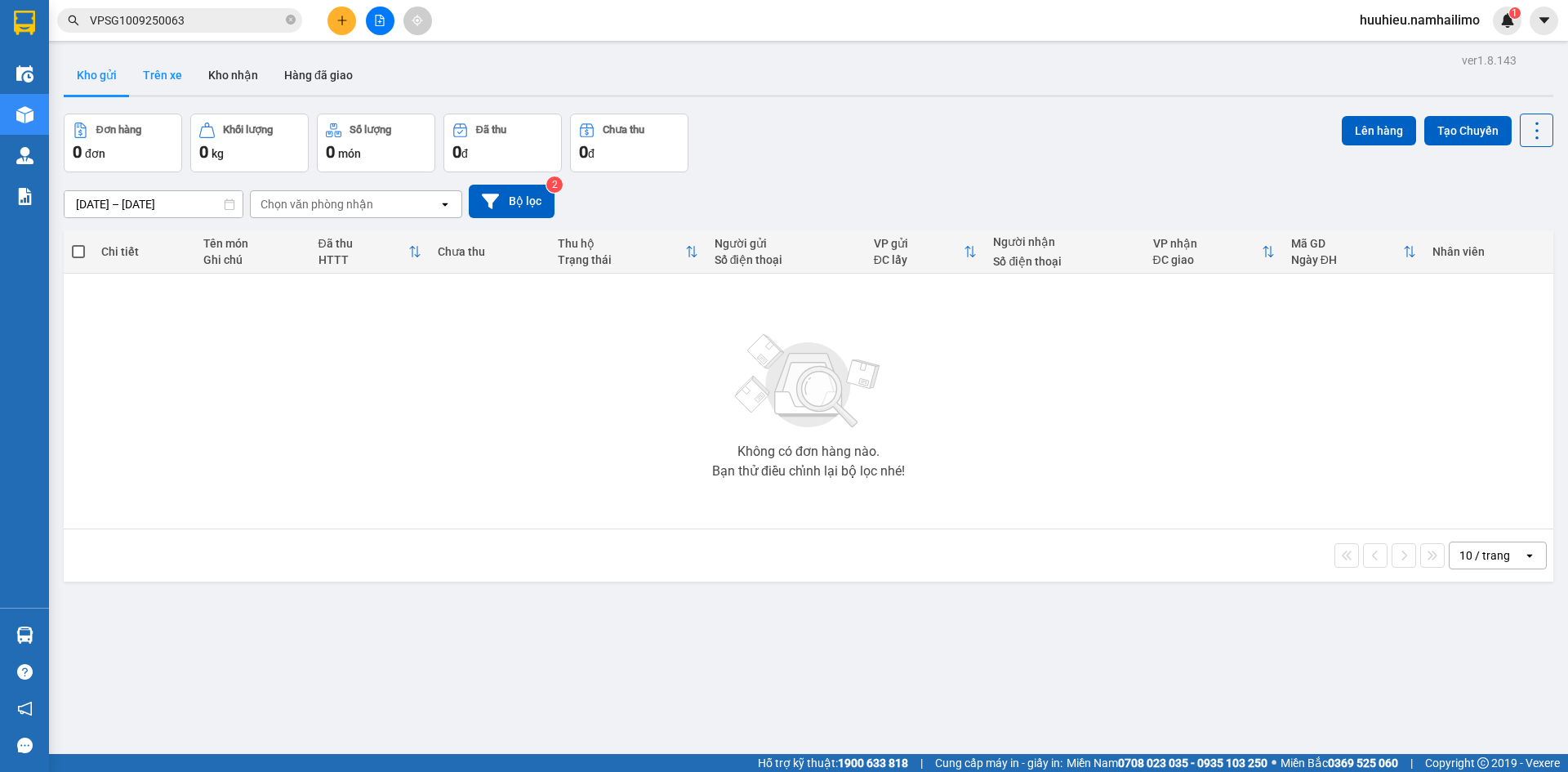
click at [179, 64] on button "Trên xe" at bounding box center [162, 75] width 65 height 39
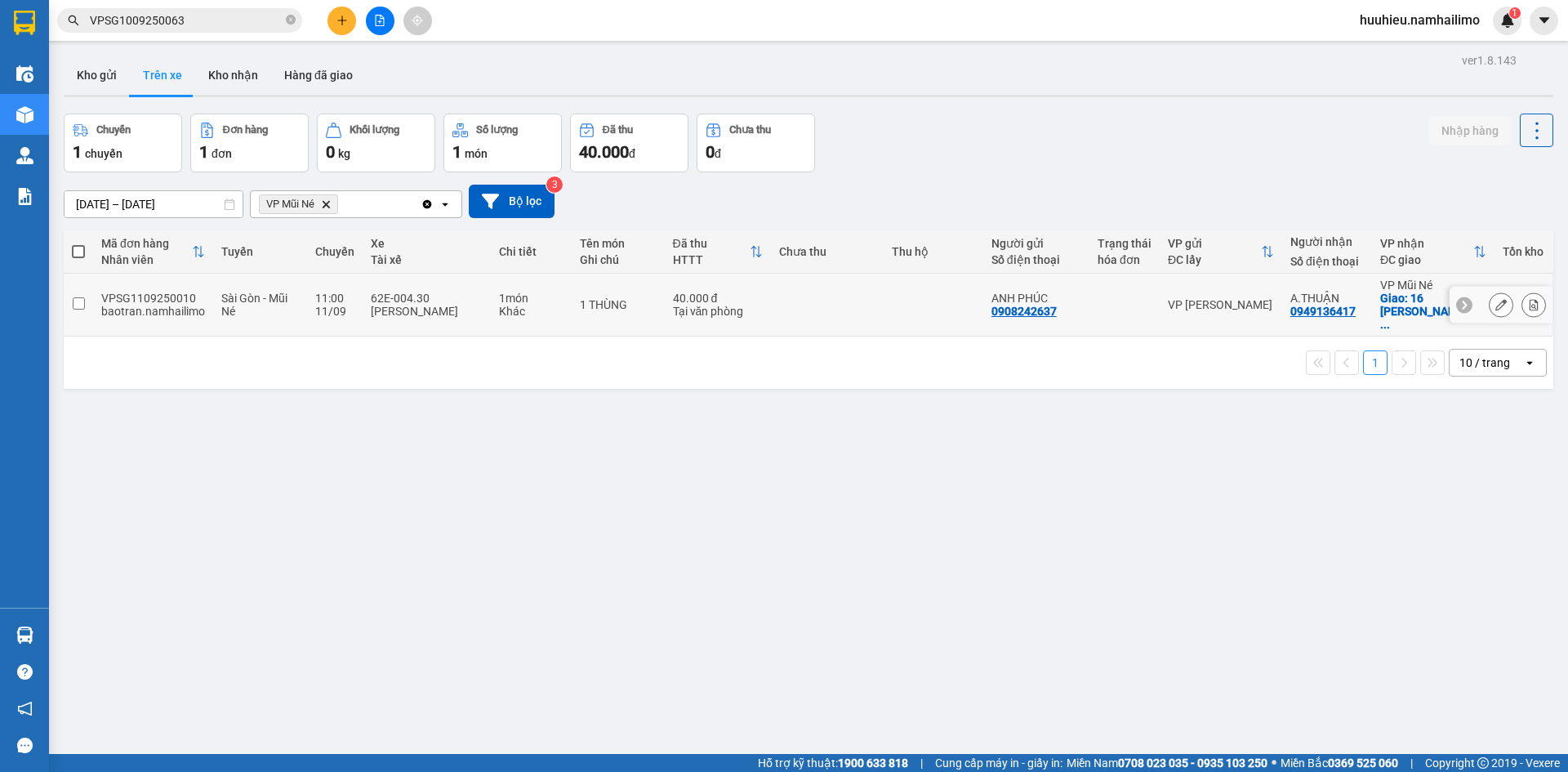
click at [1495, 300] on icon at bounding box center [1500, 304] width 11 height 11
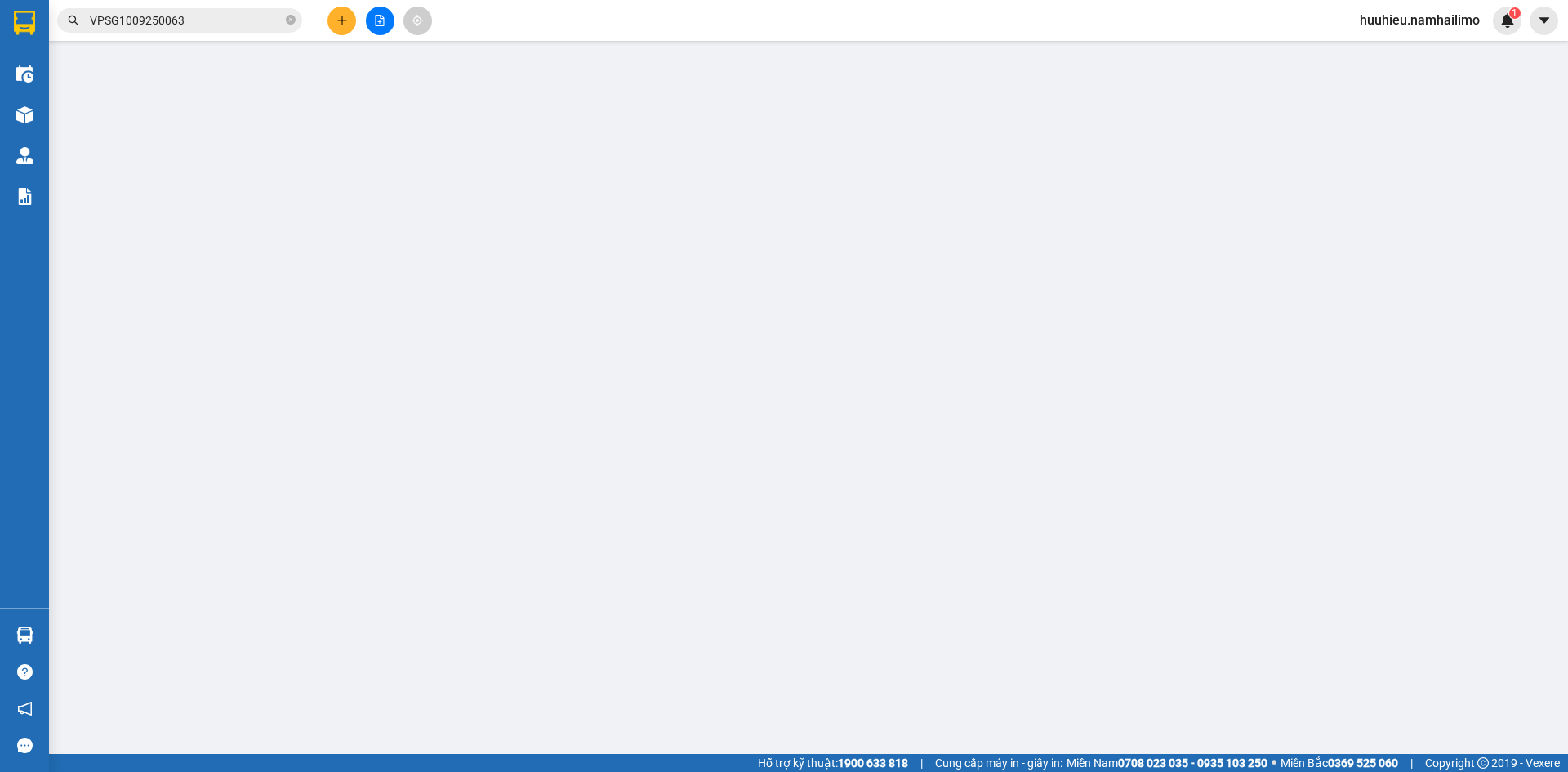
type input "0908242637"
type input "ANH PHÚC"
type input "0949136417"
type input "A.THUẬN"
checkbox input "true"
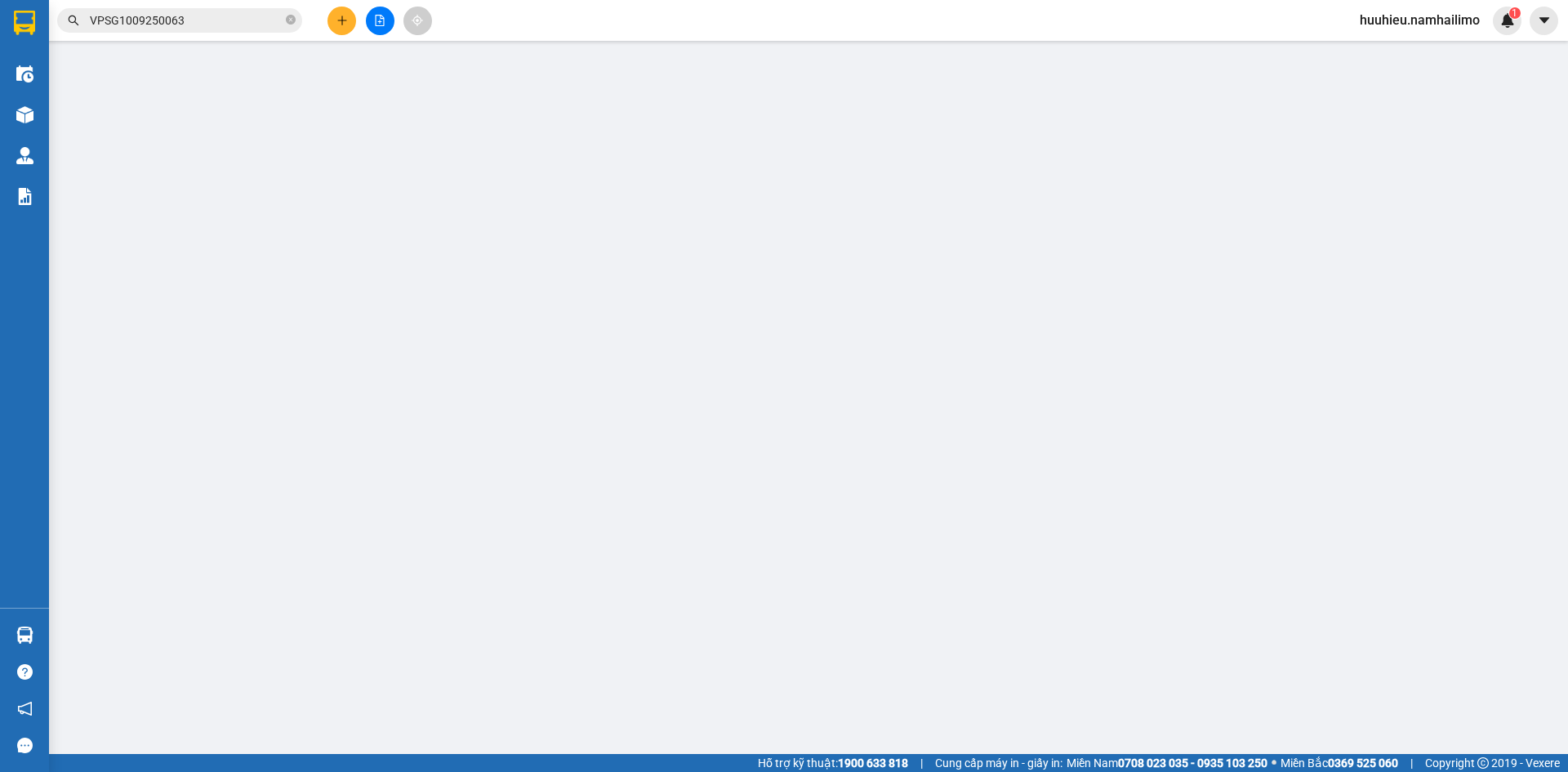
type input "16 [PERSON_NAME], [PERSON_NAME]"
type input "40.000"
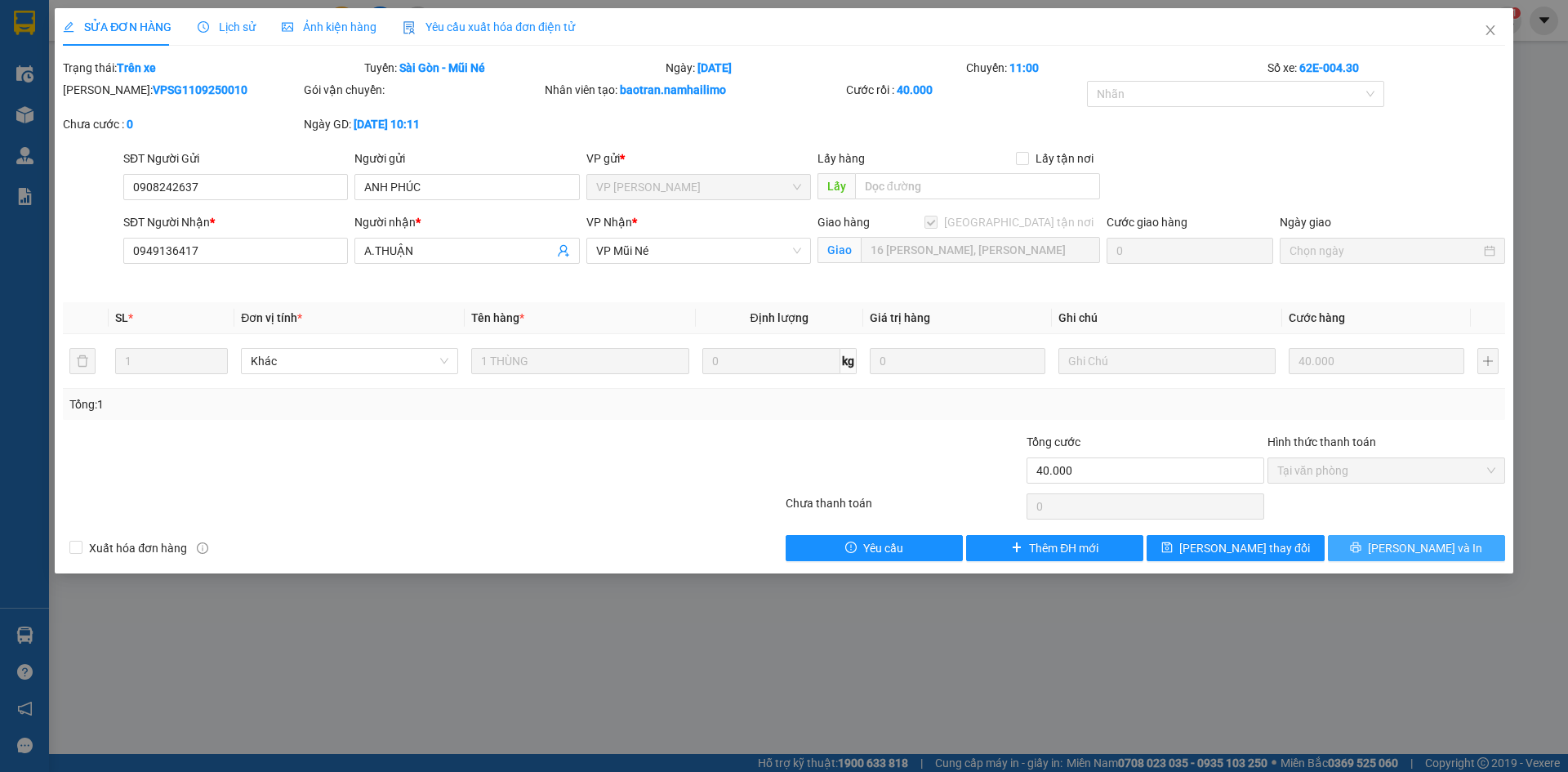
click at [1405, 552] on span "[PERSON_NAME] và In" at bounding box center [1425, 548] width 114 height 18
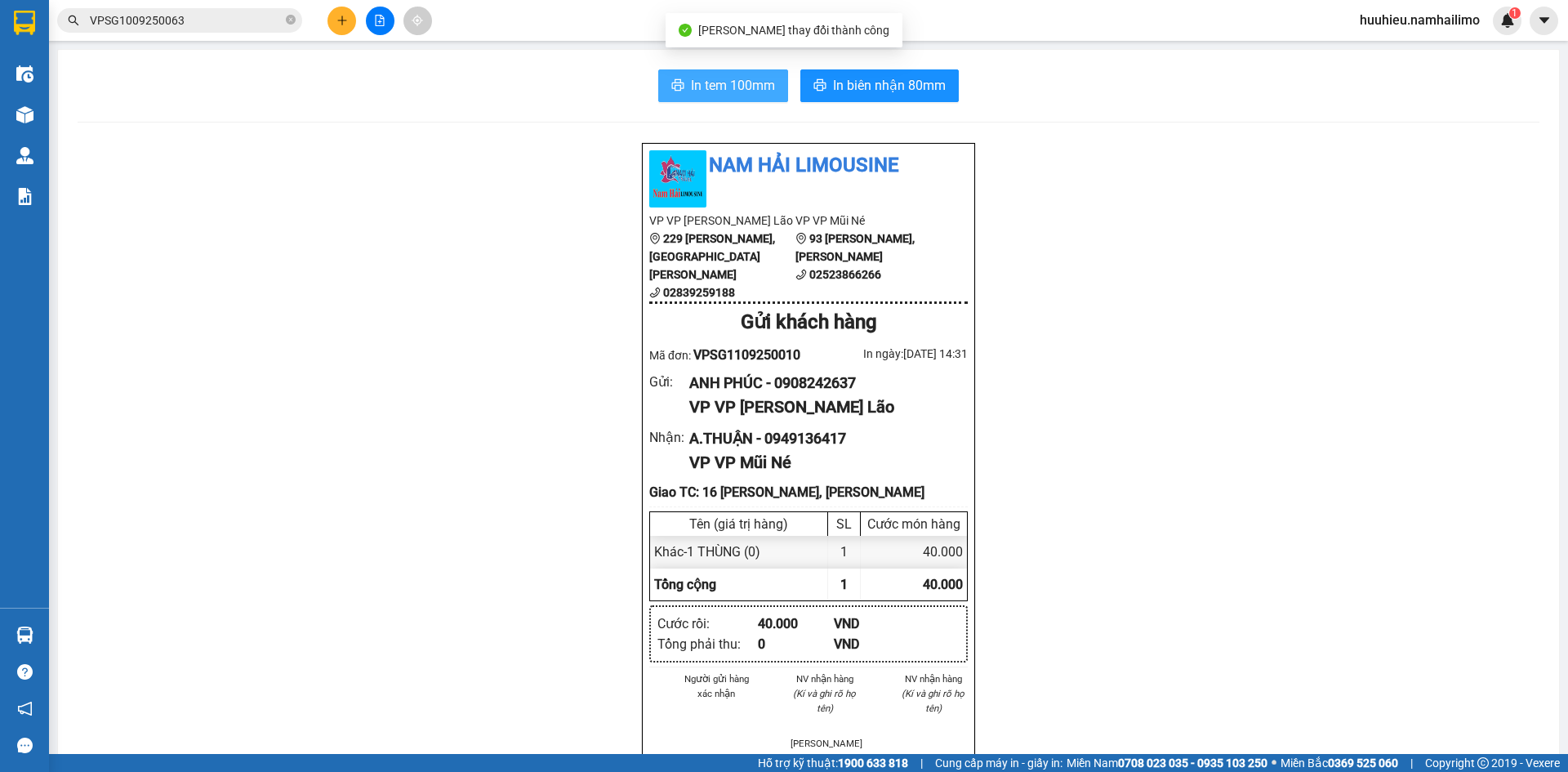
click at [744, 96] on button "In tem 100mm" at bounding box center [723, 86] width 130 height 33
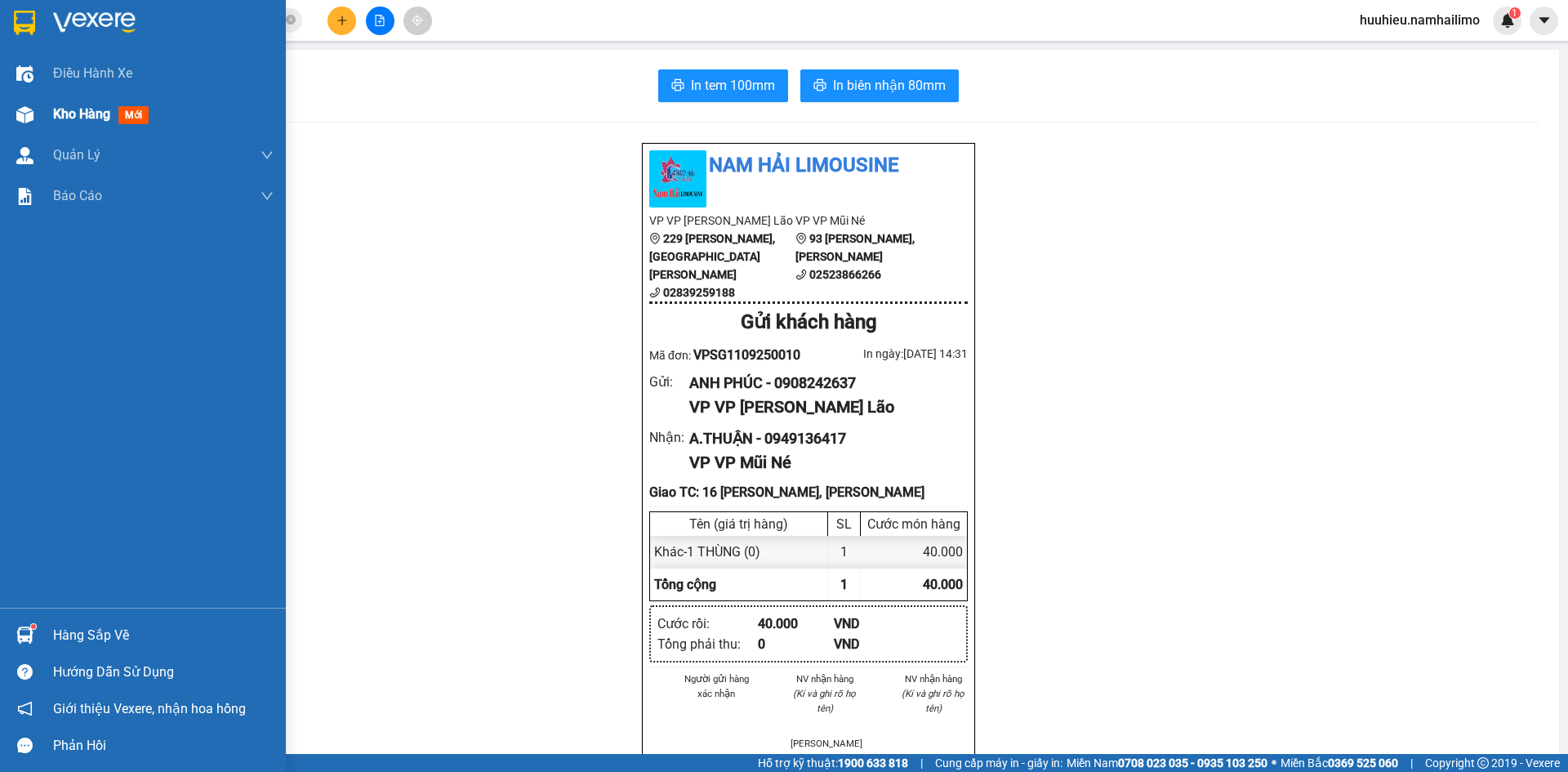
click at [72, 116] on span "Kho hàng" at bounding box center [81, 114] width 57 height 16
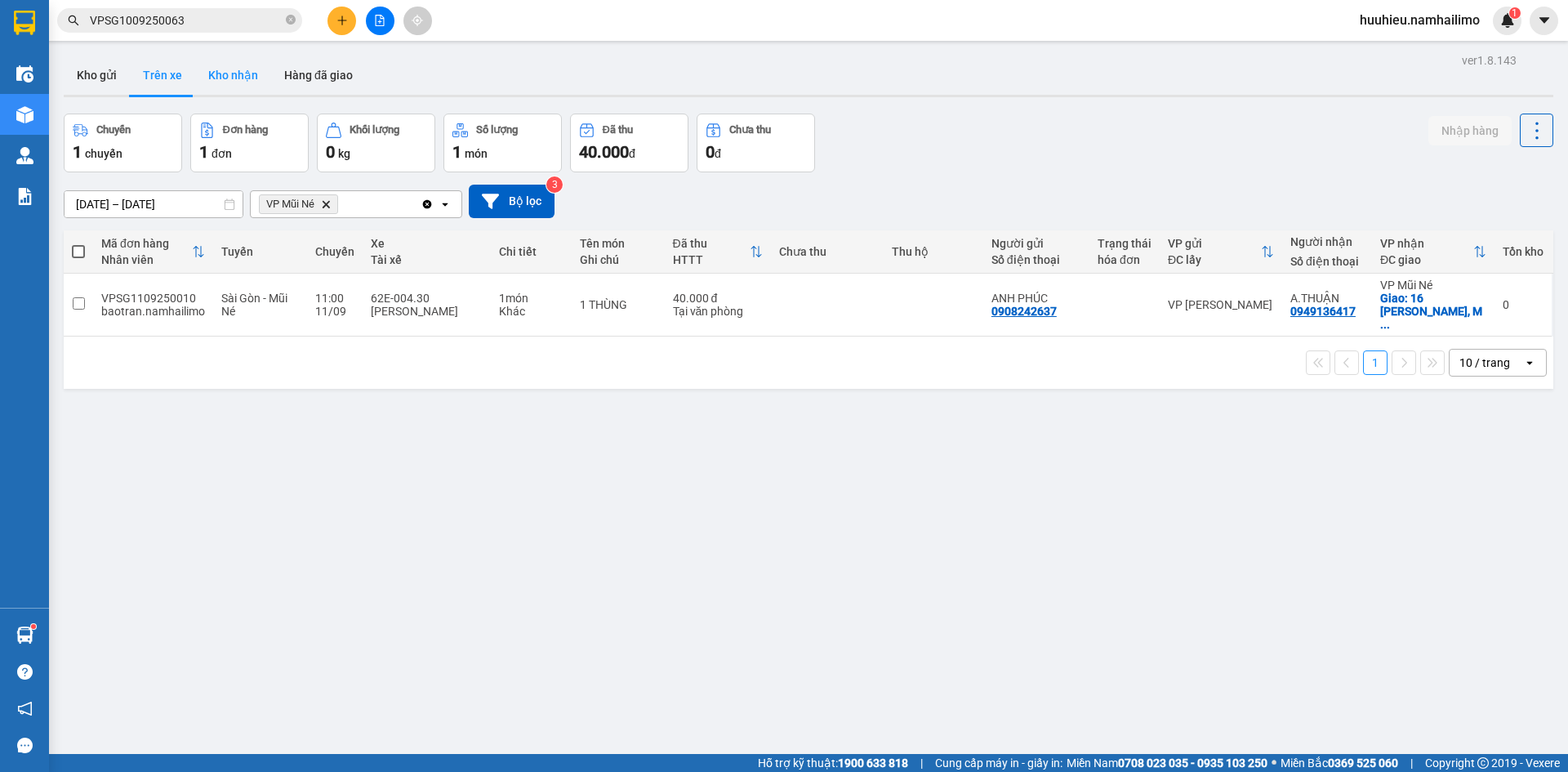
click at [230, 75] on button "Kho nhận" at bounding box center [233, 75] width 76 height 39
type input "[DATE] – [DATE]"
